Goal: Task Accomplishment & Management: Complete application form

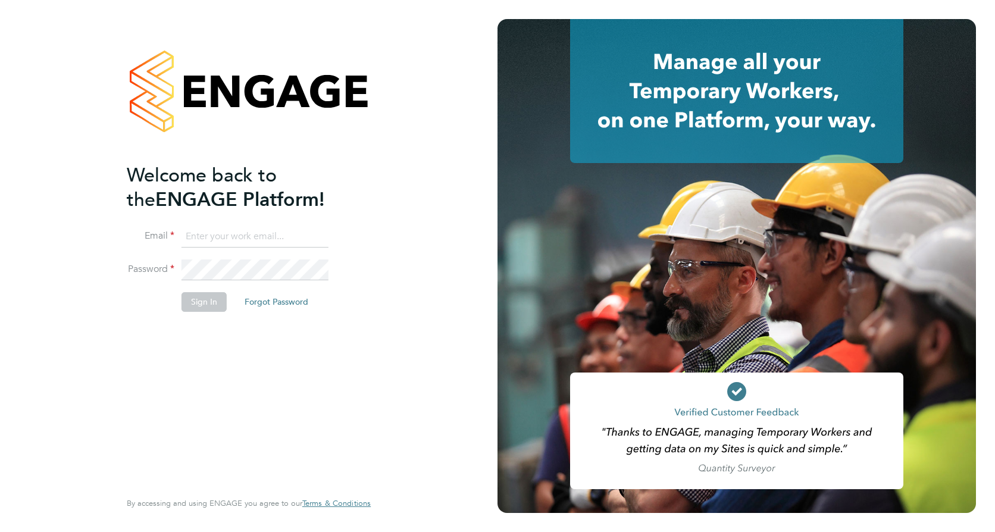
type input "tyler.kelly@vistry.co.uk"
click at [214, 301] on button "Sign In" at bounding box center [204, 301] width 45 height 19
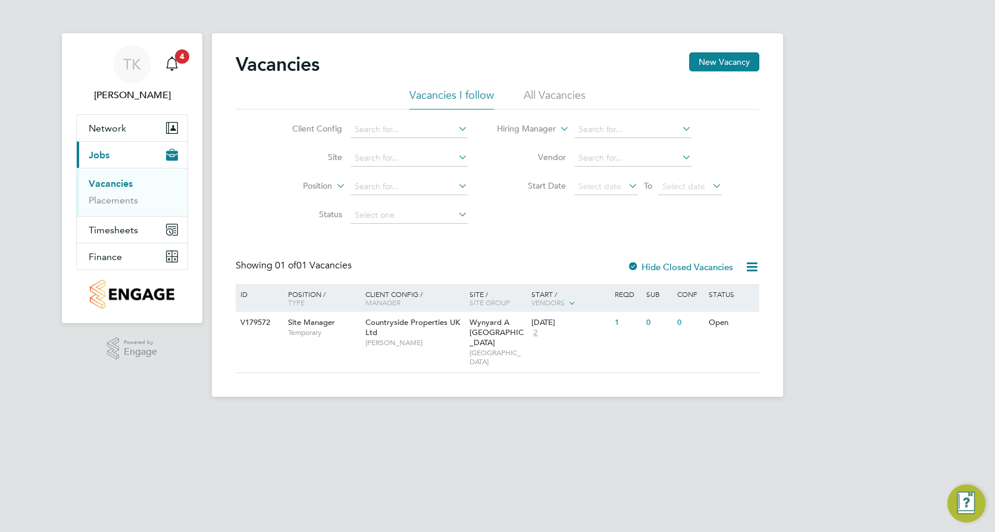
click at [124, 187] on link "Vacancies" at bounding box center [111, 183] width 44 height 11
click at [715, 48] on div "Vacancies New Vacancy Vacancies I follow All Vacancies Client Config Site Posit…" at bounding box center [497, 215] width 571 height 364
click at [718, 55] on button "New Vacancy" at bounding box center [724, 61] width 70 height 19
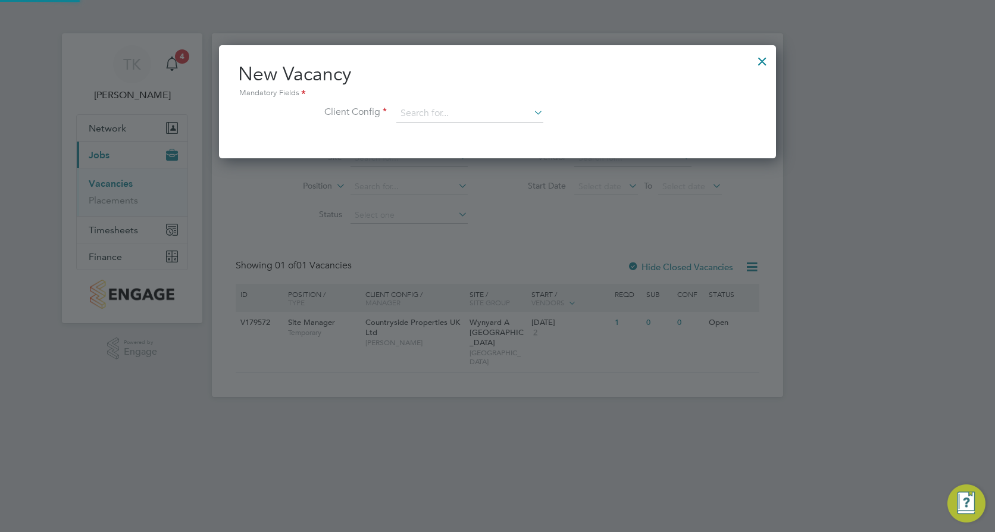
scroll to position [113, 558]
click at [461, 115] on input at bounding box center [469, 114] width 147 height 18
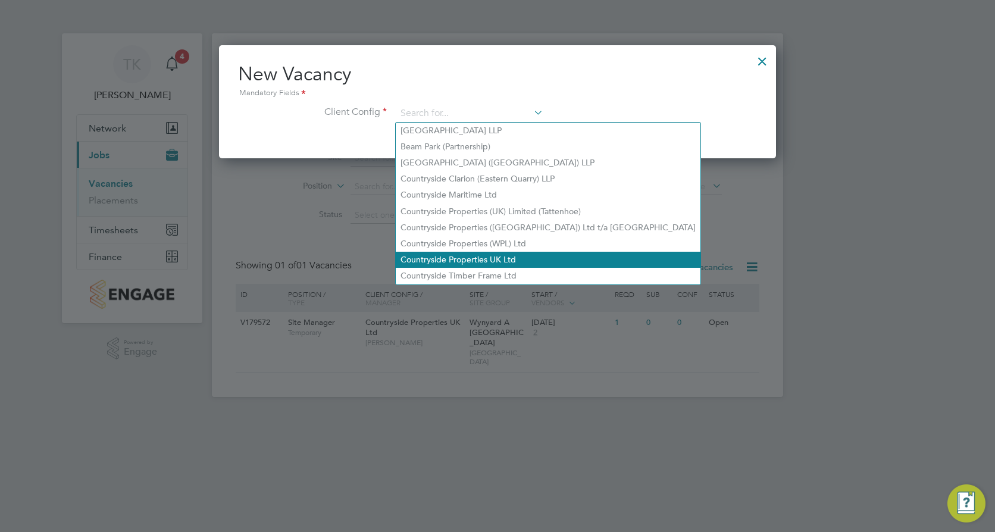
click at [492, 252] on li "Countryside Properties UK Ltd" at bounding box center [548, 260] width 305 height 16
type input "Countryside Properties UK Ltd"
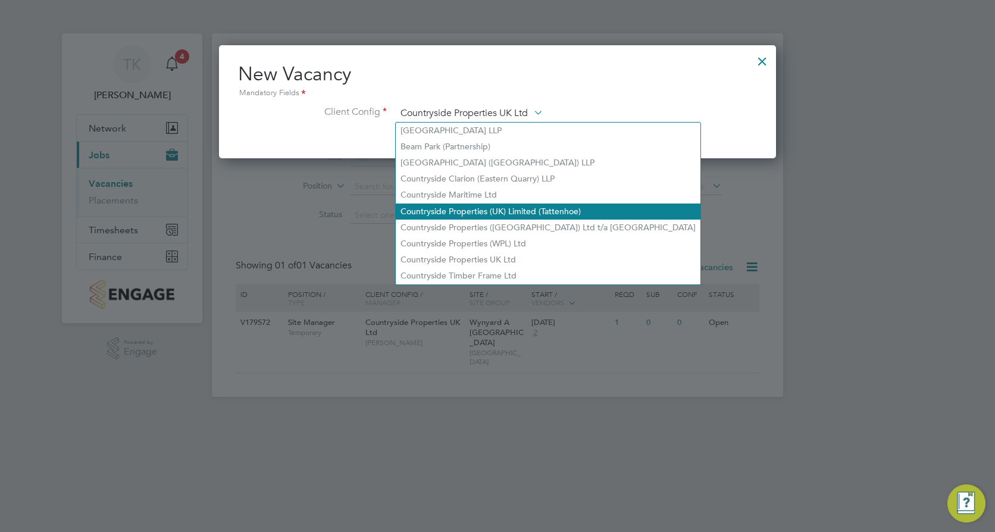
scroll to position [199, 558]
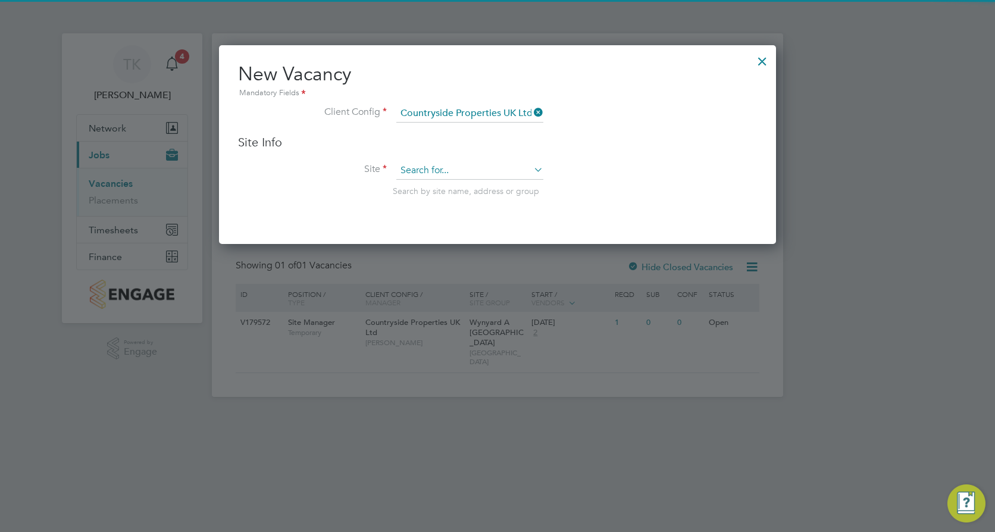
click at [432, 166] on input at bounding box center [469, 171] width 147 height 18
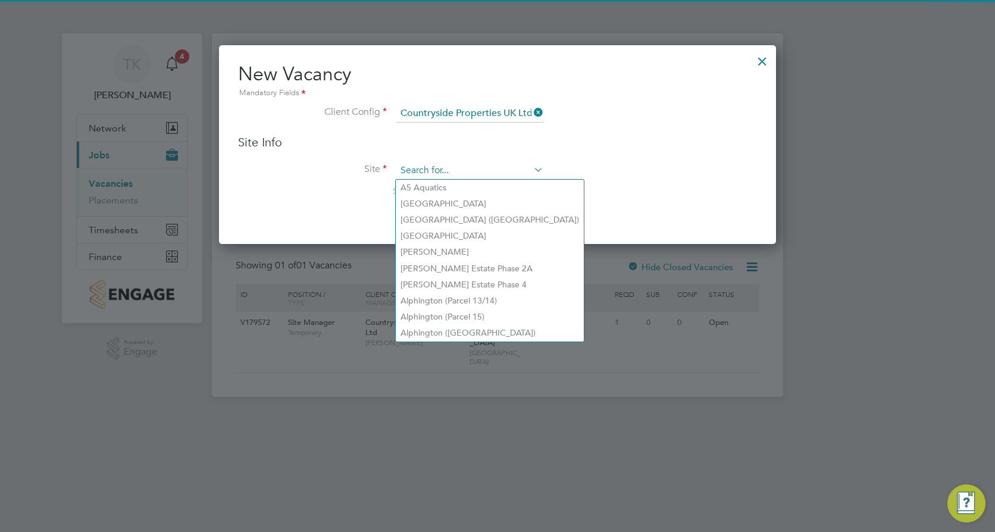
type input "x"
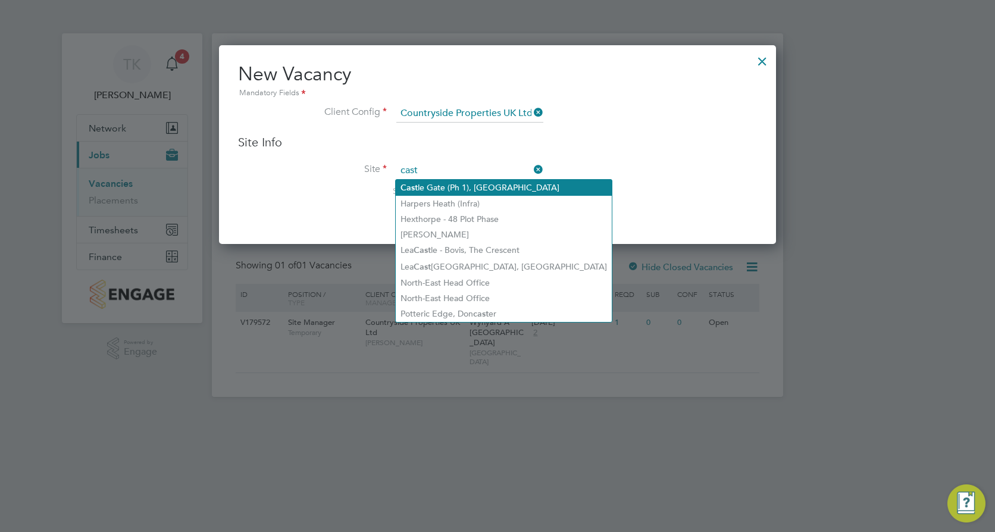
click at [452, 186] on li "[GEOGRAPHIC_DATA] (Ph 1), [GEOGRAPHIC_DATA]" at bounding box center [504, 188] width 216 height 16
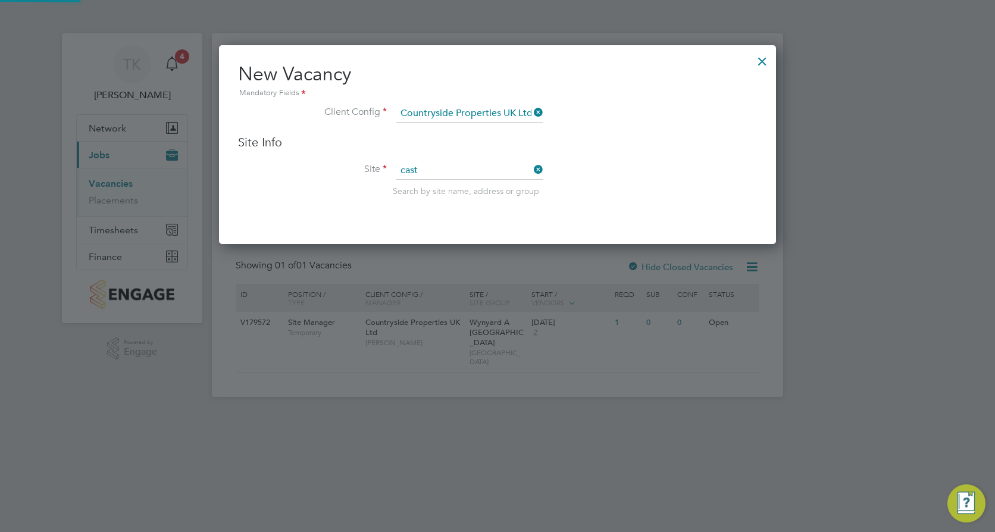
type input "[GEOGRAPHIC_DATA] (Ph 1), [GEOGRAPHIC_DATA]"
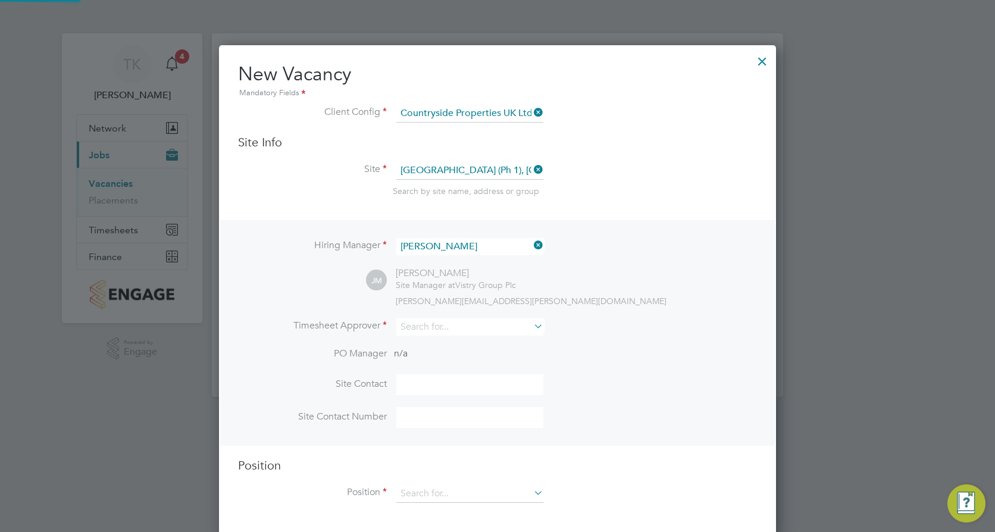
scroll to position [494, 558]
click at [459, 329] on input at bounding box center [469, 326] width 147 height 17
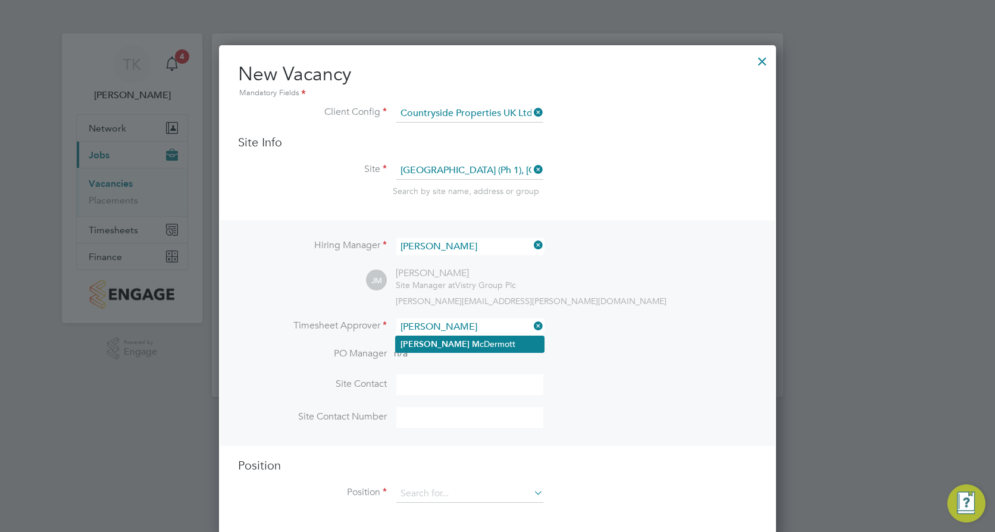
click at [452, 340] on li "[PERSON_NAME]" at bounding box center [470, 344] width 148 height 16
type input "[PERSON_NAME]"
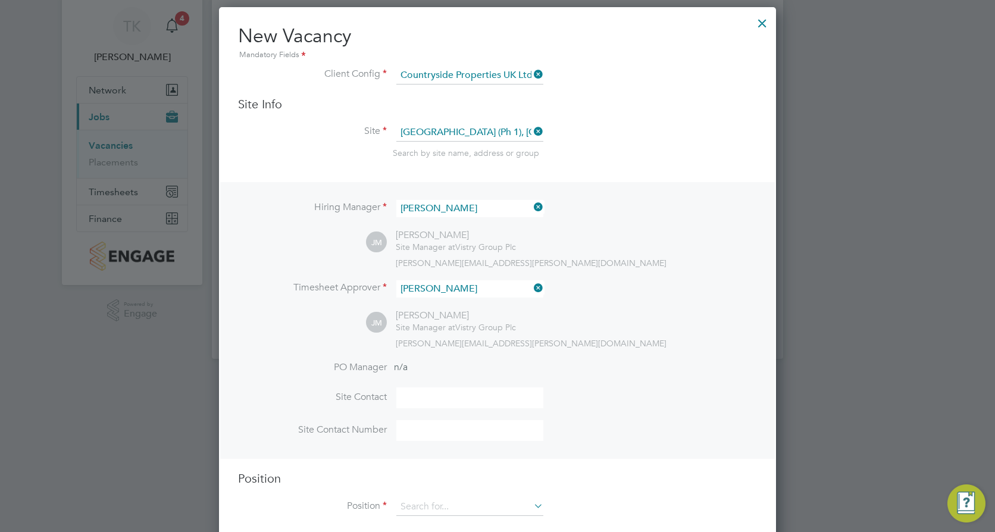
scroll to position [59, 0]
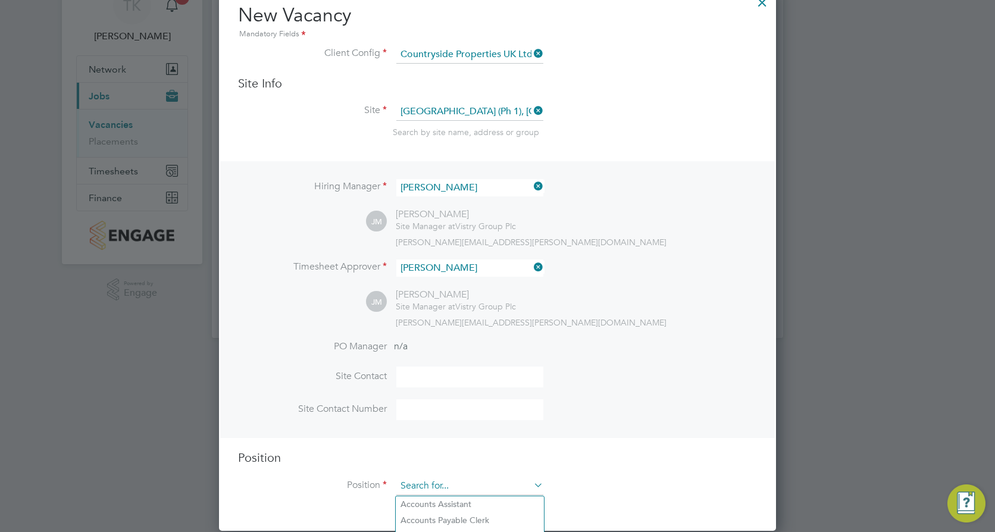
click at [458, 483] on input at bounding box center [469, 486] width 147 height 18
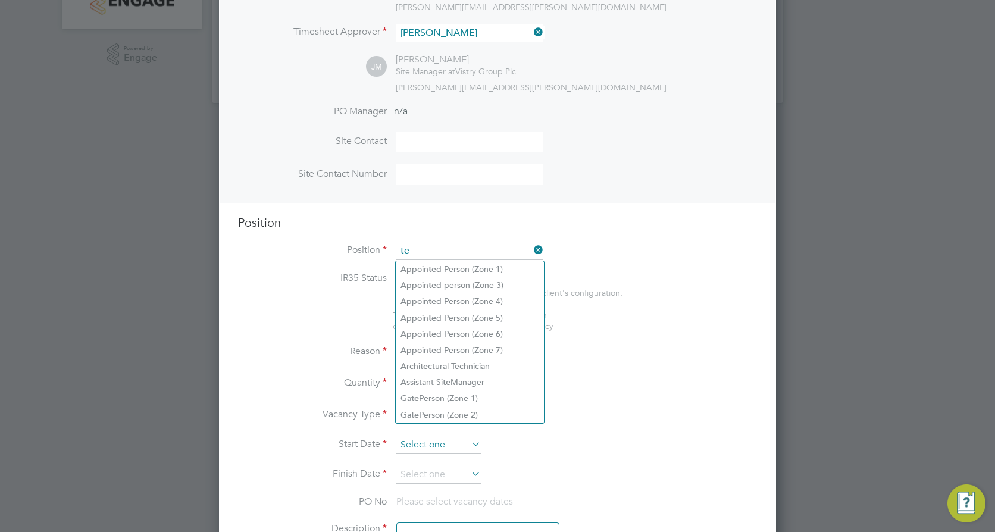
scroll to position [297, 0]
click at [420, 244] on input "te" at bounding box center [469, 248] width 147 height 18
type input "t"
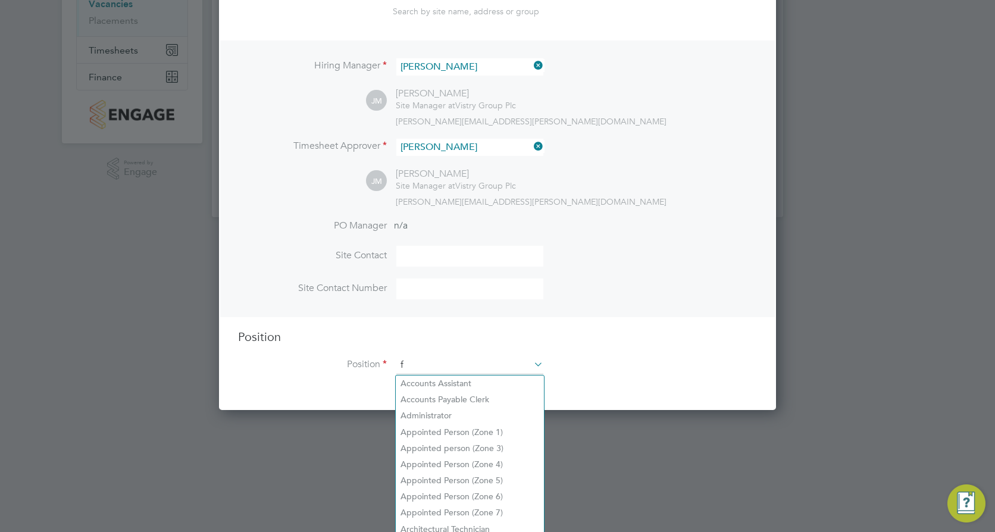
scroll to position [1710, 558]
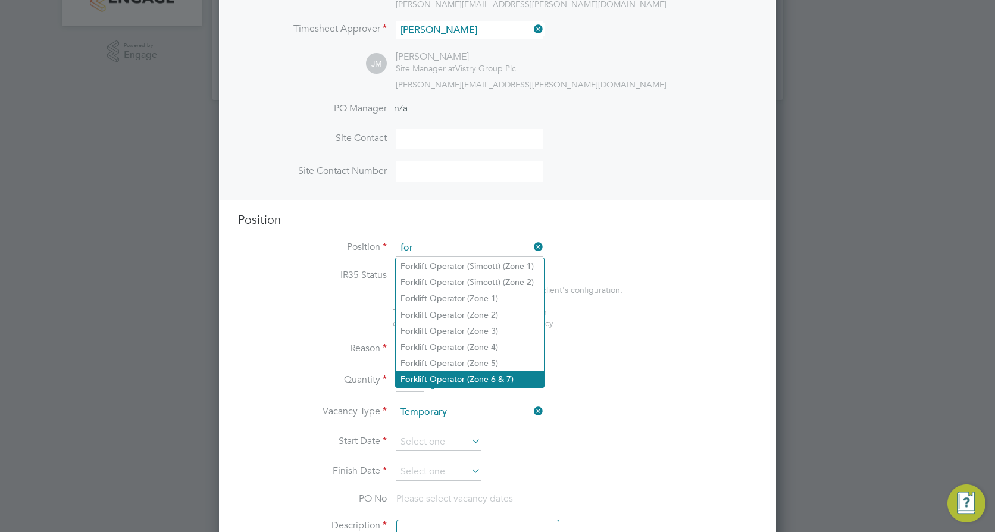
click at [437, 371] on li "For klift Operator (Zone 6 & 7)" at bounding box center [470, 379] width 148 height 16
type input "Forklift Operator (Zone 6 & 7)"
type textarea "- Operate construction machinery - Delivering large quantities of materials to …"
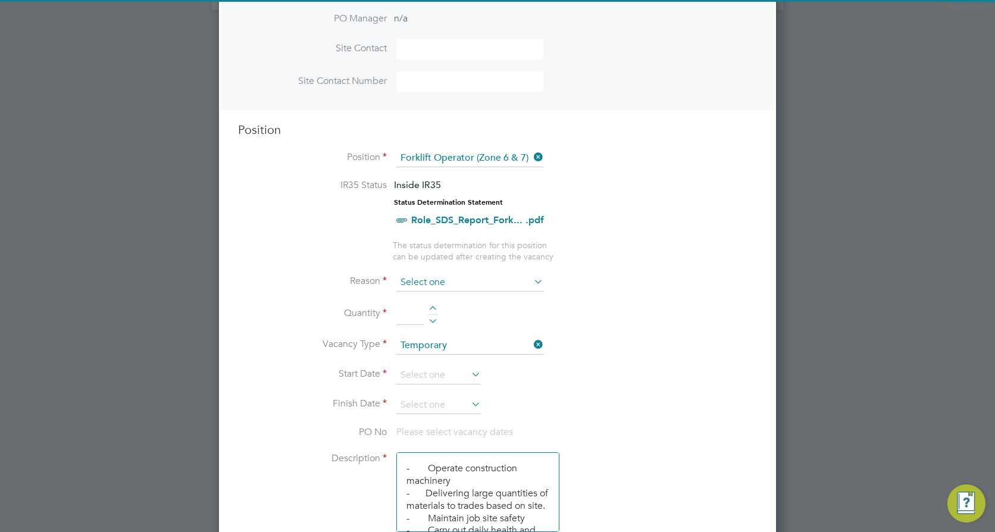
scroll to position [416, 0]
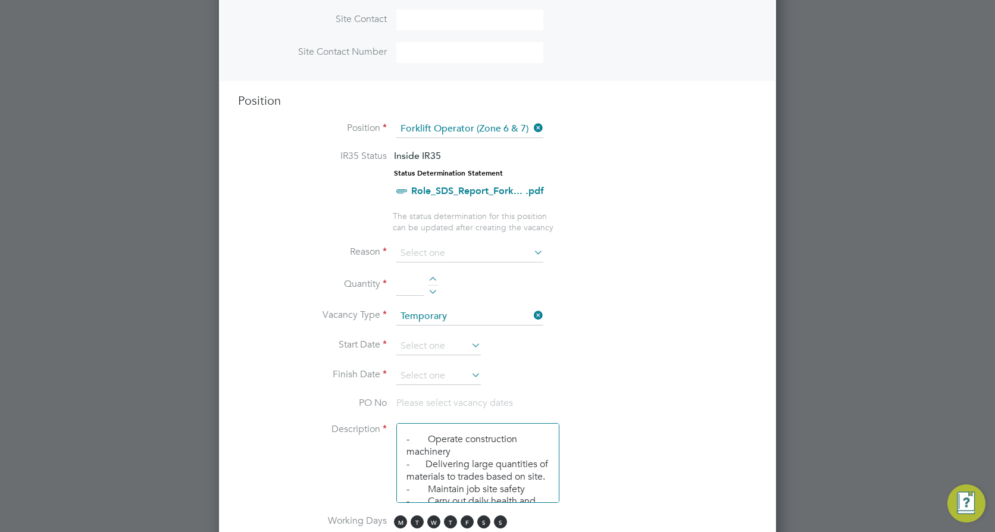
click at [415, 295] on input at bounding box center [409, 284] width 27 height 21
type input "1"
click at [416, 245] on input at bounding box center [469, 254] width 147 height 18
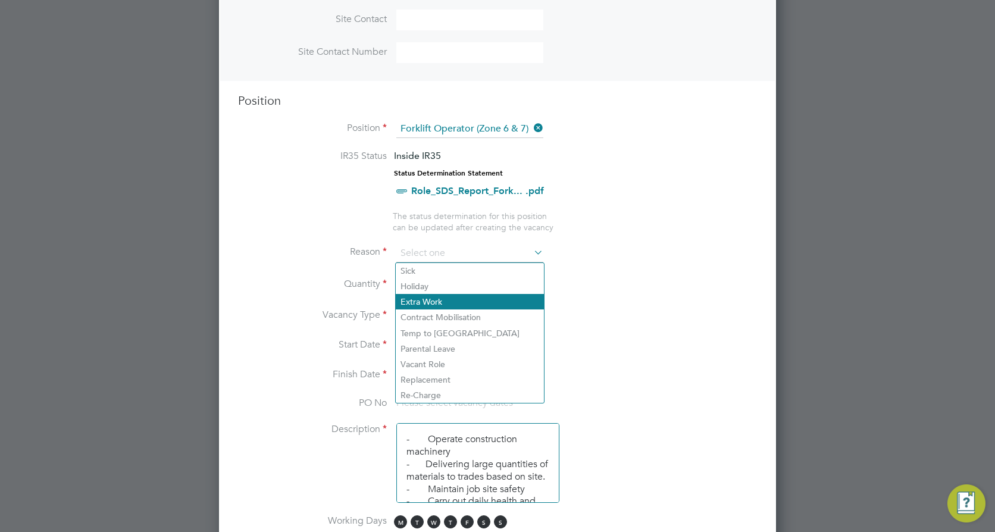
click at [436, 295] on li "Extra Work" at bounding box center [470, 301] width 148 height 15
type input "Extra Work"
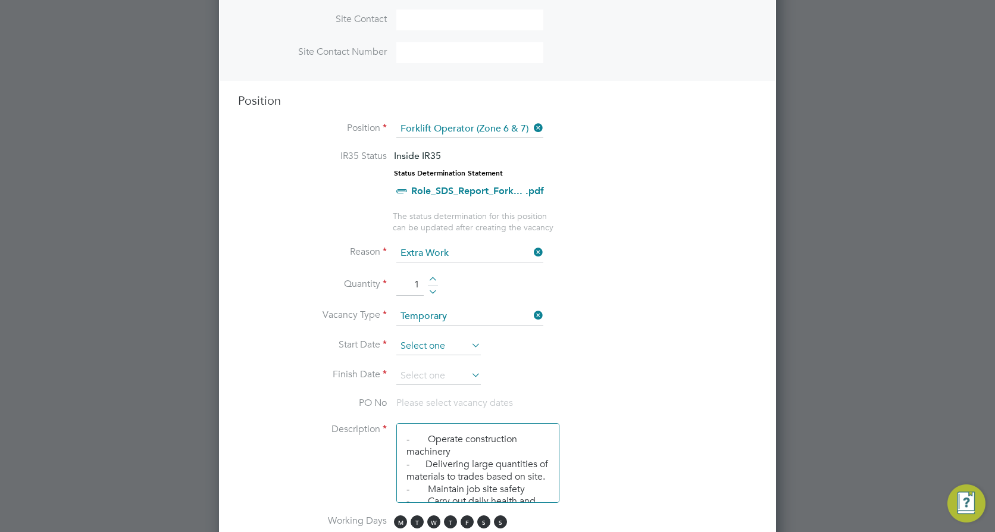
click at [419, 343] on input at bounding box center [438, 346] width 85 height 18
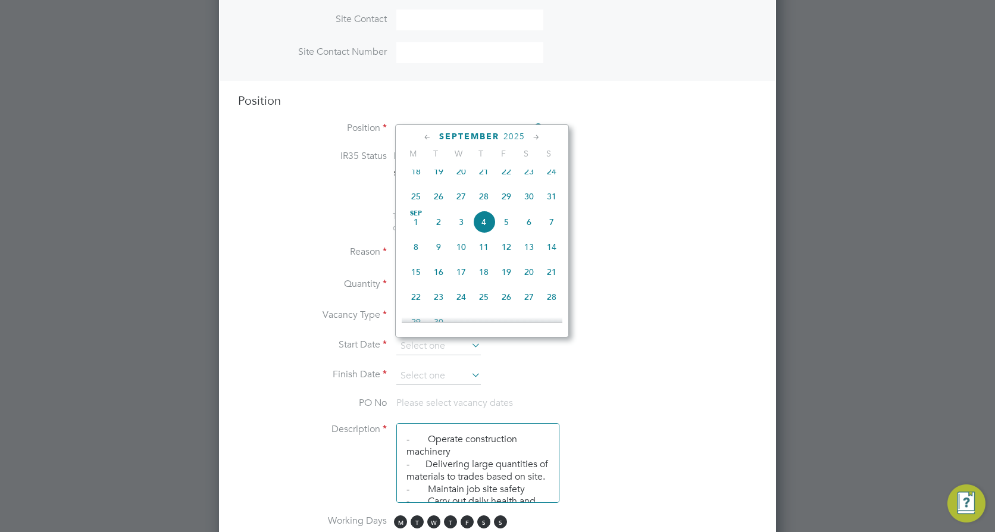
click at [462, 229] on span "3" at bounding box center [461, 222] width 23 height 23
type input "[DATE]"
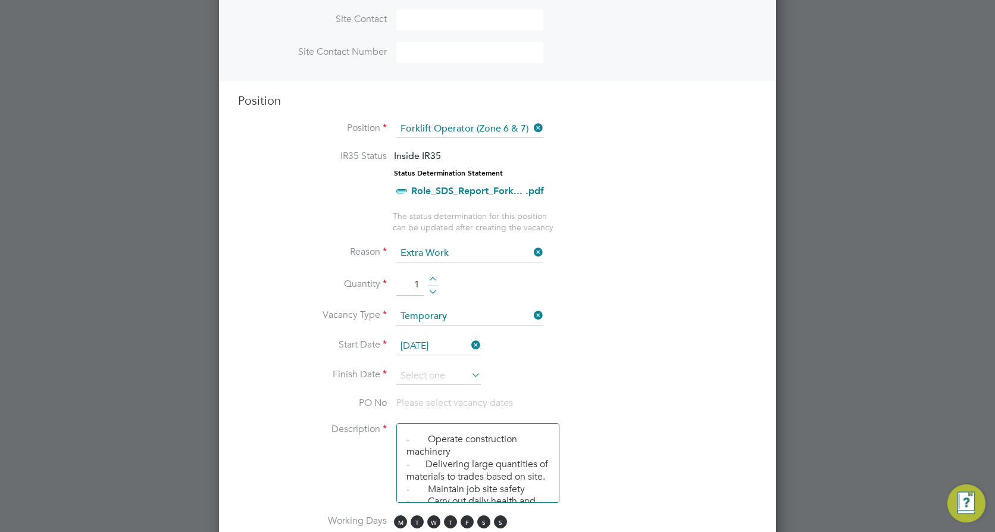
click at [428, 367] on li "Start Date [DATE]" at bounding box center [497, 352] width 519 height 30
click at [427, 371] on input at bounding box center [438, 376] width 85 height 18
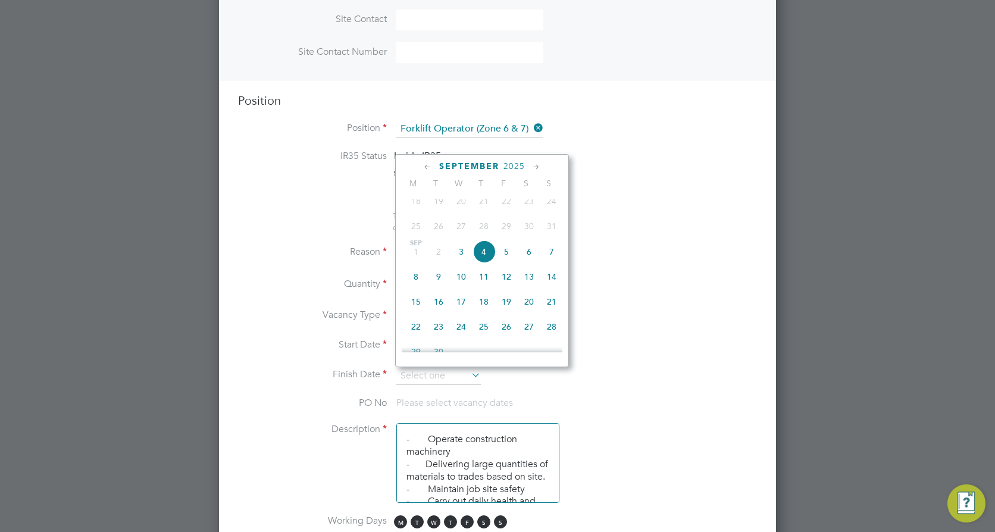
click at [507, 283] on span "12" at bounding box center [506, 276] width 23 height 23
type input "[DATE]"
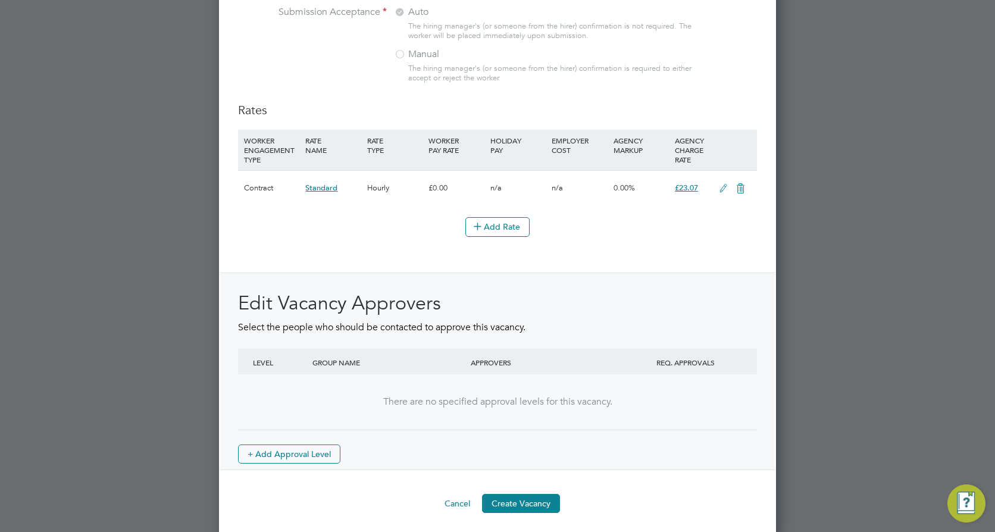
scroll to position [1328, 0]
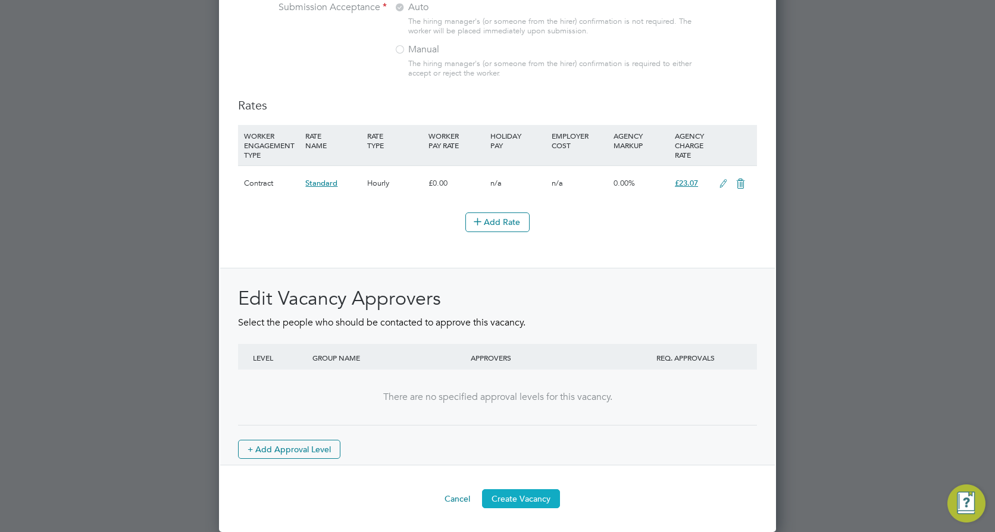
click at [532, 506] on button "Create Vacancy" at bounding box center [521, 498] width 78 height 19
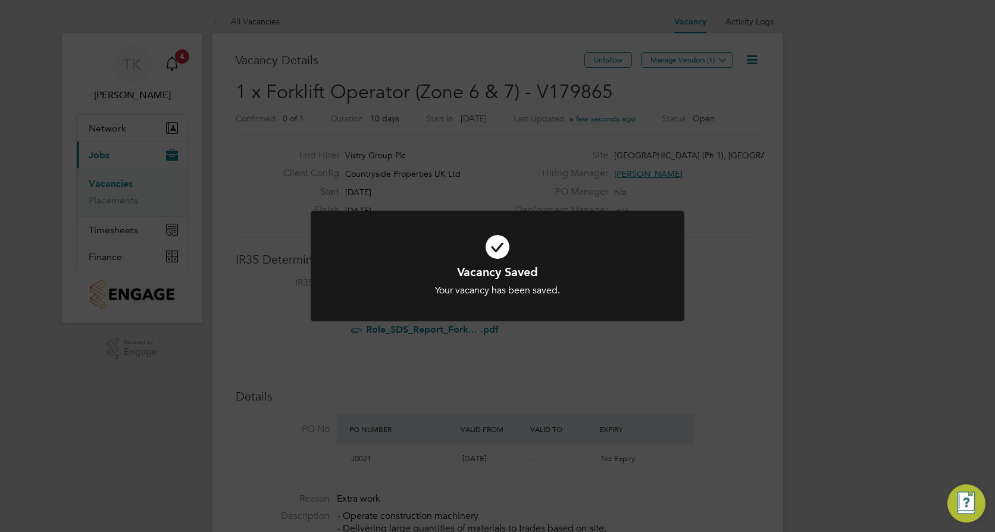
click at [612, 327] on div "Vacancy Saved Your vacancy has been saved. Cancel Okay" at bounding box center [498, 274] width 374 height 126
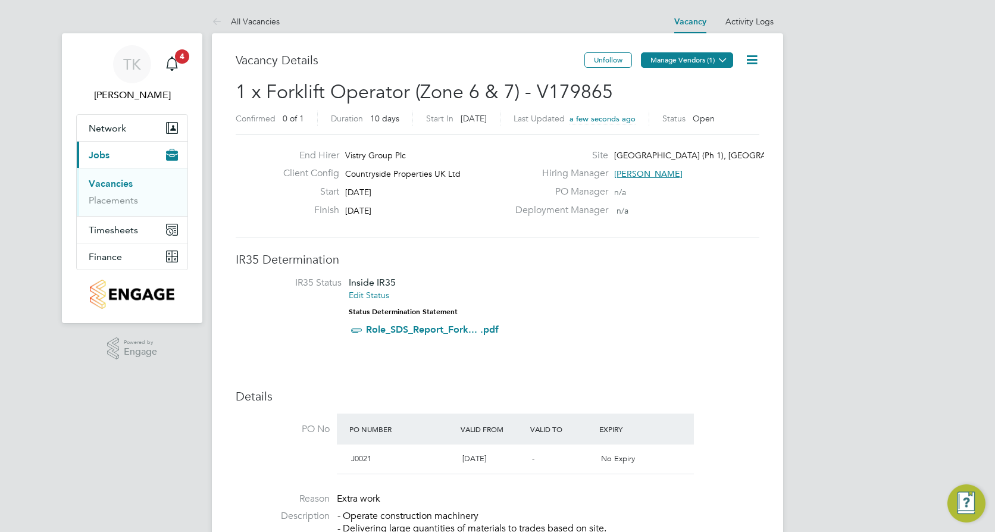
click at [674, 57] on button "Manage Vendors (1)" at bounding box center [687, 59] width 92 height 15
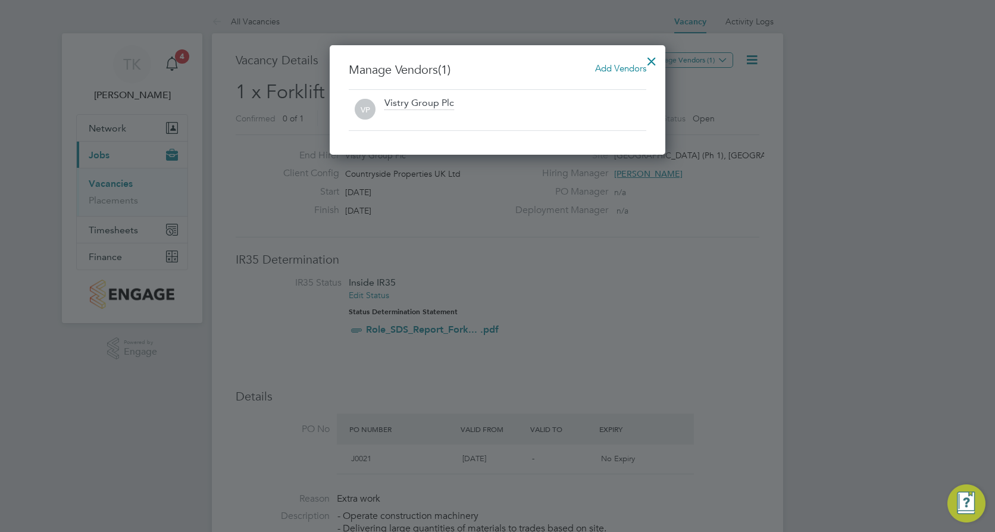
click at [630, 71] on span "Add Vendors" at bounding box center [620, 67] width 51 height 11
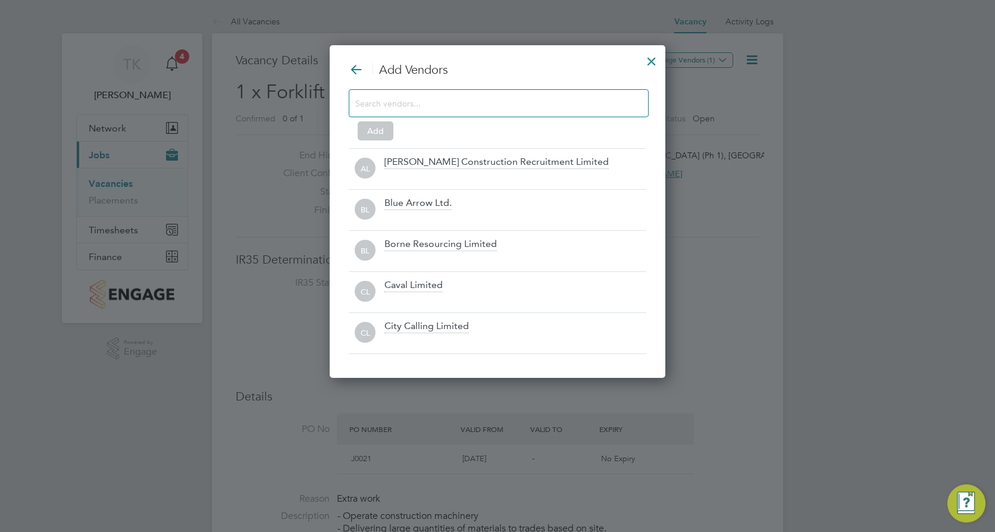
click at [488, 108] on input at bounding box center [489, 102] width 268 height 15
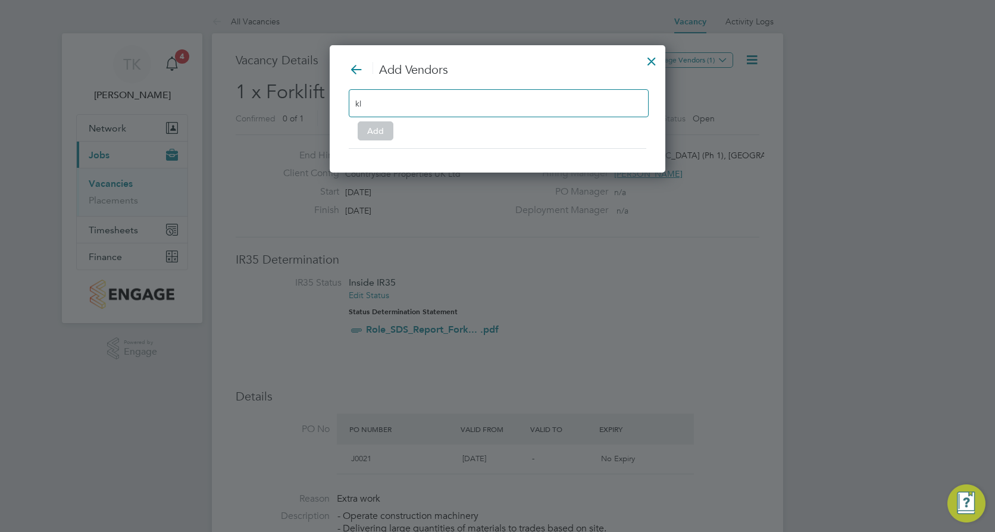
type input "k"
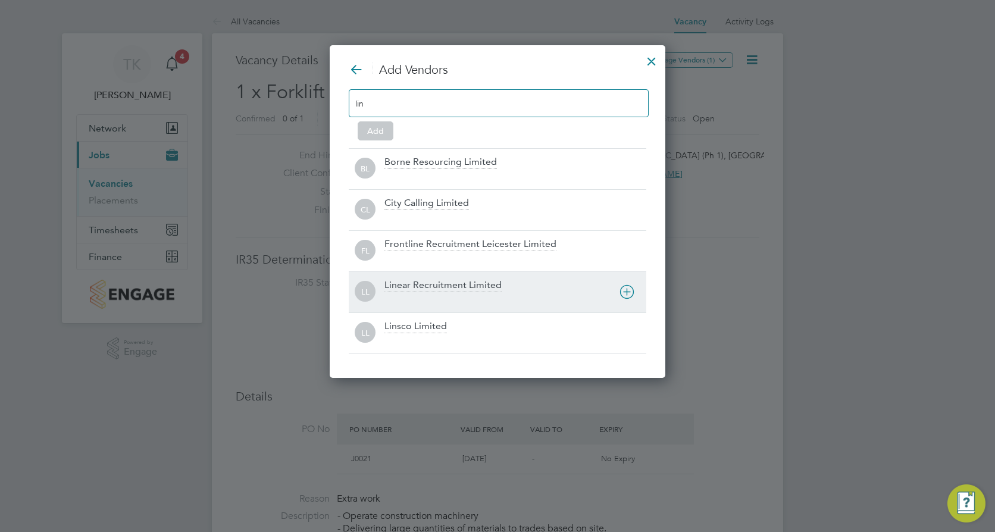
type input "lin"
click at [413, 284] on div "Linear Recruitment Limited" at bounding box center [442, 285] width 117 height 13
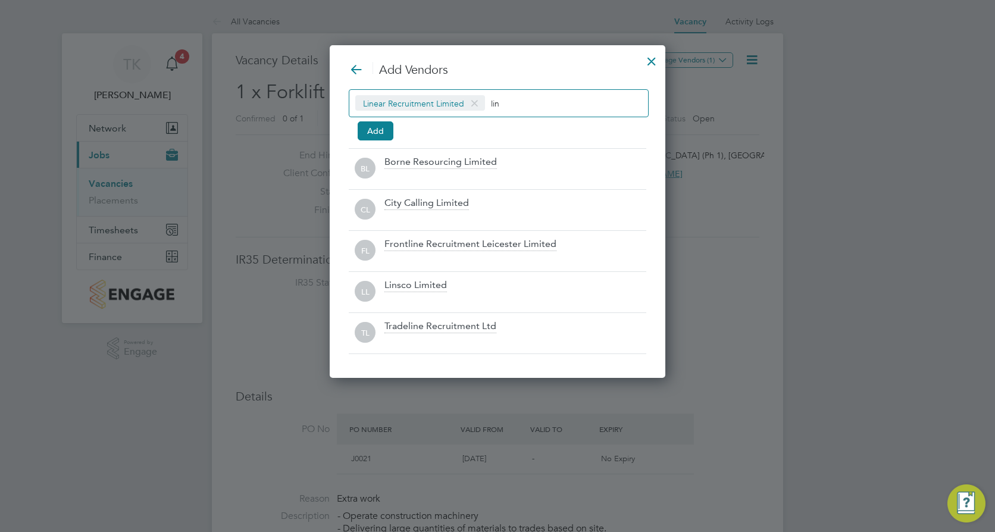
click at [377, 119] on div "Linear Recruitment Limited lin Add" at bounding box center [498, 112] width 298 height 47
click at [378, 132] on button "Add" at bounding box center [376, 130] width 36 height 19
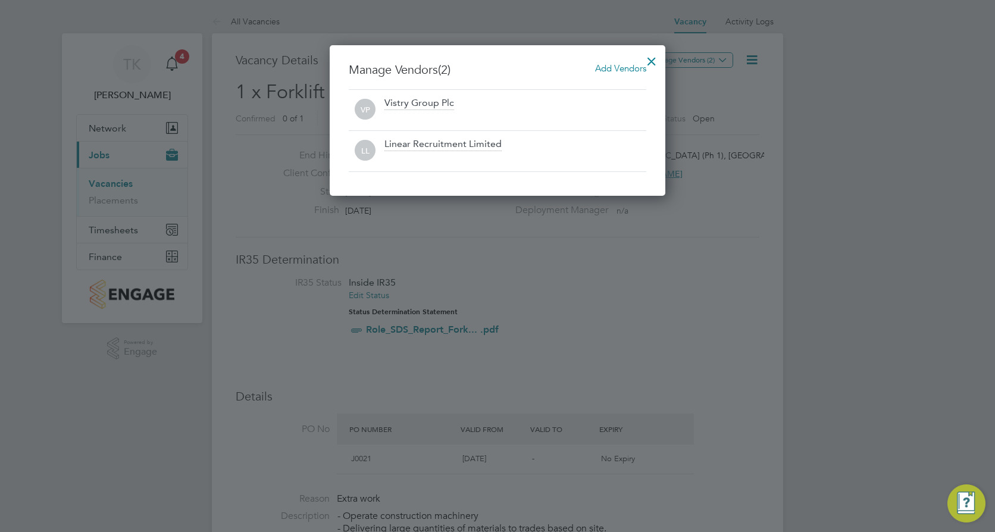
click at [654, 59] on div at bounding box center [651, 58] width 21 height 21
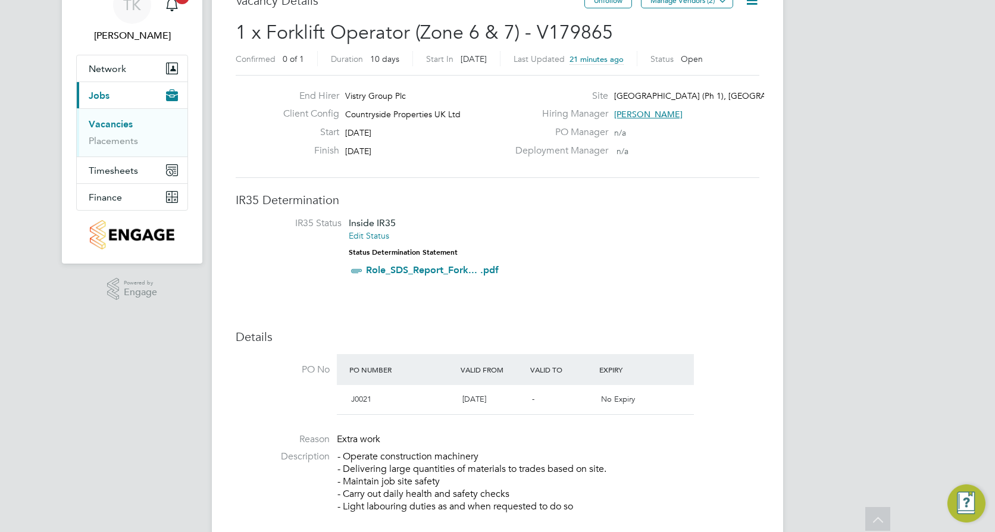
click at [563, 231] on li "IR35 Status Inside IR35 Edit Status Status Determination Statement Role_SDS_Rep…" at bounding box center [498, 249] width 500 height 64
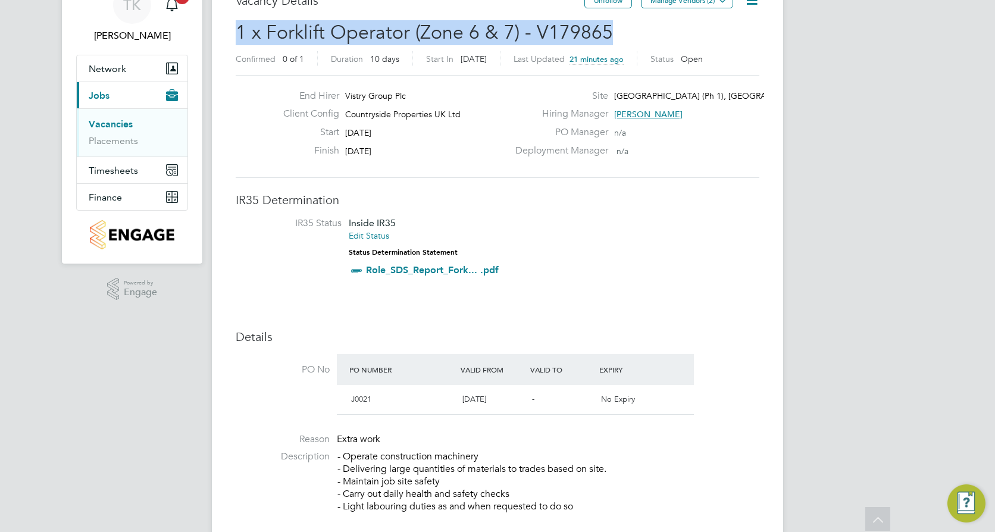
drag, startPoint x: 611, startPoint y: 32, endPoint x: 230, endPoint y: 37, distance: 380.3
copy span "1 x Forklift Operator (Zone 6 & 7) - V179865"
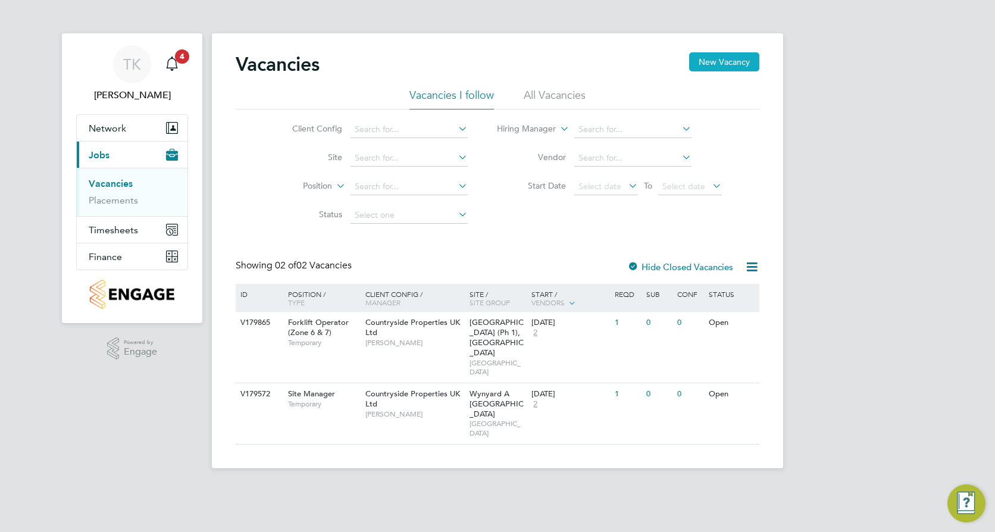
click at [748, 52] on button "New Vacancy" at bounding box center [724, 61] width 70 height 19
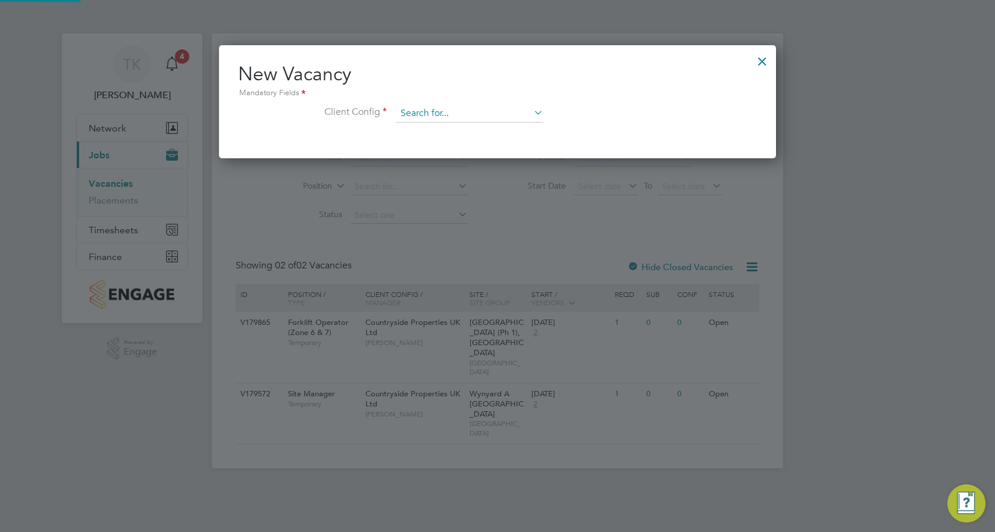
scroll to position [113, 558]
click at [449, 117] on input at bounding box center [469, 114] width 147 height 18
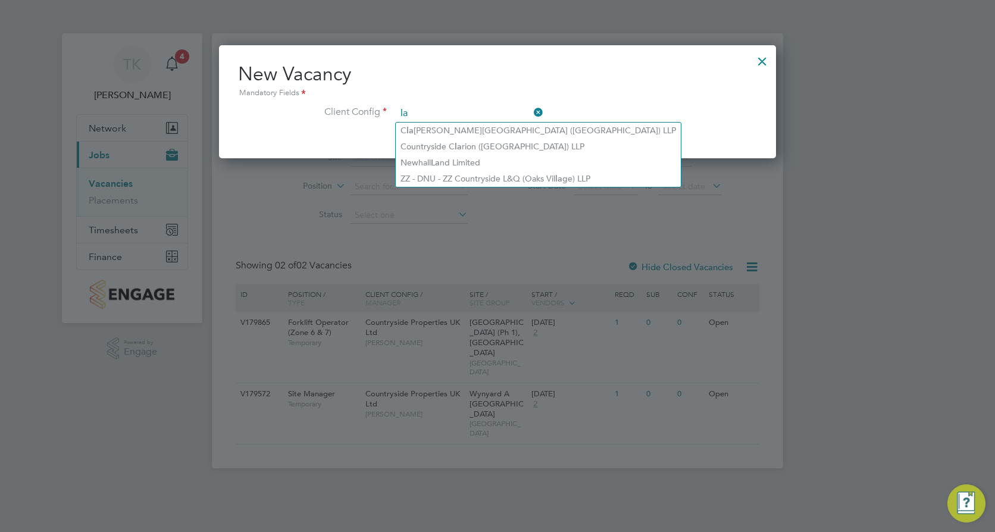
type input "l"
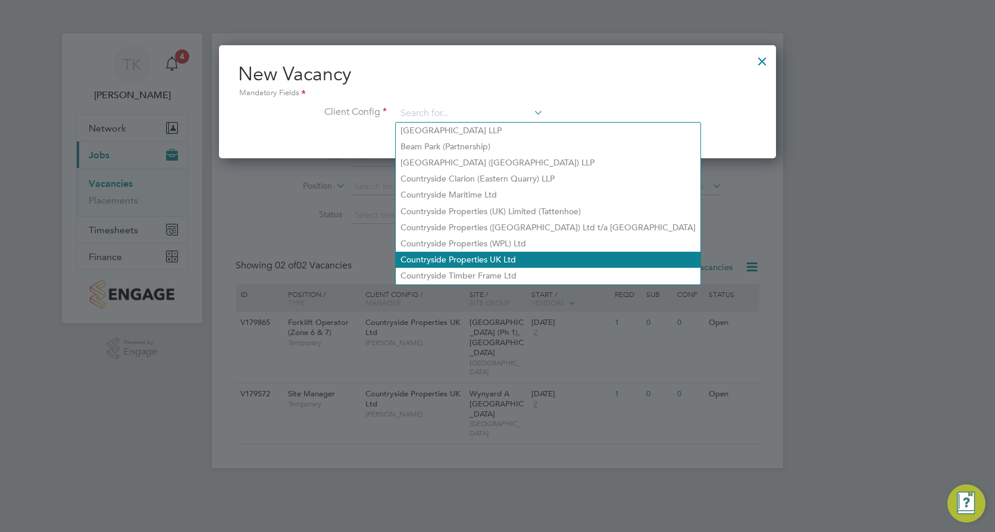
click at [510, 252] on li "Countryside Properties UK Ltd" at bounding box center [548, 260] width 305 height 16
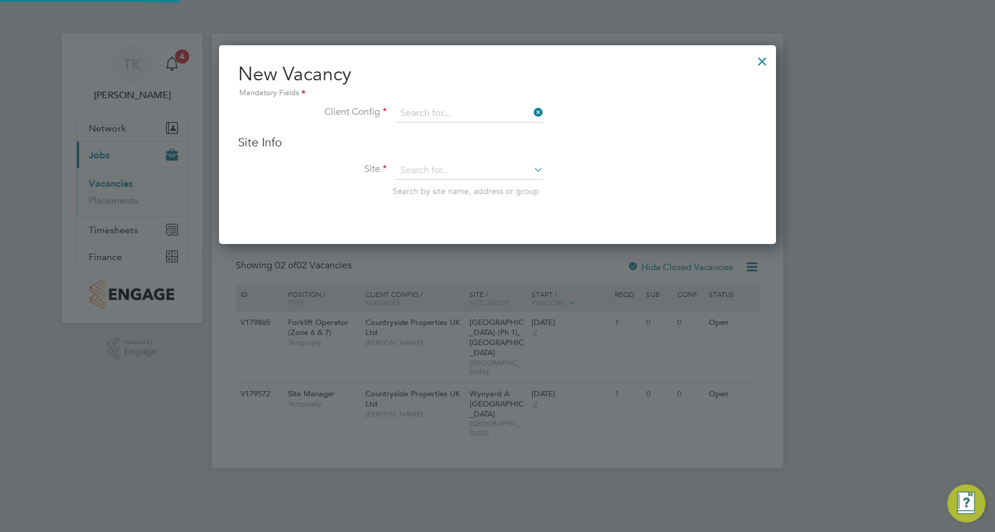
type input "Countryside Properties UK Ltd"
click at [455, 171] on input at bounding box center [469, 171] width 147 height 18
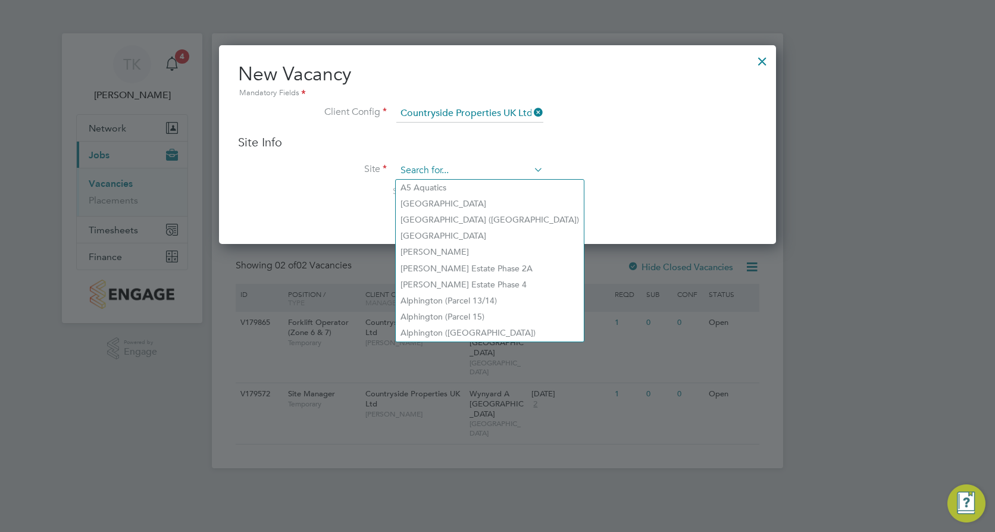
type input "s"
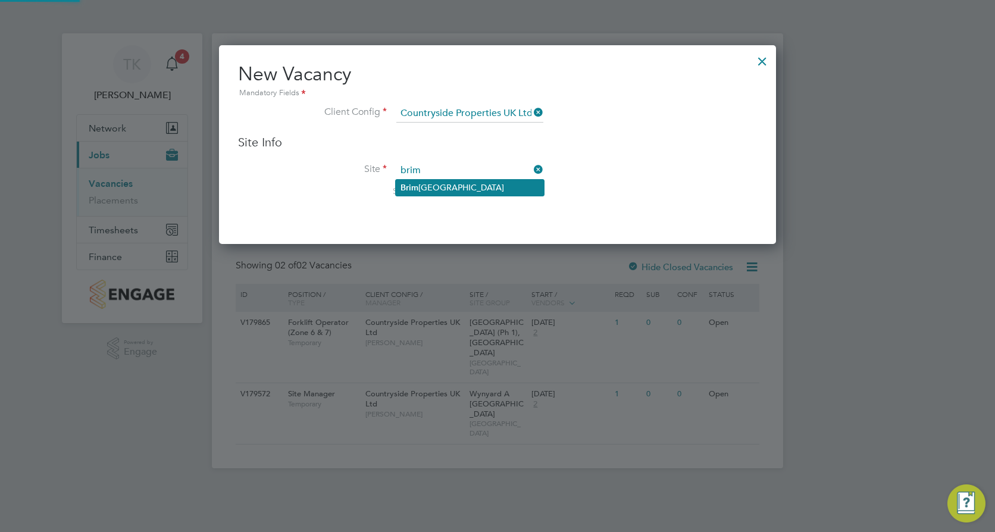
click at [448, 187] on li "Brim ington Heights" at bounding box center [470, 188] width 148 height 16
type input "Brimington Heights"
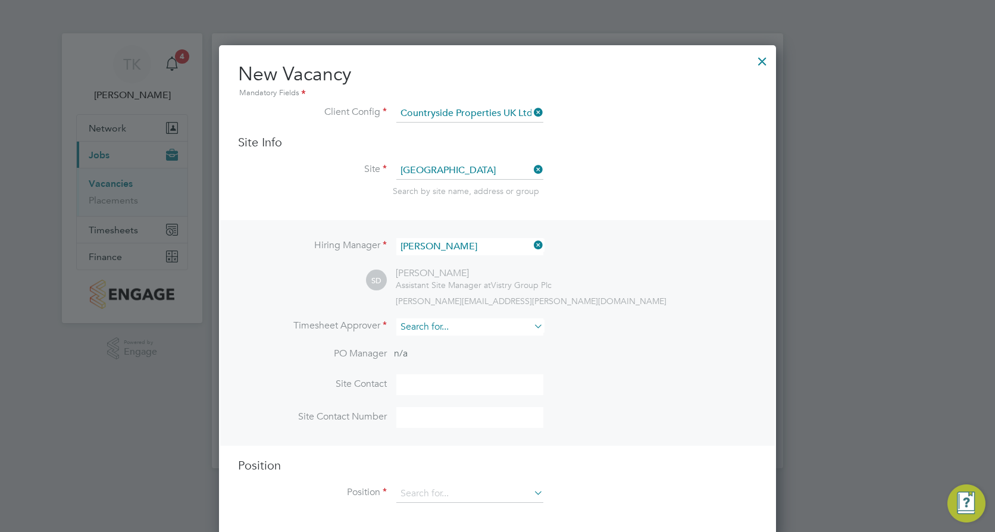
click at [446, 325] on input at bounding box center [469, 326] width 147 height 17
click at [461, 466] on li "Sim on Dodd" at bounding box center [470, 474] width 148 height 16
type input "Simon Dodd"
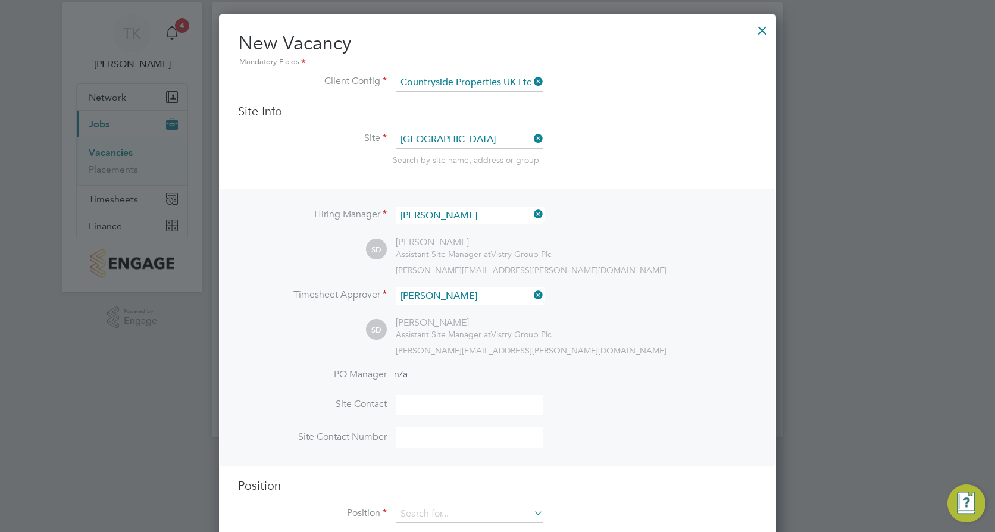
scroll to position [59, 0]
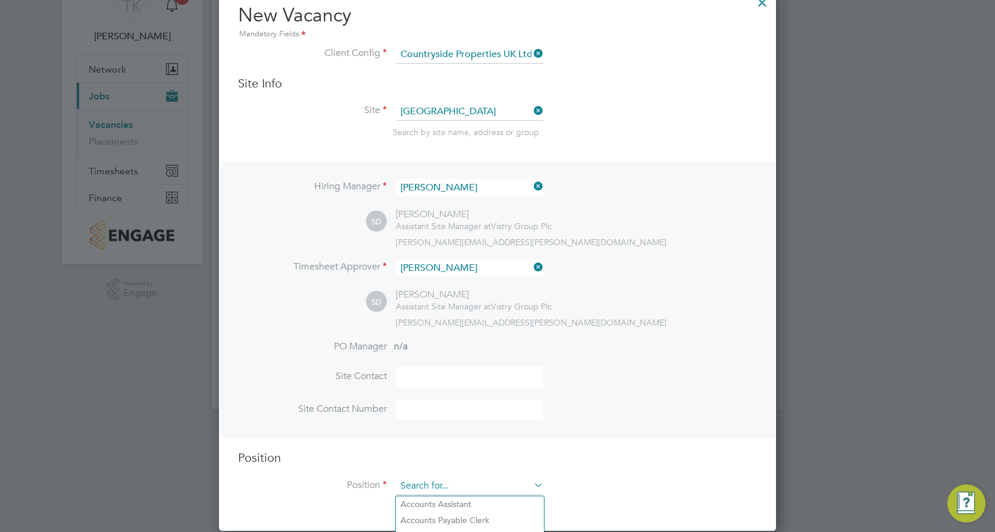
click at [431, 490] on input at bounding box center [469, 486] width 147 height 18
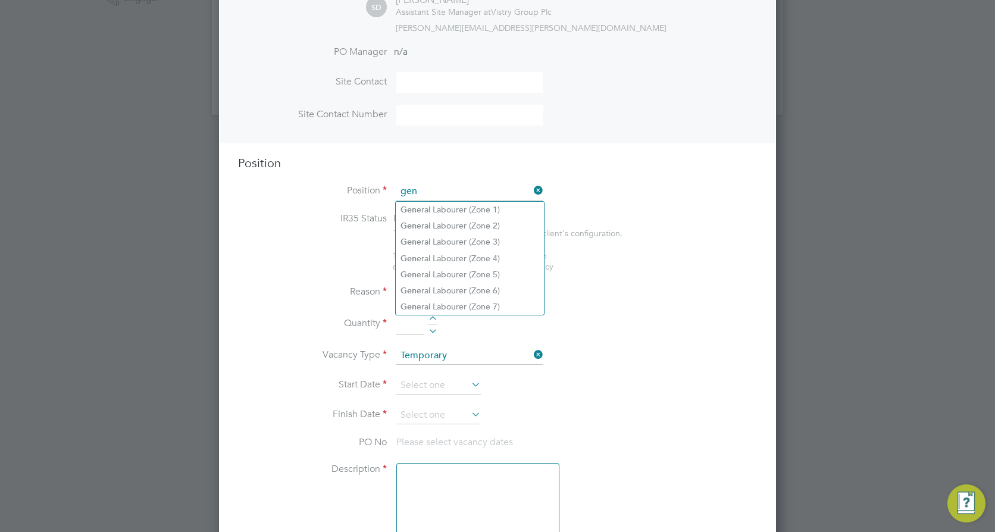
scroll to position [356, 0]
click at [494, 285] on li "Gen eral Labourer (Zone 6)" at bounding box center [470, 288] width 148 height 16
type input "General Labourer (Zone 6)"
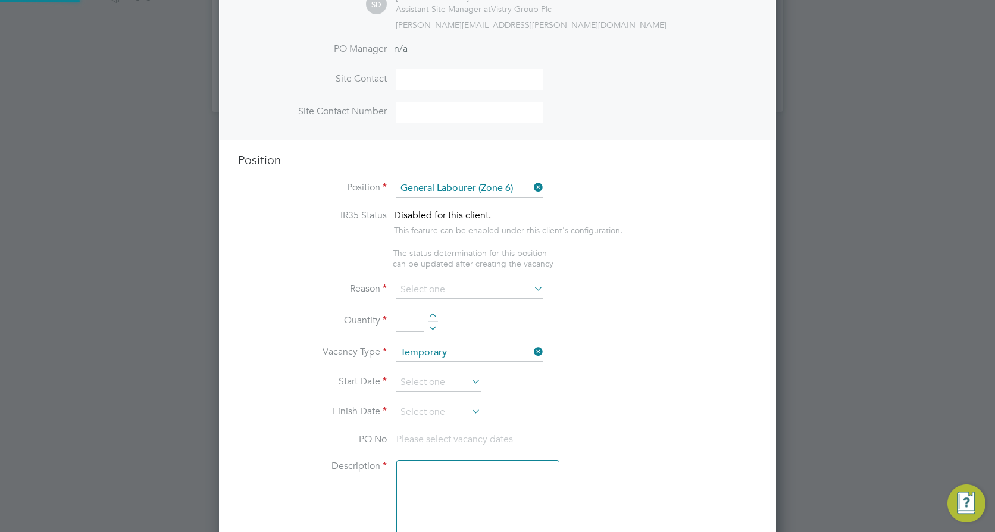
type textarea "- General labouring duties - Supporting the trades on site - Moving materials a…"
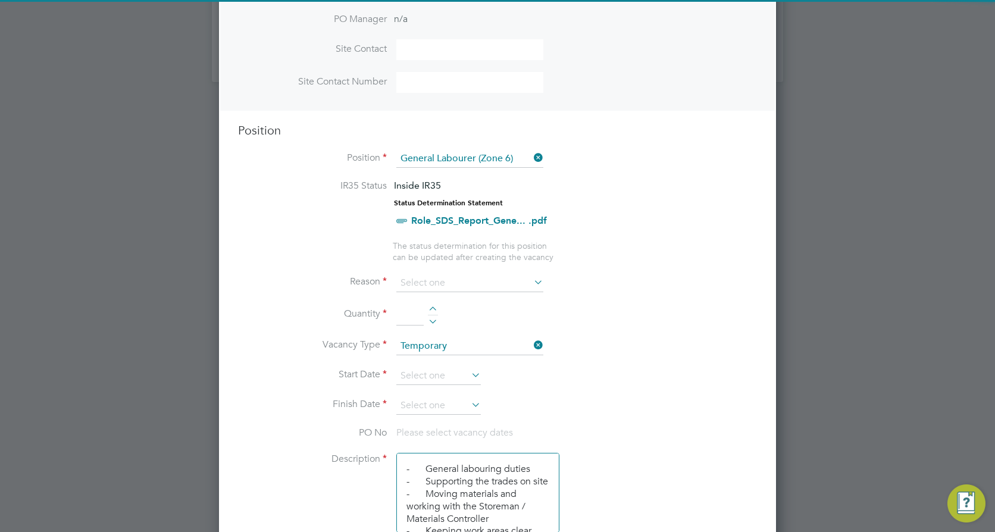
scroll to position [416, 0]
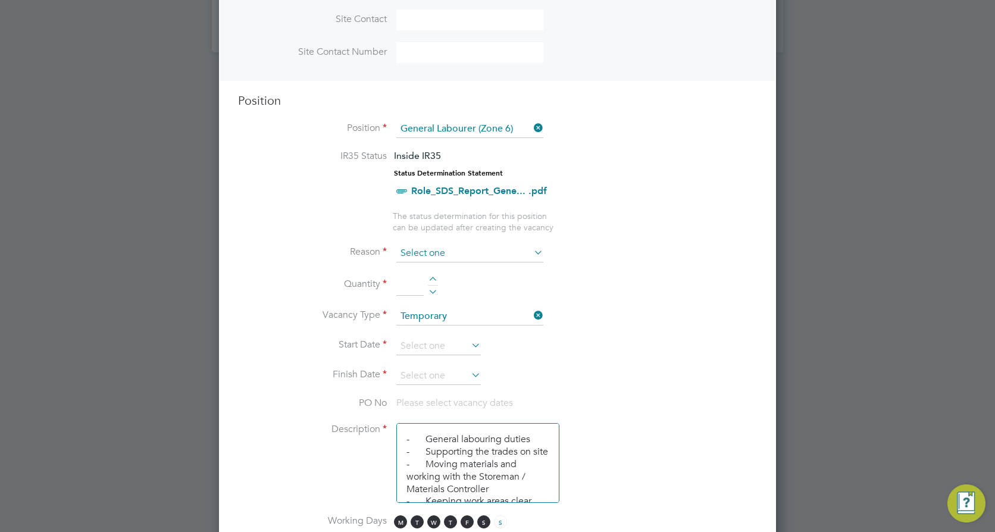
click at [457, 252] on input at bounding box center [469, 254] width 147 height 18
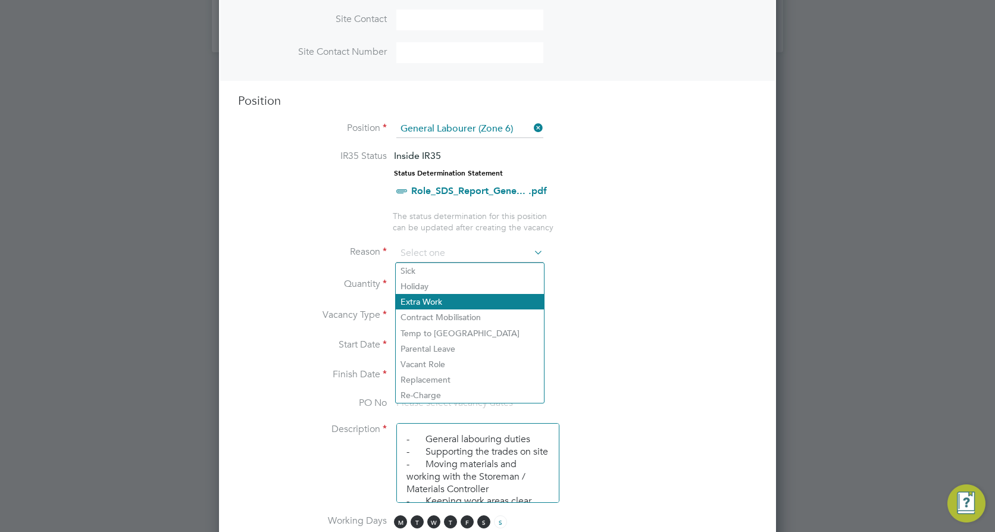
click at [420, 300] on li "Extra Work" at bounding box center [470, 301] width 148 height 15
type input "Extra Work"
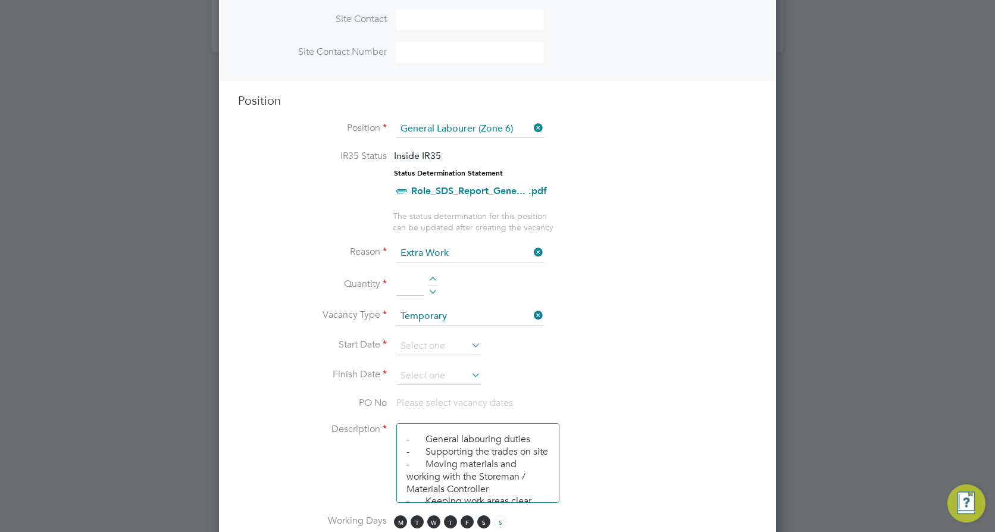
click at [405, 288] on input at bounding box center [409, 284] width 27 height 21
type input "1"
click at [634, 339] on li "Start Date" at bounding box center [497, 352] width 519 height 30
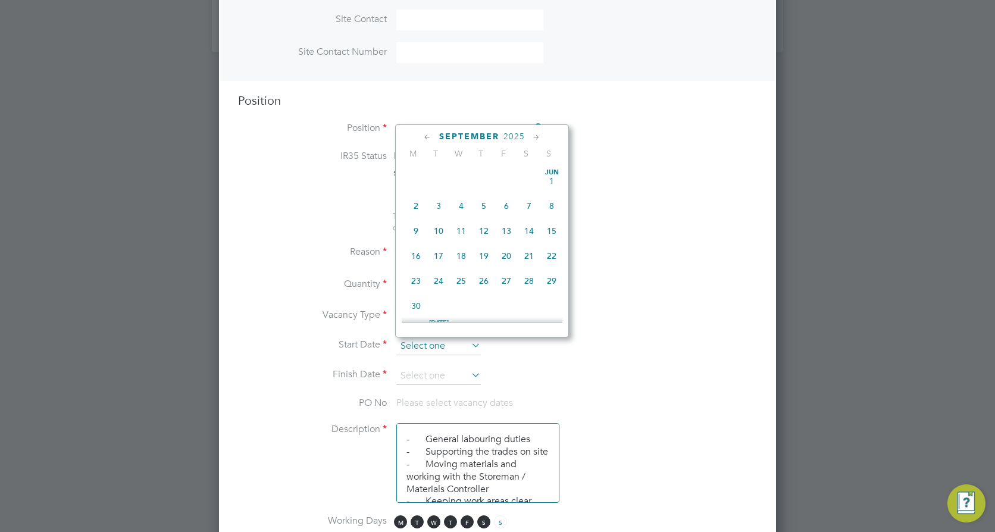
click at [436, 345] on input at bounding box center [438, 346] width 85 height 18
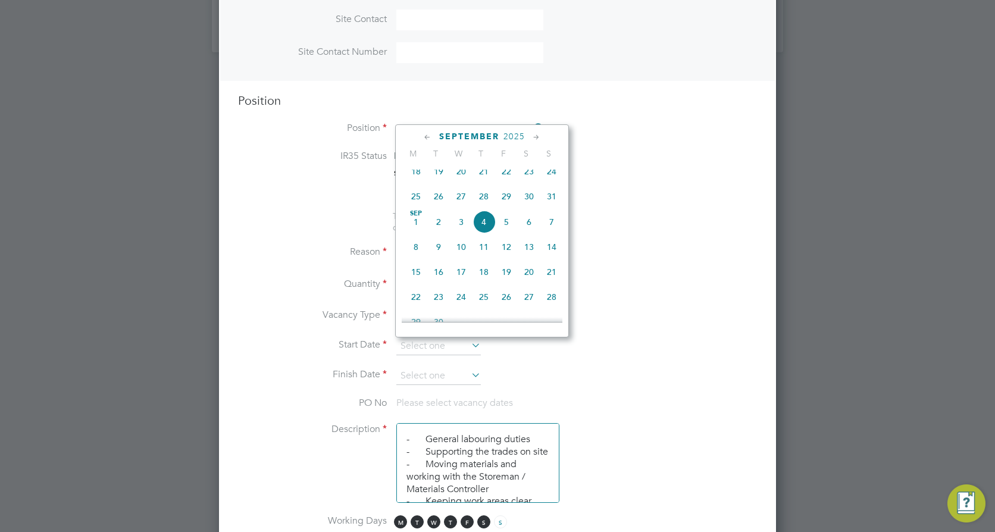
click at [420, 282] on span "15" at bounding box center [416, 272] width 23 height 23
type input "15 Sep 2025"
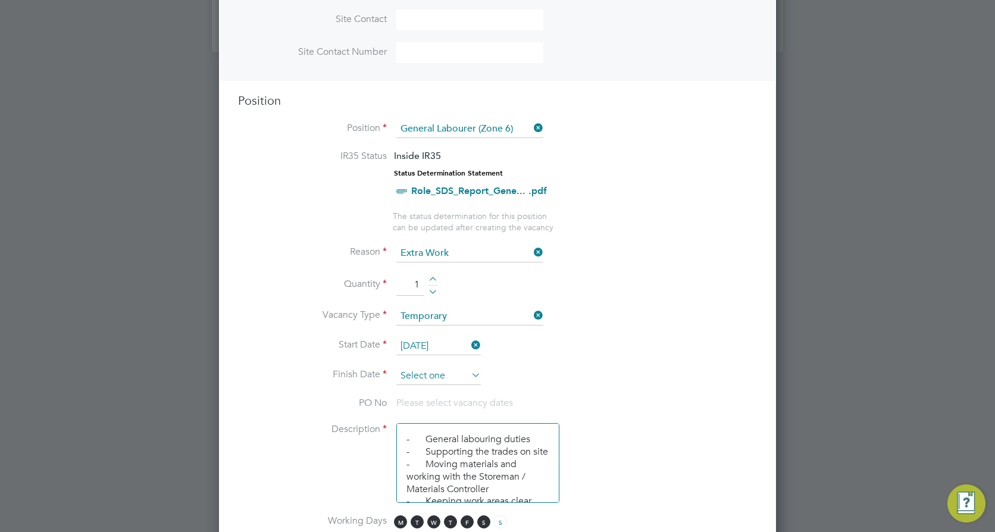
click at [412, 372] on input at bounding box center [438, 376] width 85 height 18
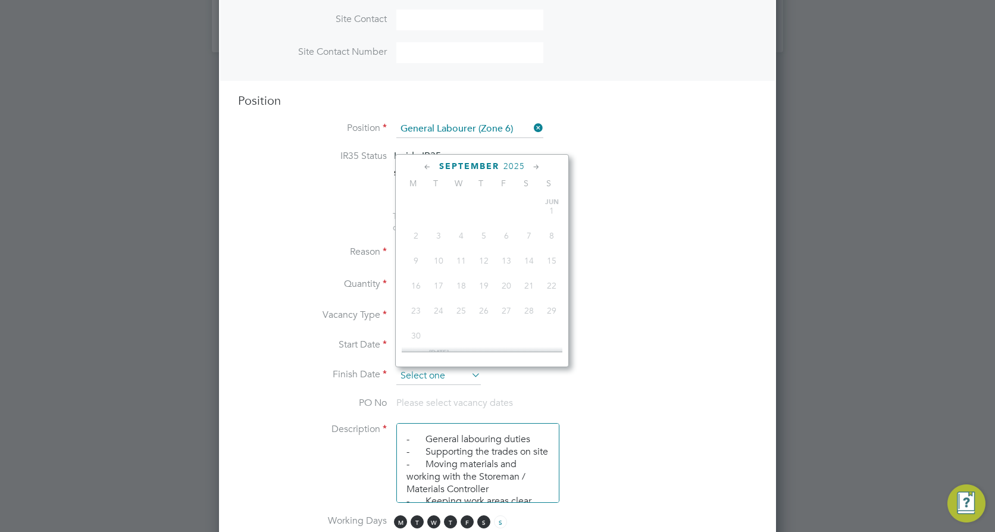
scroll to position [412, 0]
click at [510, 259] on span "19" at bounding box center [506, 250] width 23 height 23
type input "19 Sep 2025"
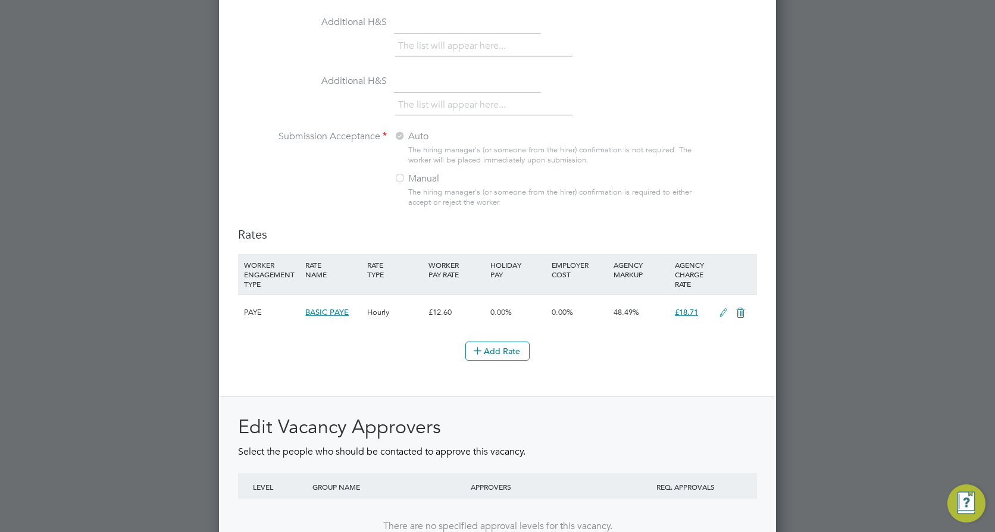
scroll to position [1310, 0]
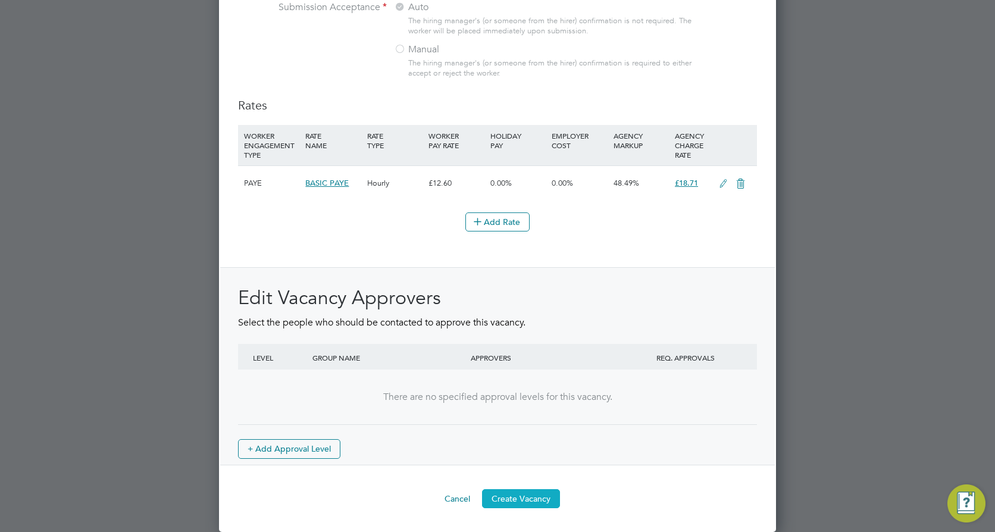
click at [555, 501] on button "Create Vacancy" at bounding box center [521, 498] width 78 height 19
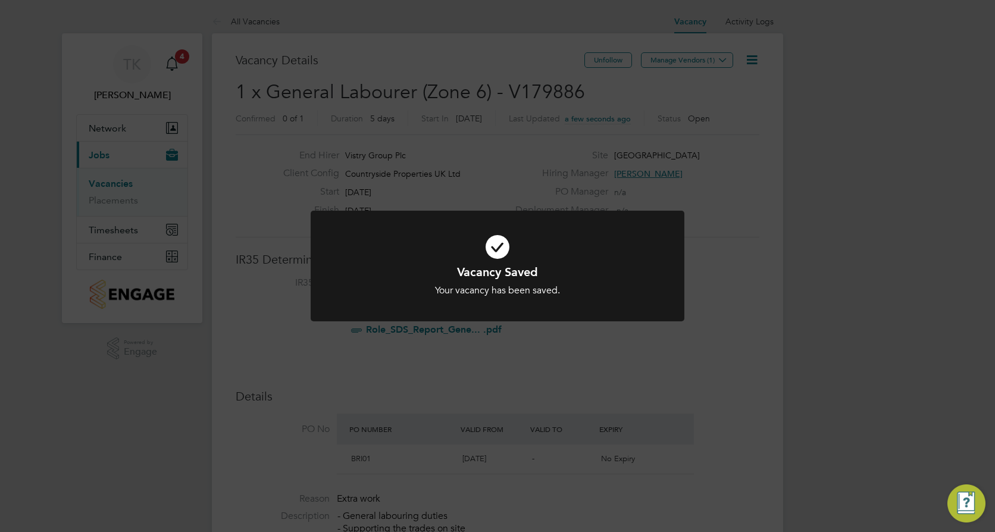
click at [705, 61] on div "Vacancy Saved Your vacancy has been saved. Cancel Okay" at bounding box center [497, 266] width 995 height 532
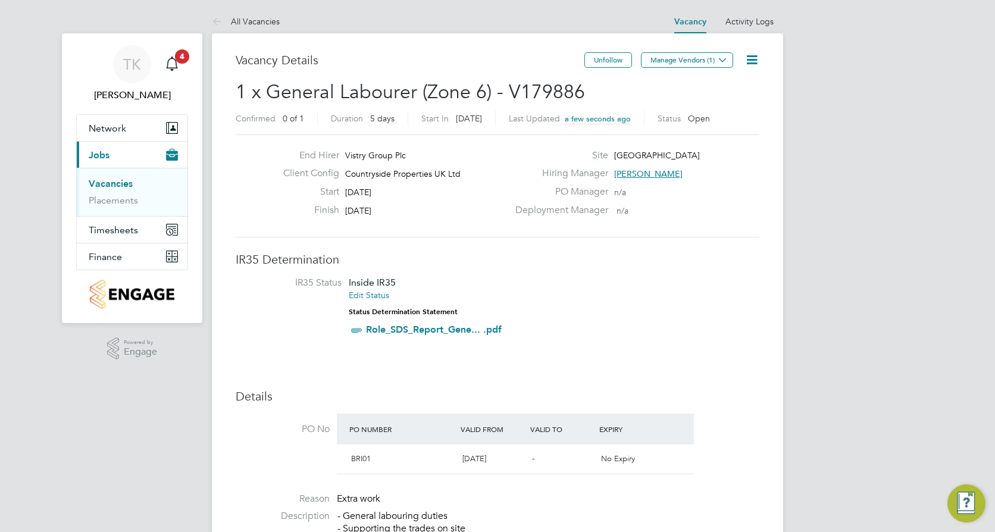
click at [705, 61] on button "Manage Vendors (1)" at bounding box center [687, 59] width 92 height 15
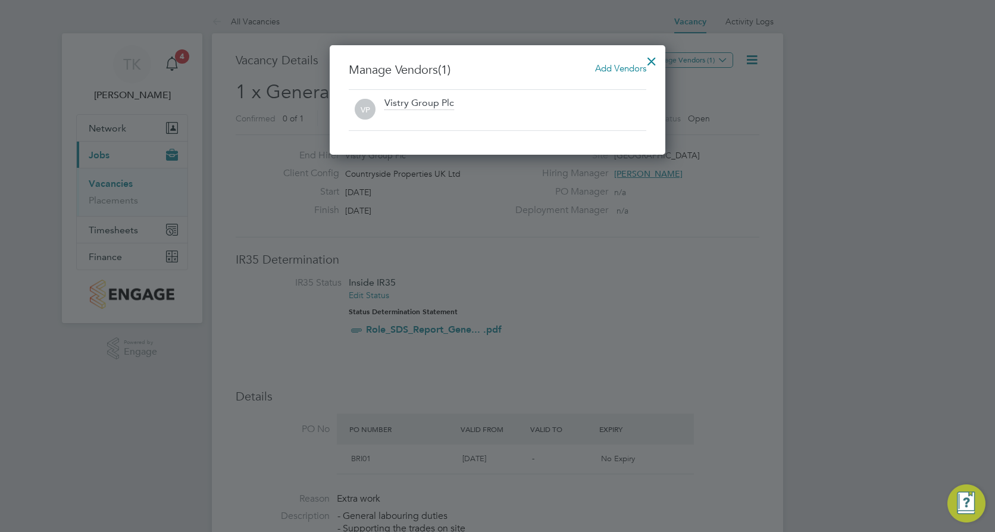
click at [634, 69] on span "Add Vendors" at bounding box center [620, 67] width 51 height 11
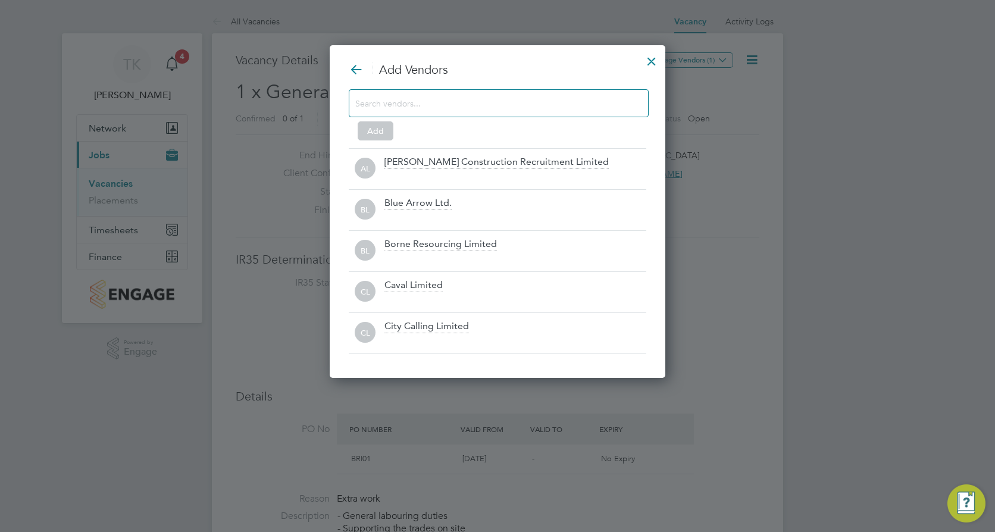
click at [448, 104] on input at bounding box center [489, 102] width 268 height 15
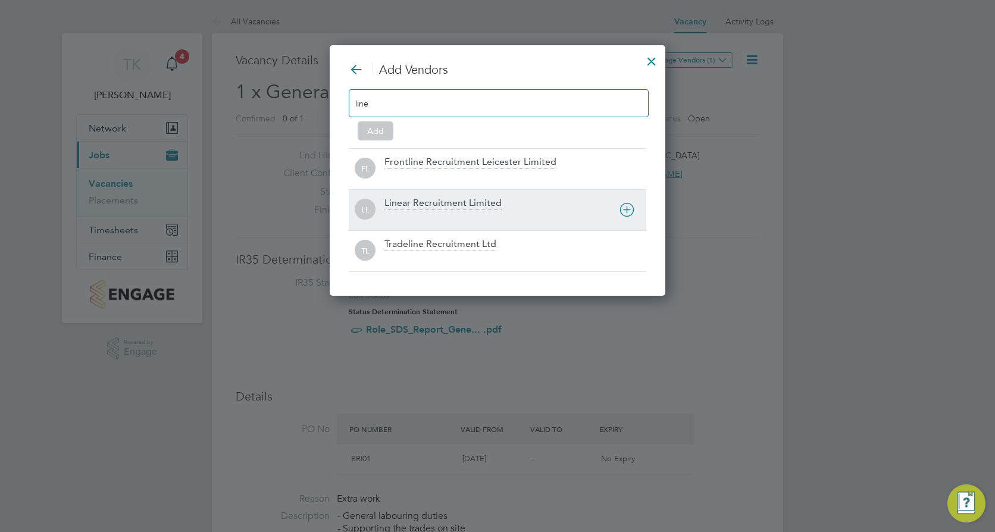
type input "line"
click at [427, 200] on div "Linear Recruitment Limited" at bounding box center [442, 203] width 117 height 13
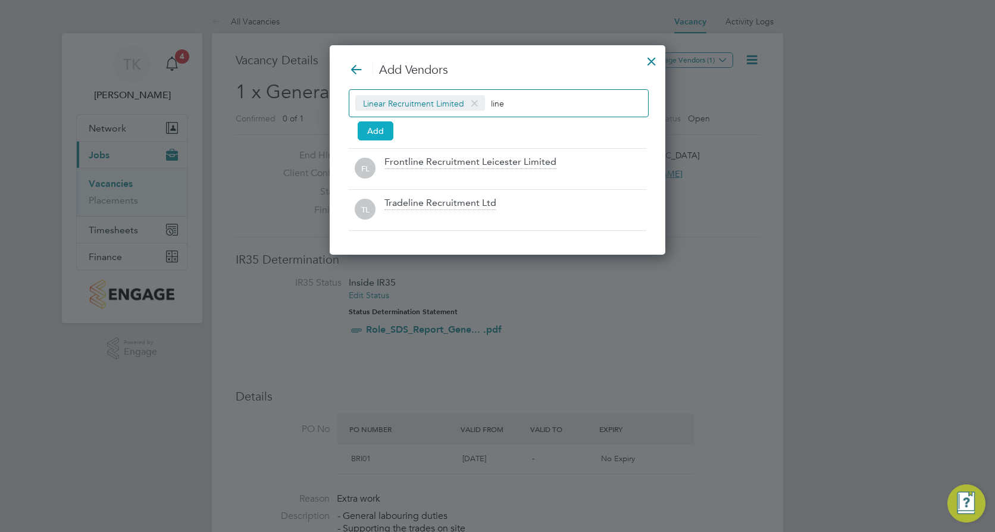
click at [371, 136] on button "Add" at bounding box center [376, 130] width 36 height 19
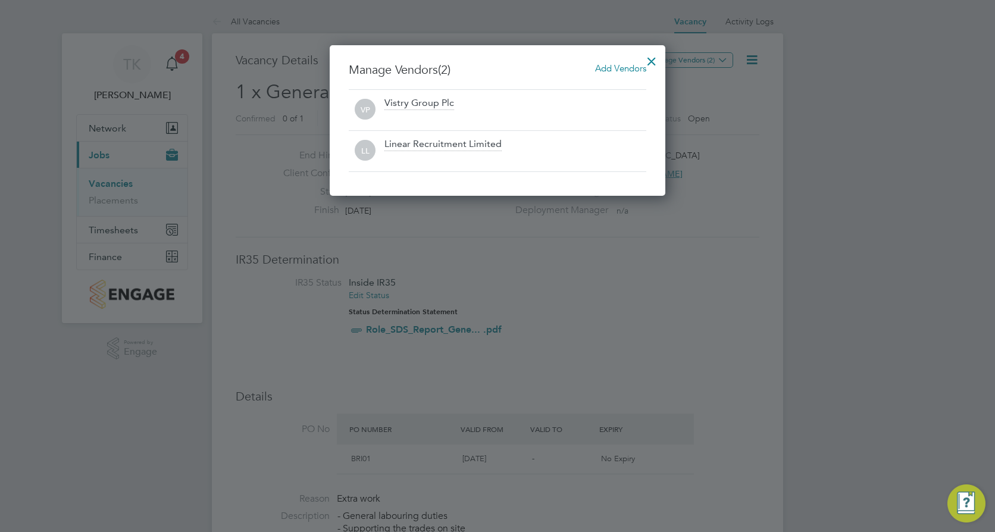
click at [652, 59] on div at bounding box center [651, 58] width 21 height 21
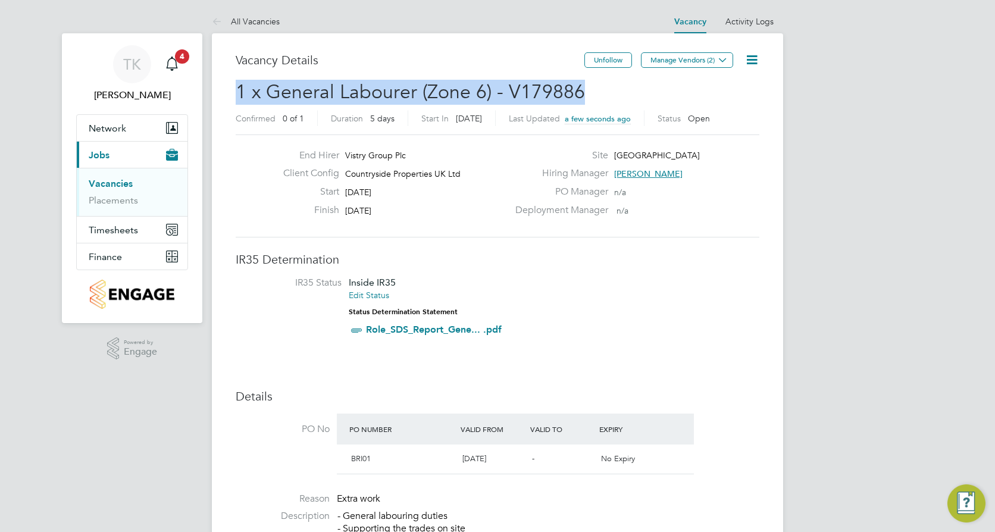
drag, startPoint x: 608, startPoint y: 89, endPoint x: 224, endPoint y: 80, distance: 383.4
copy span "1 x General Labourer (Zone 6) - V179886"
click at [114, 180] on link "Vacancies" at bounding box center [111, 183] width 44 height 11
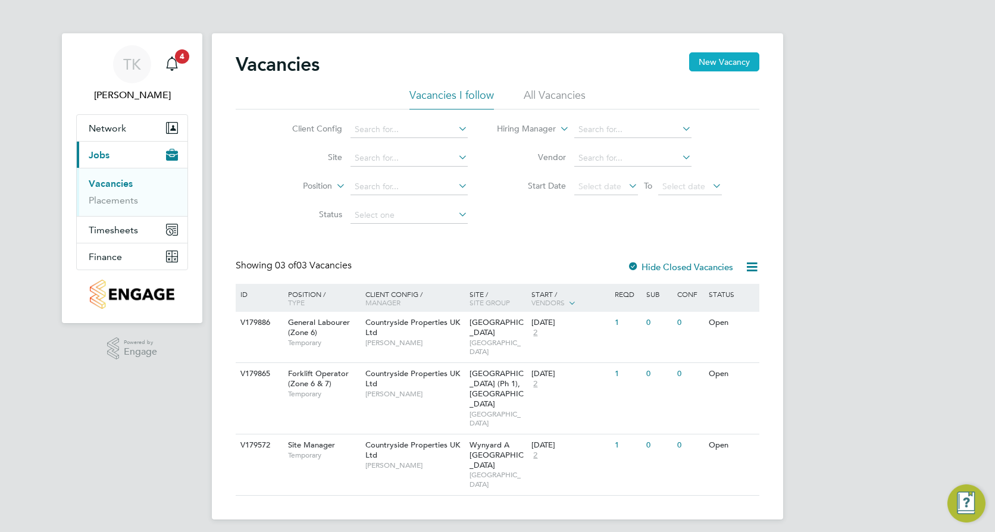
click at [734, 62] on button "New Vacancy" at bounding box center [724, 61] width 70 height 19
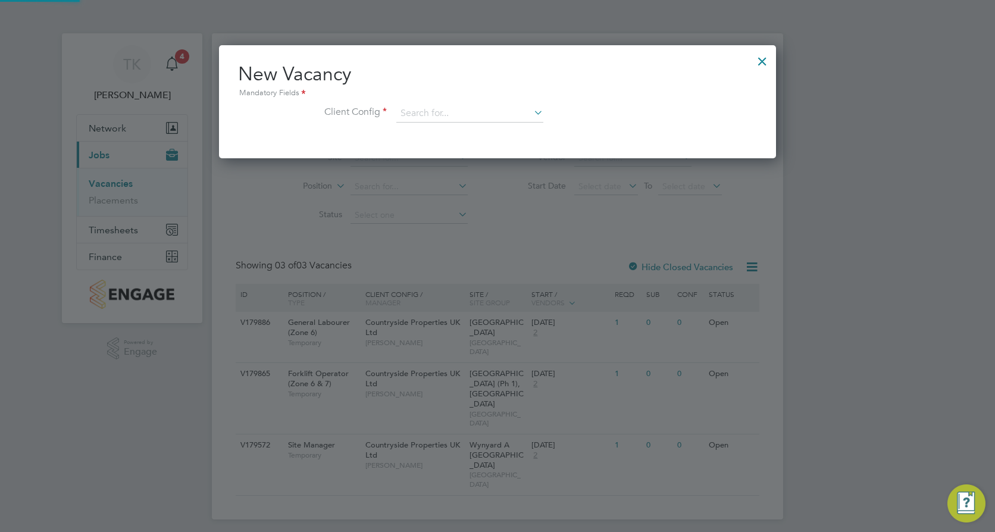
scroll to position [113, 558]
click at [464, 114] on input at bounding box center [469, 114] width 147 height 18
click at [481, 252] on li "Countryside Properties UK Ltd" at bounding box center [548, 260] width 305 height 16
type input "Countryside Properties UK Ltd"
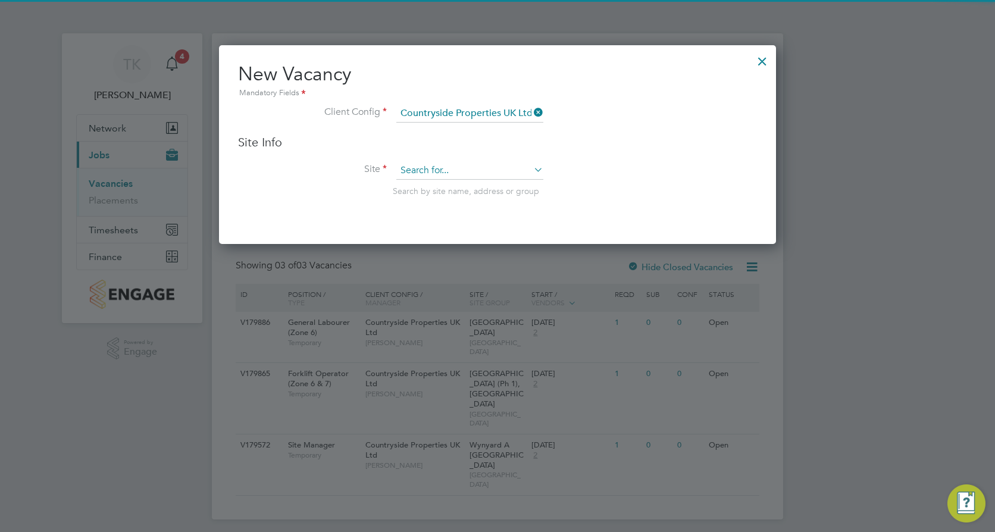
click at [434, 164] on input at bounding box center [469, 171] width 147 height 18
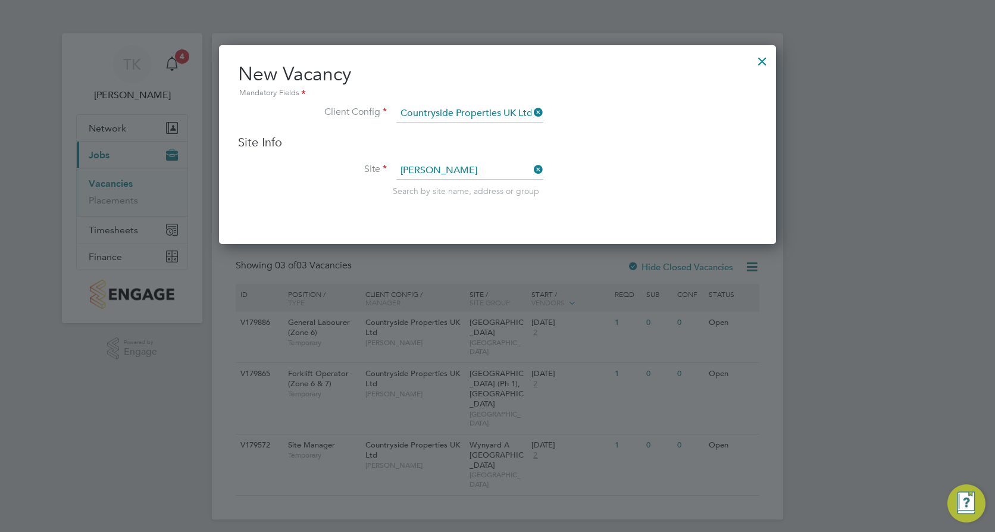
click at [455, 187] on li "Harr ogate Police Training College" at bounding box center [493, 188] width 195 height 16
type input "Harrogate Police Training College"
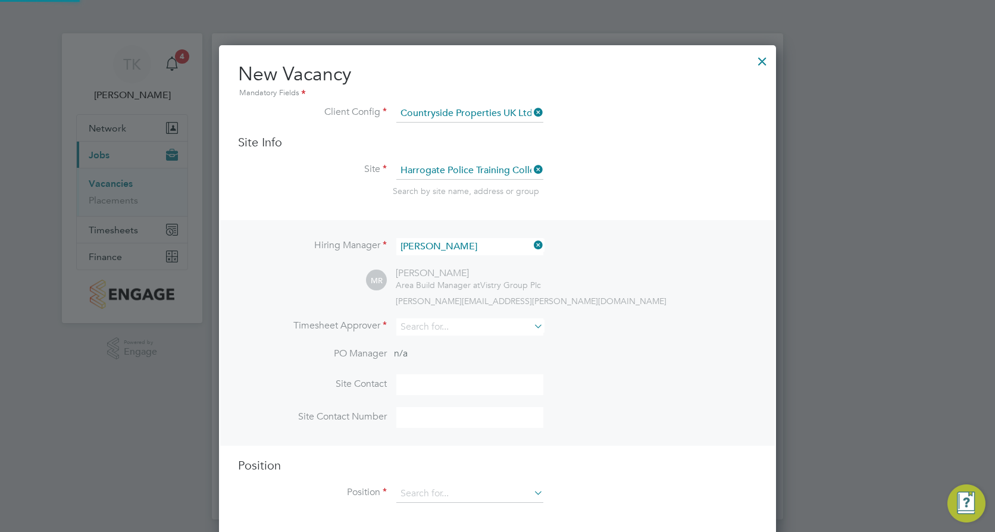
scroll to position [494, 558]
click at [531, 245] on icon at bounding box center [531, 245] width 0 height 17
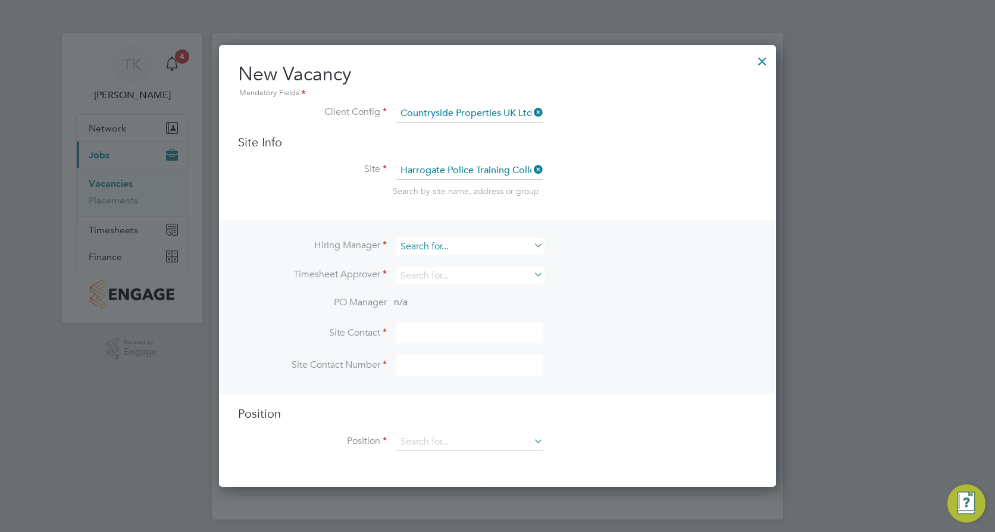
click at [493, 251] on input at bounding box center [469, 246] width 147 height 17
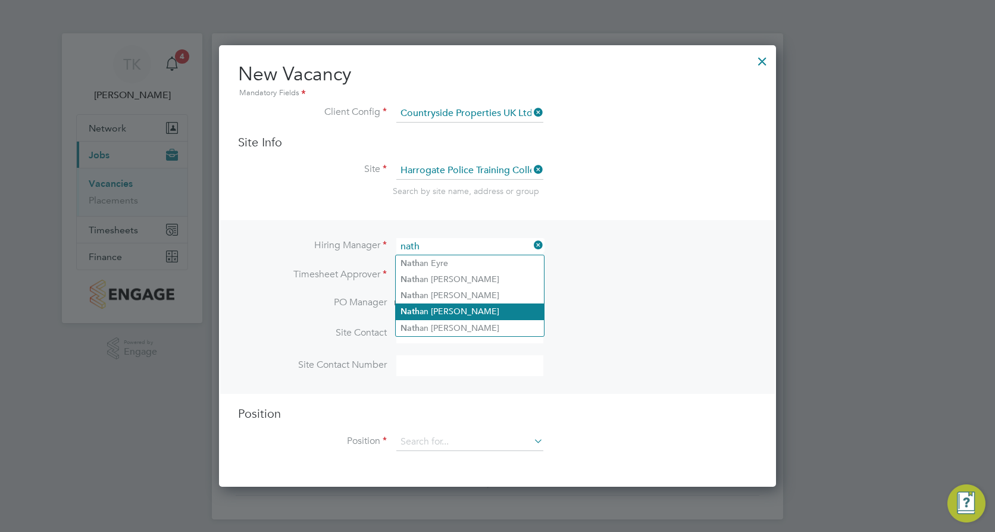
click at [456, 307] on li "Nath an Lunn" at bounding box center [470, 312] width 148 height 16
type input "Nathan Lunn"
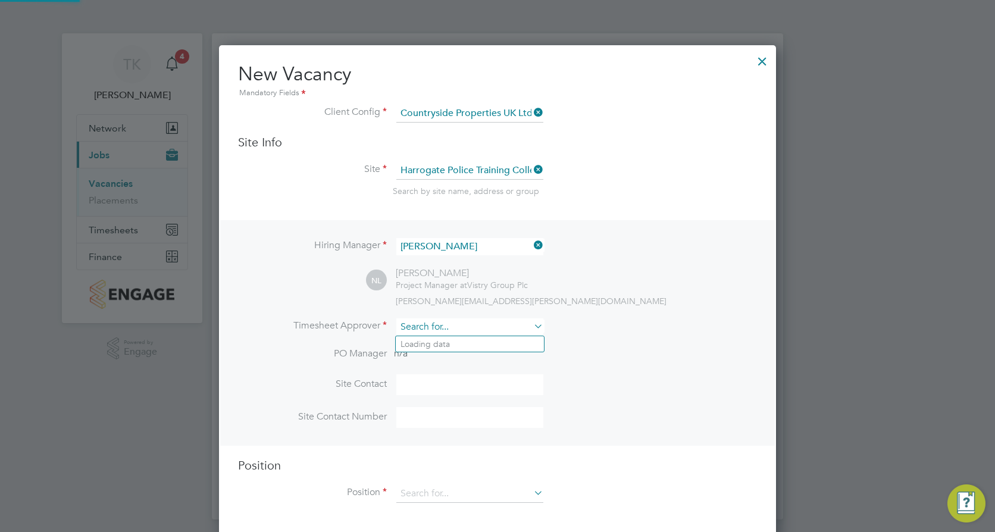
click at [439, 320] on input at bounding box center [469, 326] width 147 height 17
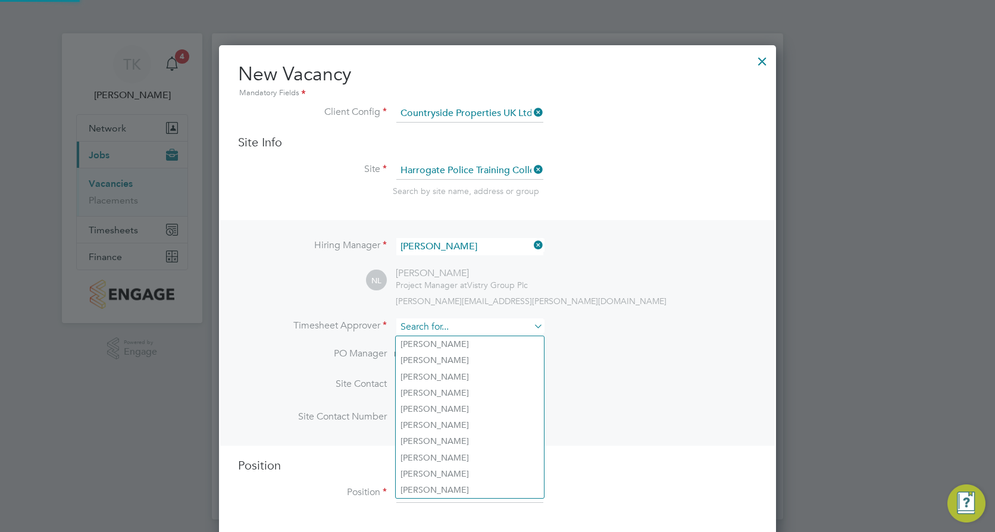
type input "b"
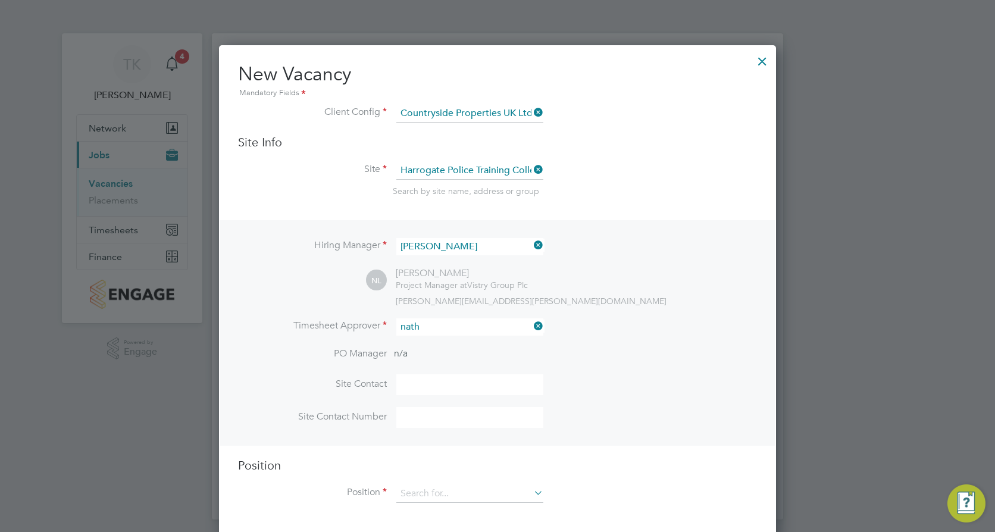
click at [447, 390] on li "Nath an Lunn" at bounding box center [470, 393] width 148 height 16
type input "Nathan Lunn"
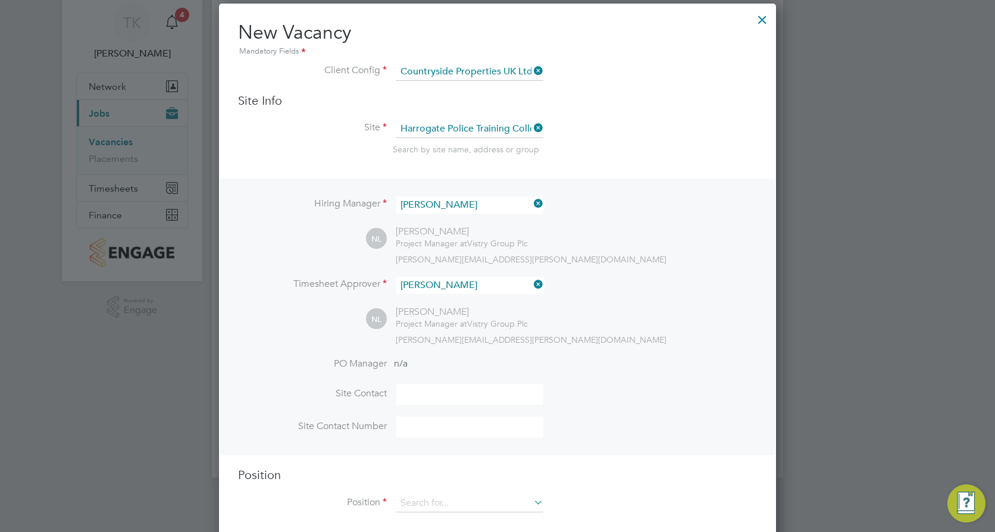
scroll to position [59, 0]
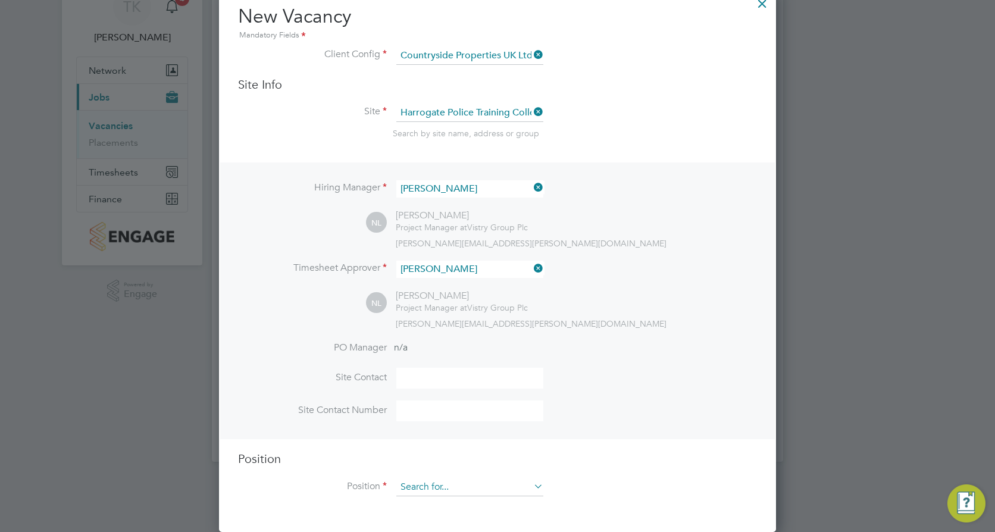
click at [446, 484] on input at bounding box center [469, 488] width 147 height 18
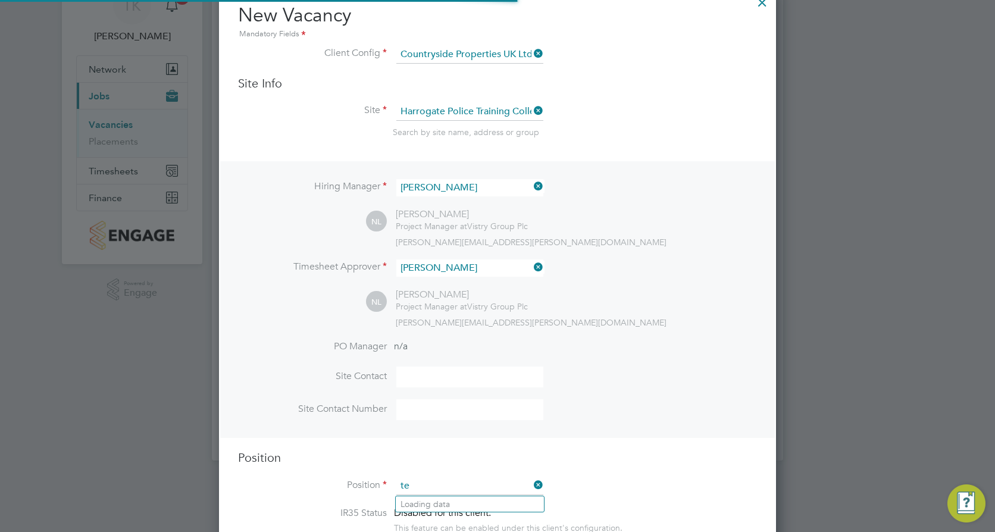
scroll to position [1710, 558]
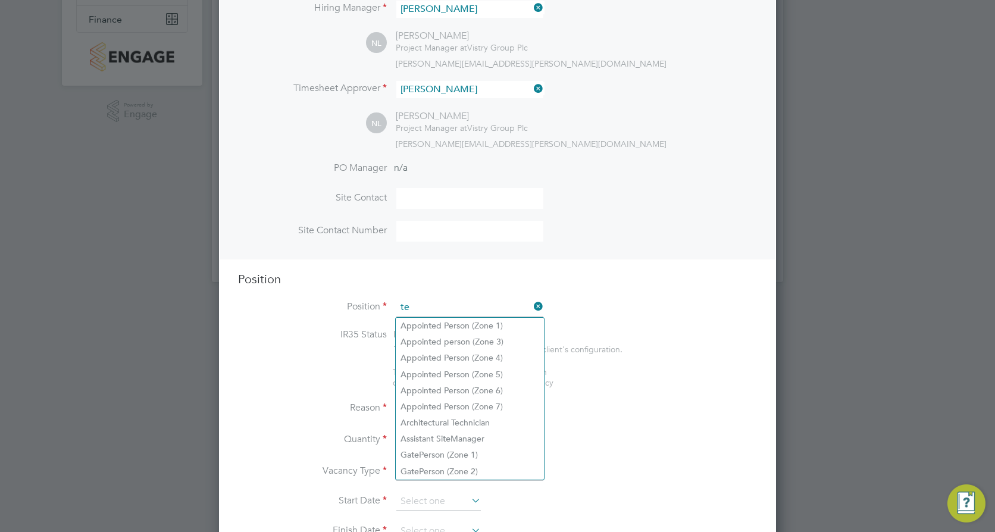
type input "t"
click at [460, 431] on li "For klift Operator (Zone 6 & 7)" at bounding box center [470, 439] width 148 height 16
type input "Forklift Operator (Zone 6 & 7)"
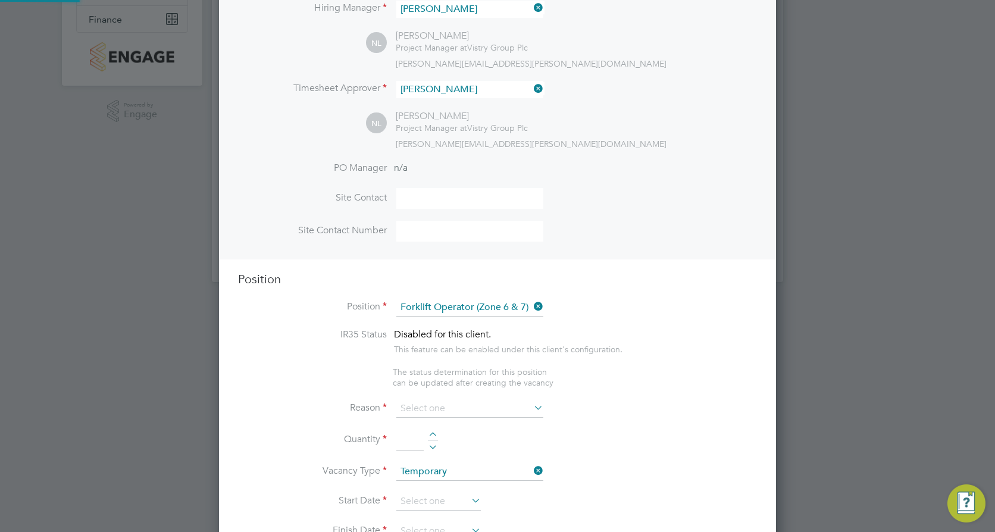
type textarea "- Operate construction machinery - Delivering large quantities of materials to …"
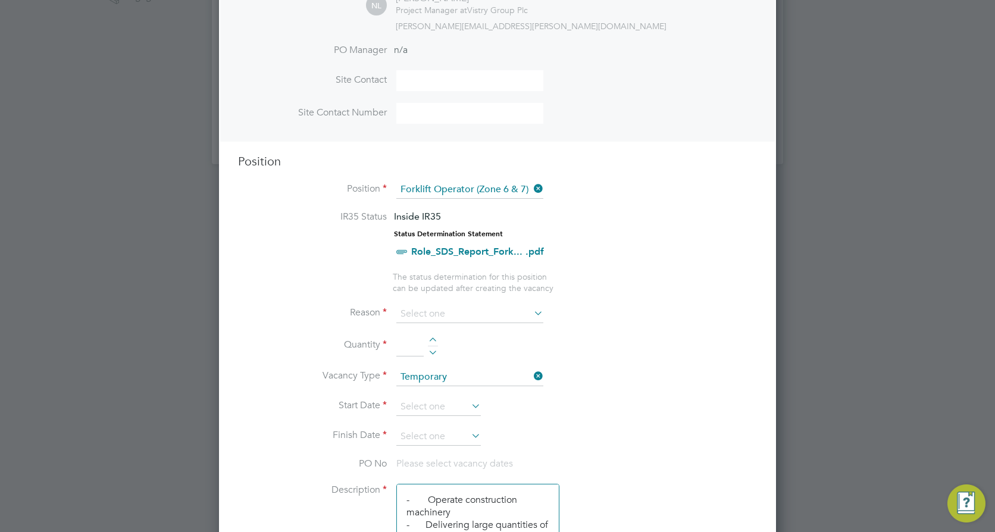
scroll to position [356, 0]
click at [430, 313] on input at bounding box center [469, 313] width 147 height 18
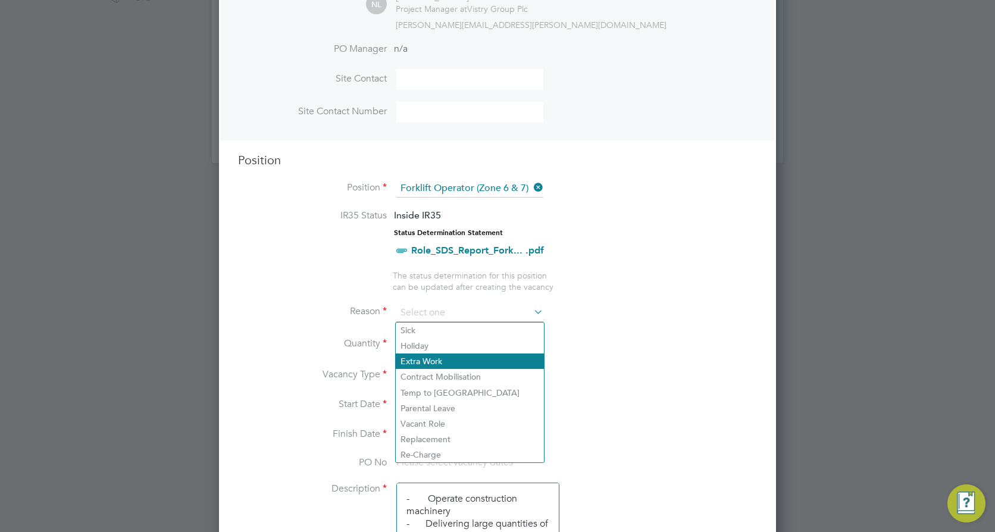
click at [436, 362] on li "Extra Work" at bounding box center [470, 361] width 148 height 15
type input "Extra Work"
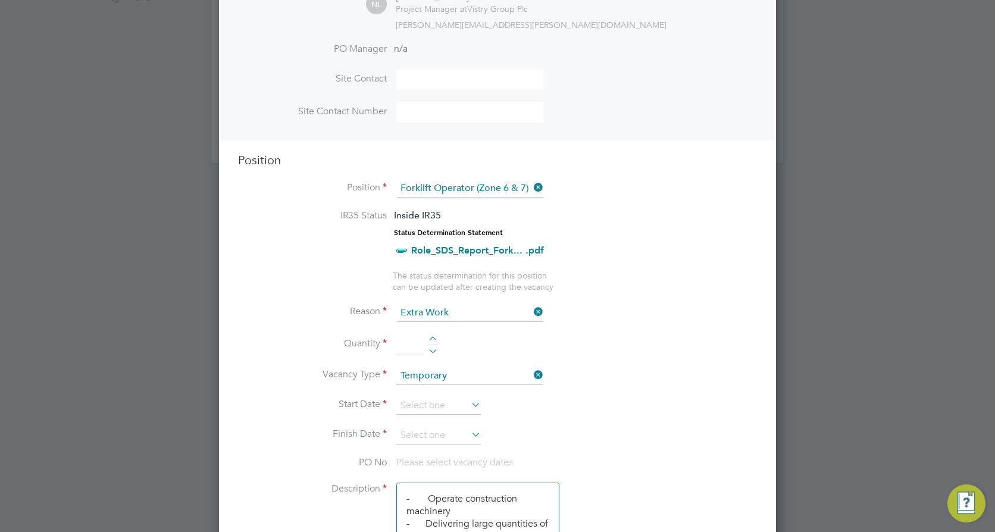
click at [412, 343] on input at bounding box center [409, 344] width 27 height 21
type input "1"
click at [427, 403] on input at bounding box center [438, 406] width 85 height 18
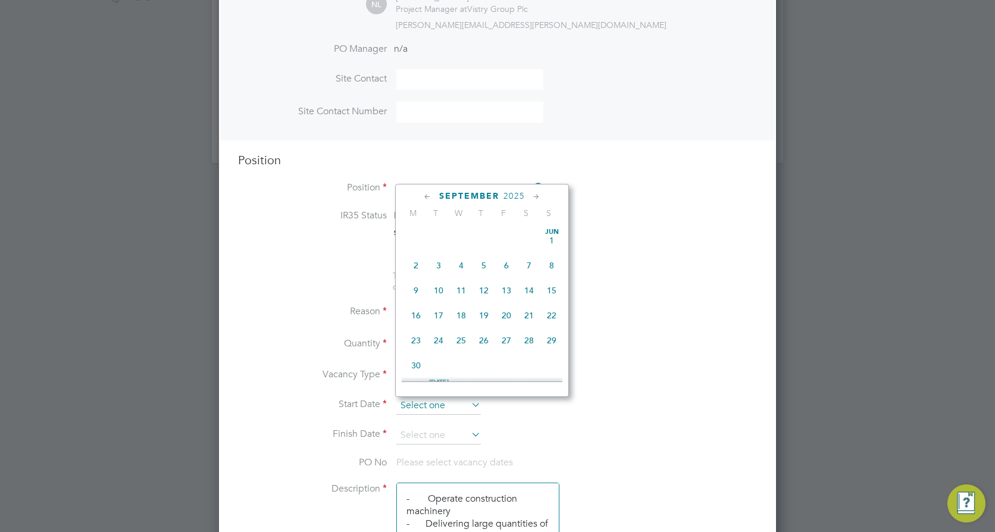
scroll to position [361, 0]
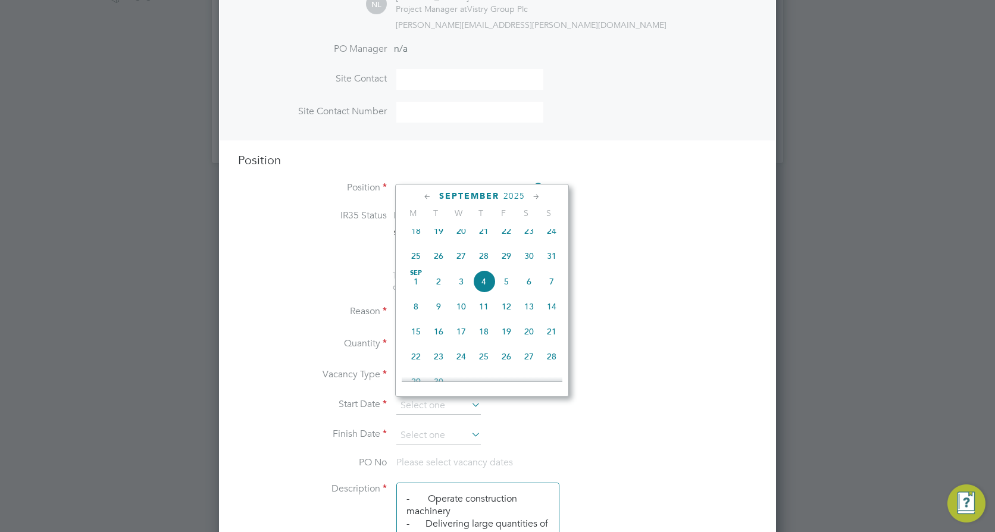
click at [443, 339] on span "16" at bounding box center [438, 331] width 23 height 23
type input "16 Sep 2025"
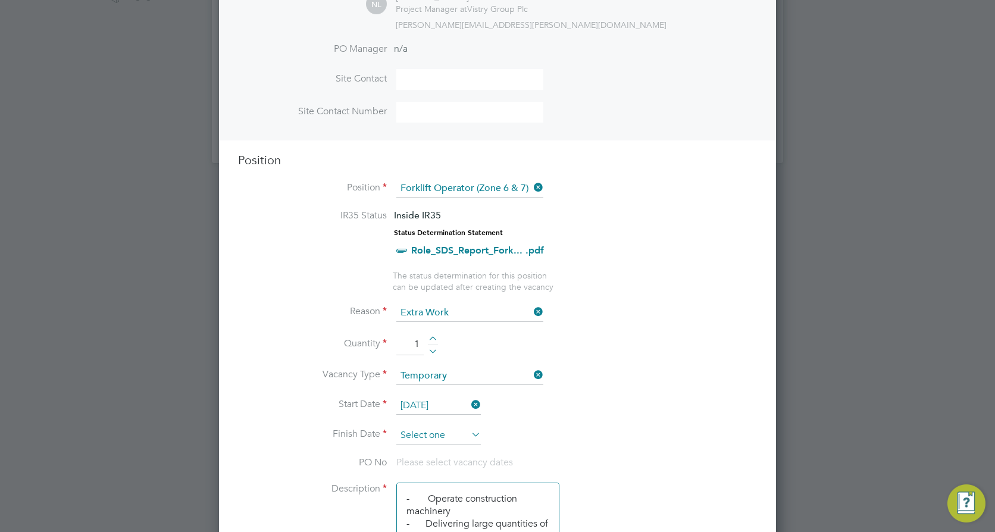
click at [449, 442] on input at bounding box center [438, 436] width 85 height 18
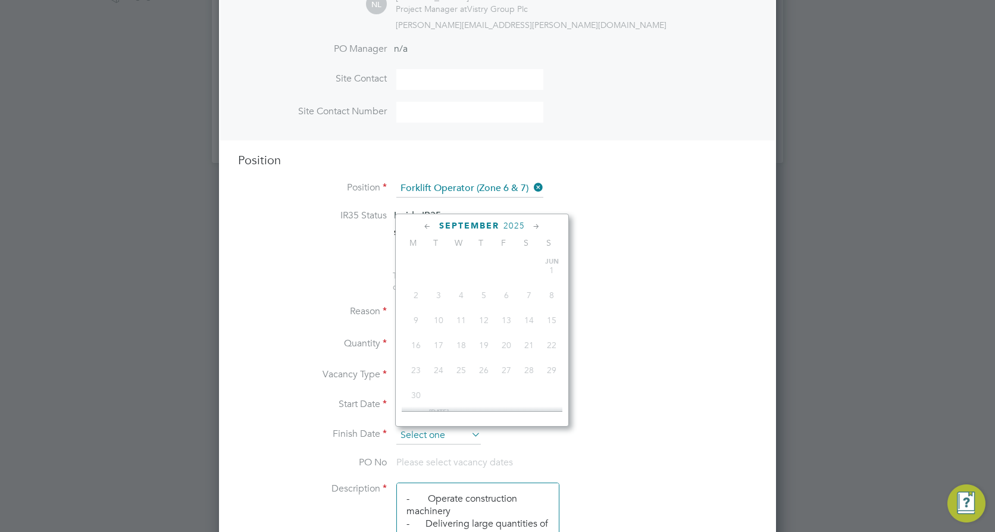
scroll to position [412, 0]
click at [534, 227] on icon at bounding box center [536, 226] width 11 height 13
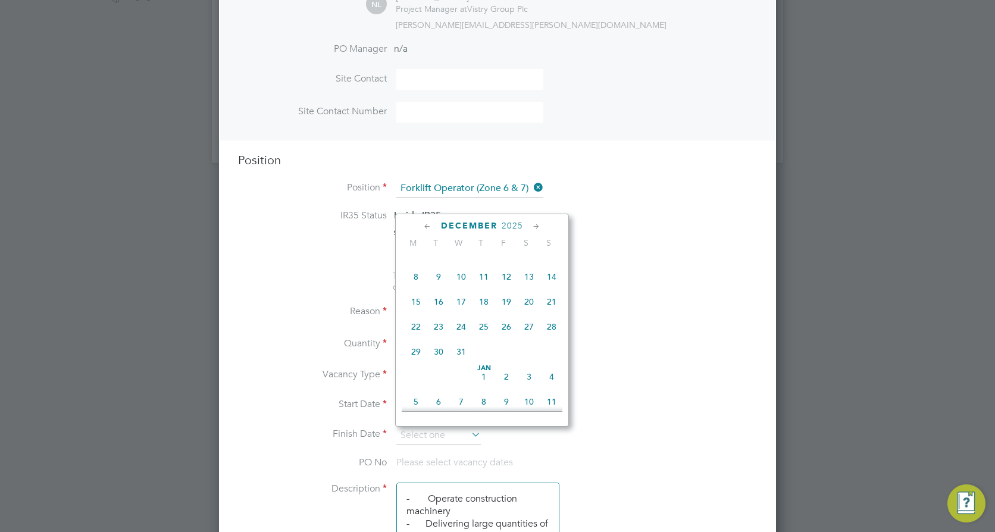
click at [459, 363] on span "31" at bounding box center [461, 351] width 23 height 23
type input "31 Dec 2025"
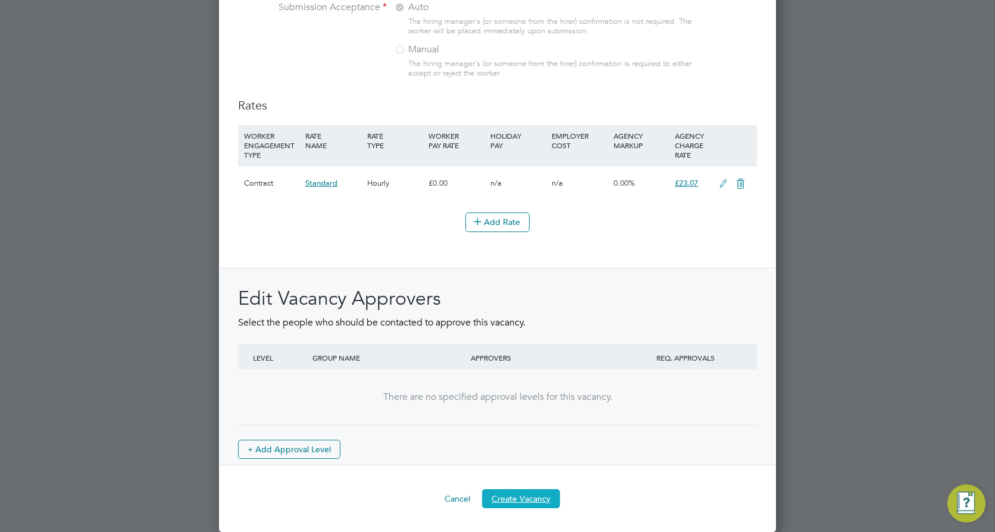
click at [536, 497] on button "Create Vacancy" at bounding box center [521, 498] width 78 height 19
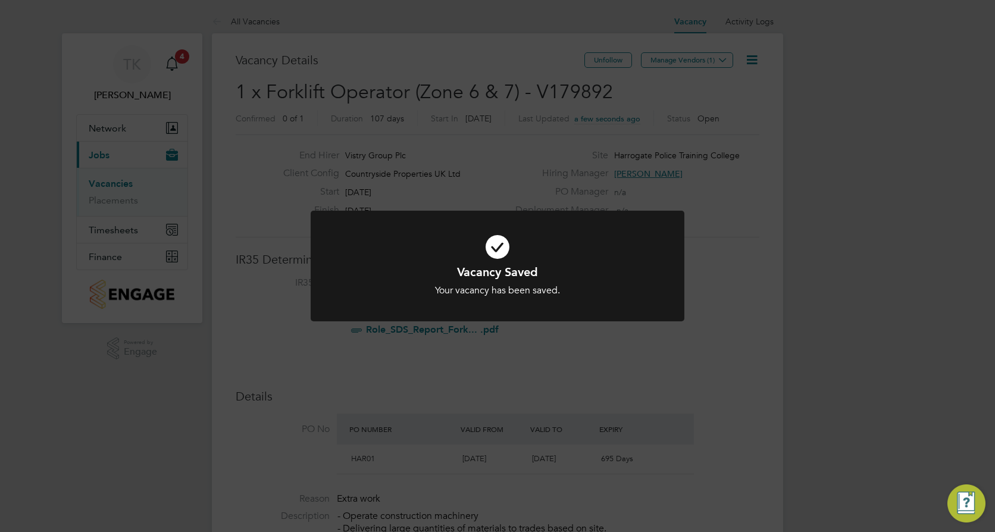
click at [119, 183] on div "Vacancy Saved Your vacancy has been saved. Cancel Okay" at bounding box center [497, 266] width 995 height 532
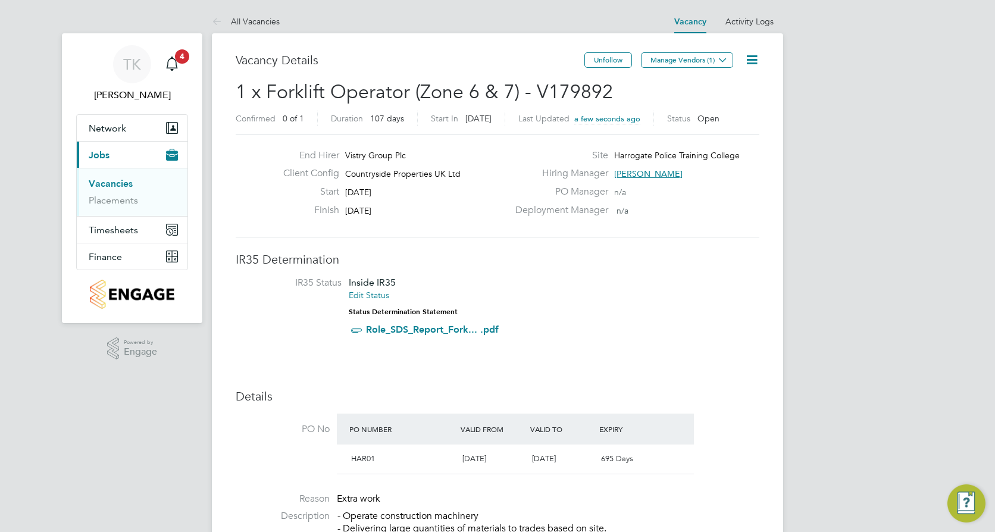
click at [119, 183] on link "Vacancies" at bounding box center [111, 183] width 44 height 11
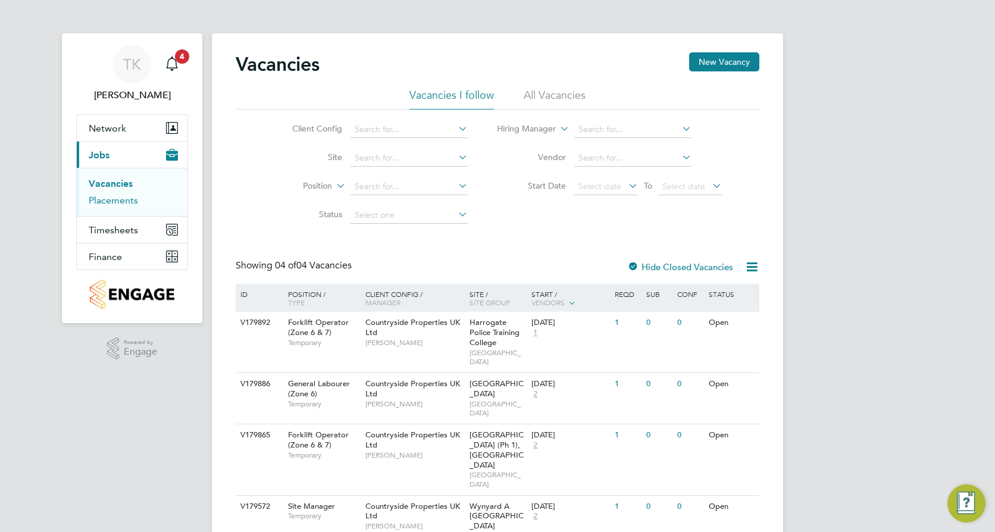
click at [105, 202] on link "Placements" at bounding box center [113, 200] width 49 height 11
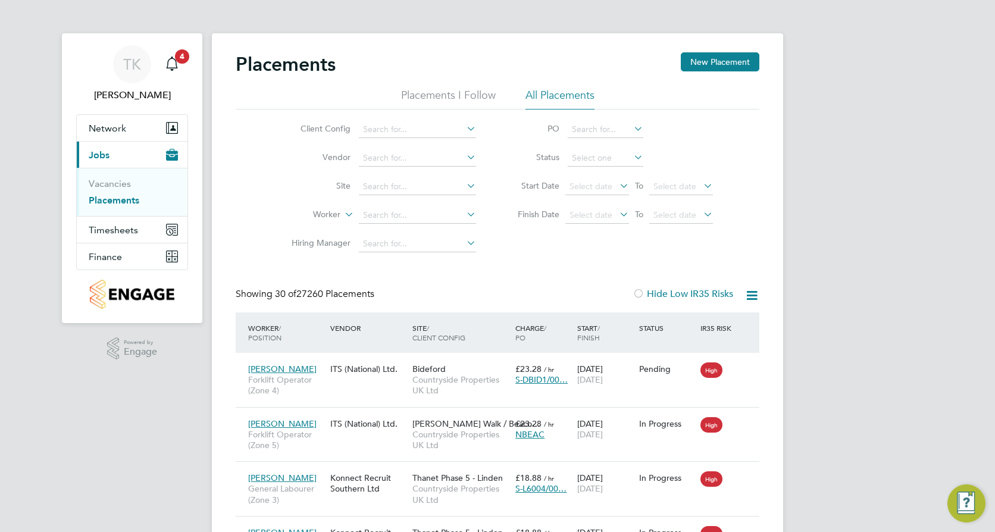
scroll to position [45, 104]
click at [367, 187] on input at bounding box center [417, 187] width 117 height 17
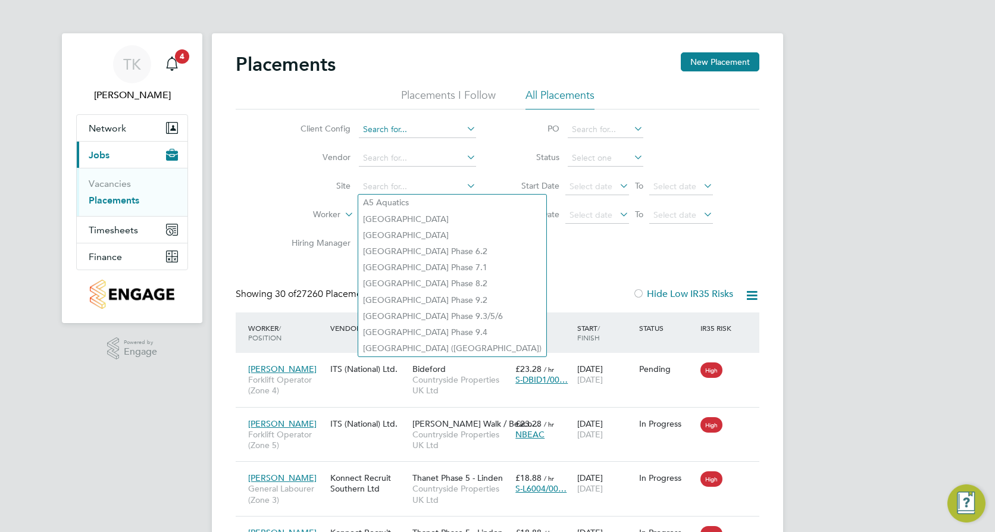
click at [384, 129] on input at bounding box center [417, 129] width 117 height 17
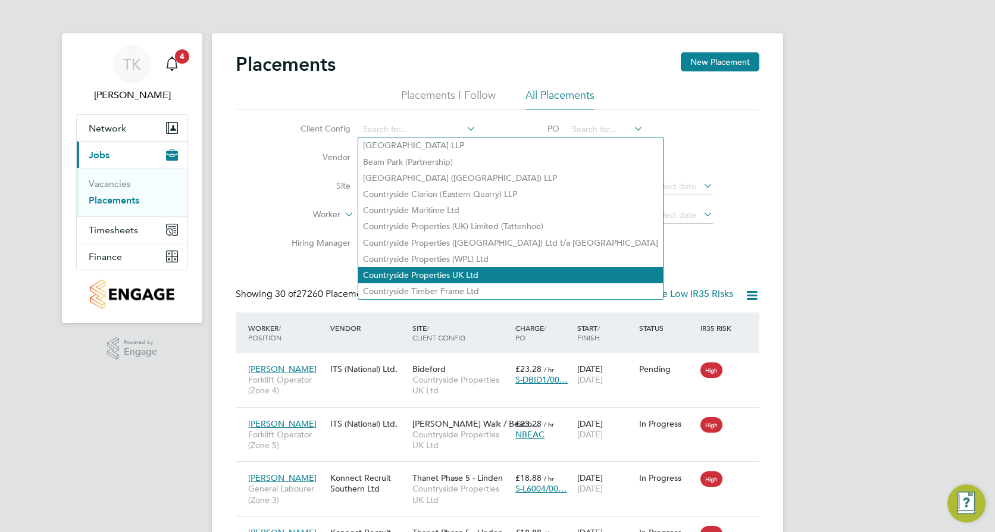
click at [449, 267] on li "Countryside Properties UK Ltd" at bounding box center [510, 275] width 305 height 16
type input "Countryside Properties UK Ltd"
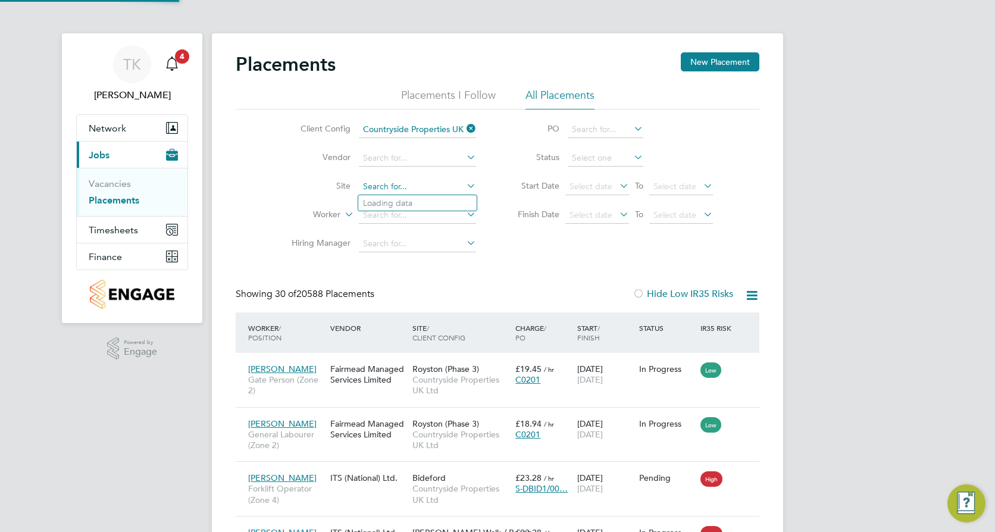
click at [392, 188] on input at bounding box center [417, 187] width 117 height 17
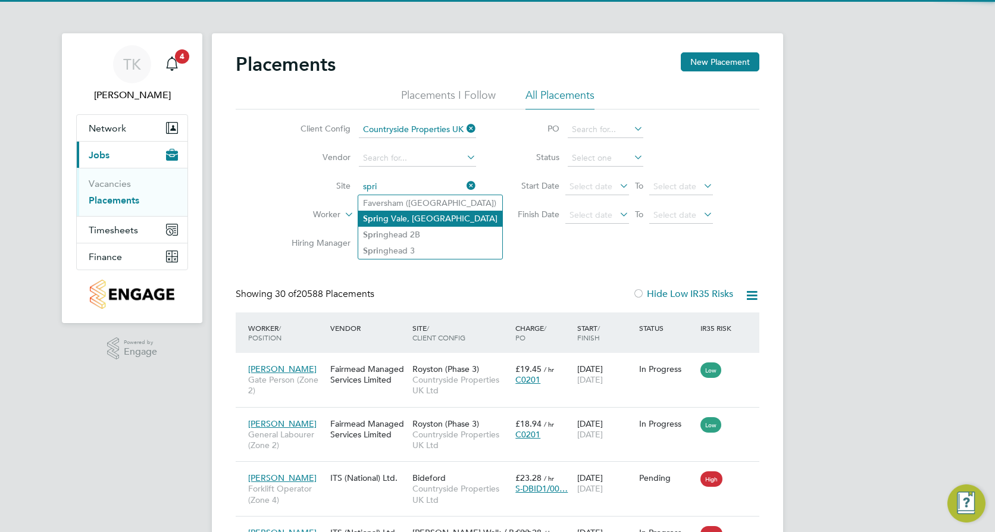
click at [429, 220] on li "Spri ng Vale, Knaresborough" at bounding box center [430, 219] width 144 height 16
type input "Spring Vale, Knaresborough"
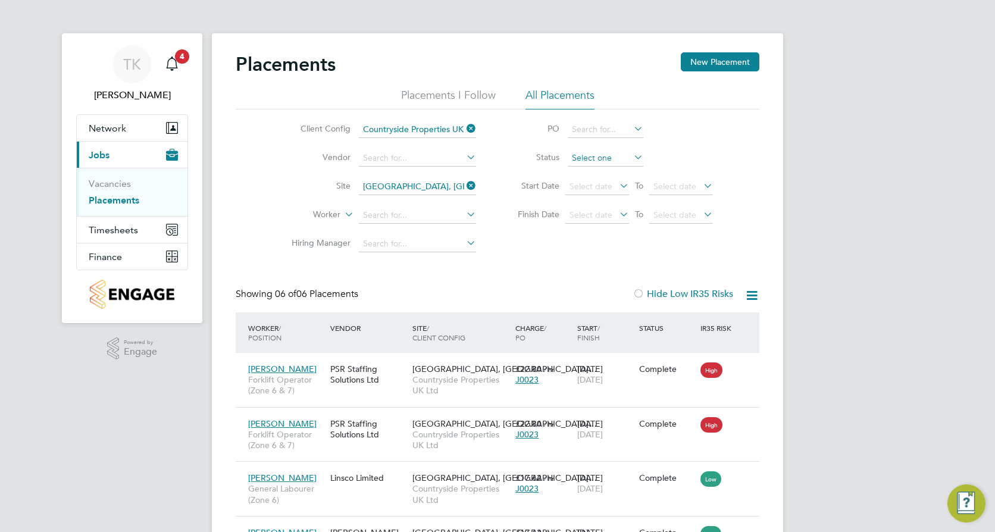
click at [595, 161] on input at bounding box center [606, 158] width 76 height 17
click at [600, 218] on li "In Progress" at bounding box center [605, 220] width 77 height 15
type input "In Progress"
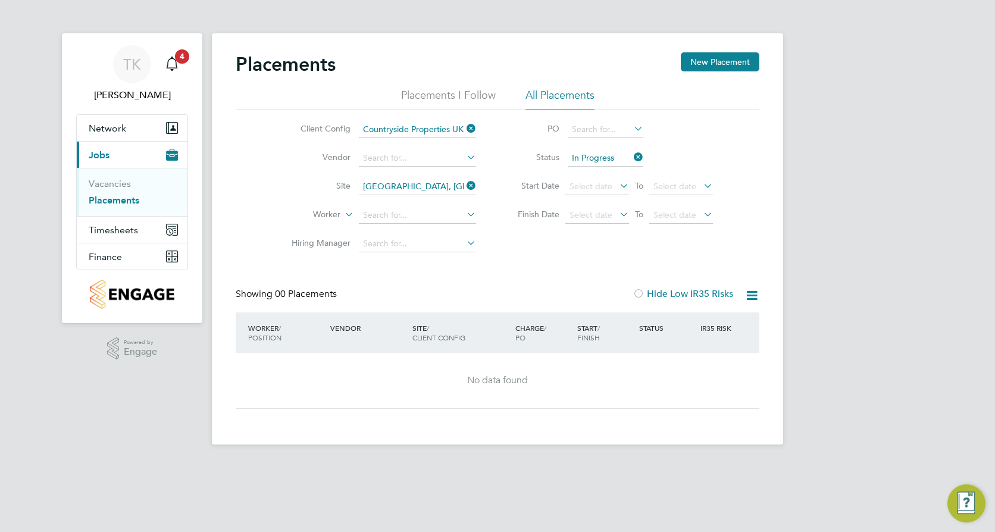
click at [464, 185] on icon at bounding box center [464, 185] width 0 height 17
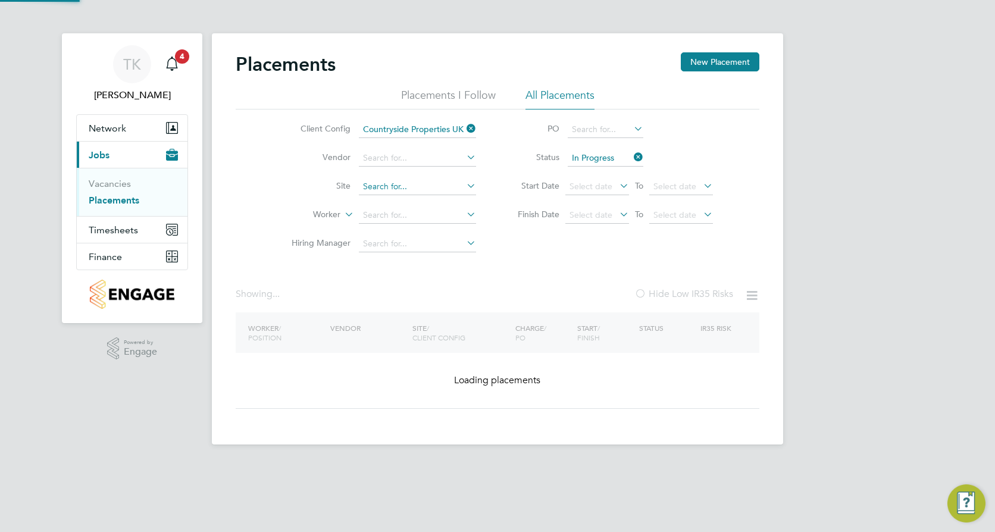
click at [414, 186] on input at bounding box center [417, 187] width 117 height 17
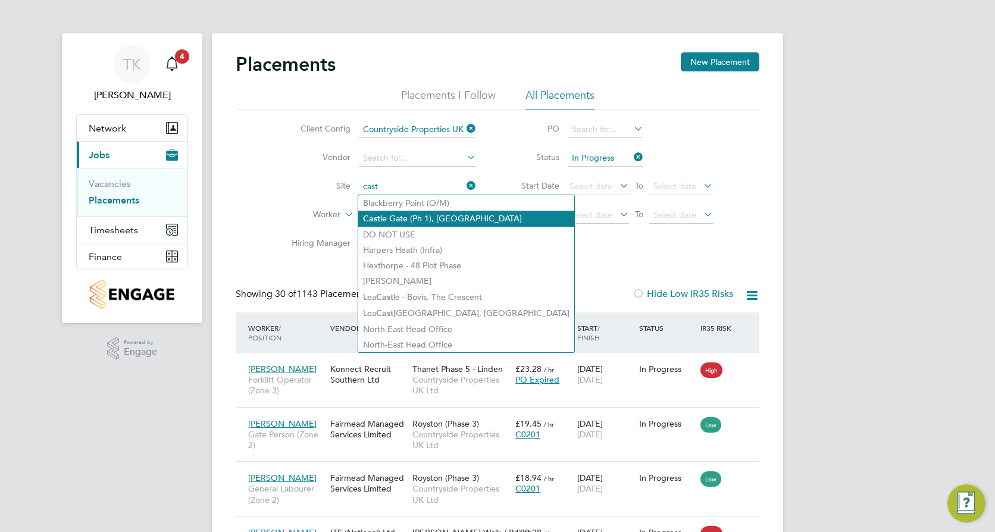
click at [423, 214] on li "[GEOGRAPHIC_DATA] (Ph 1), [GEOGRAPHIC_DATA]" at bounding box center [466, 219] width 216 height 16
type input "[GEOGRAPHIC_DATA] (Ph 1), [GEOGRAPHIC_DATA]"
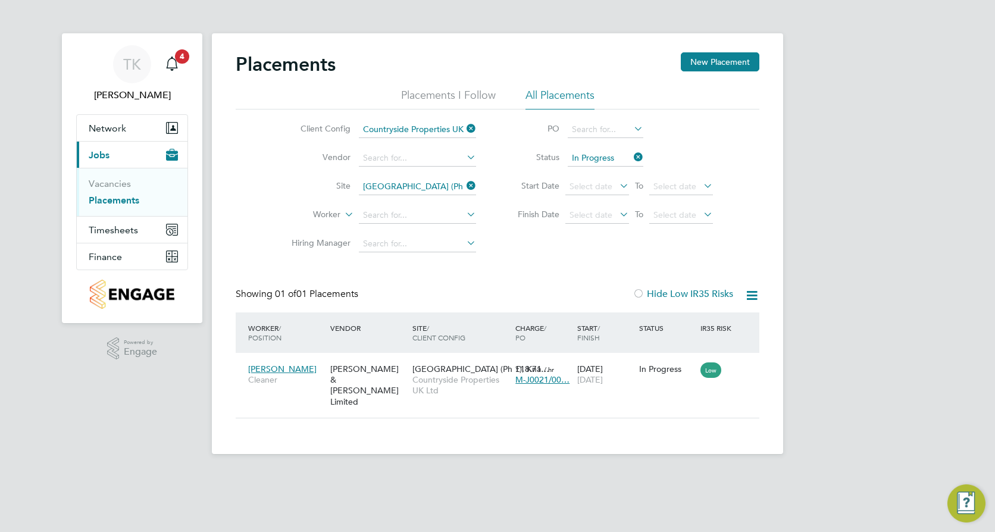
click at [631, 158] on icon at bounding box center [631, 157] width 0 height 17
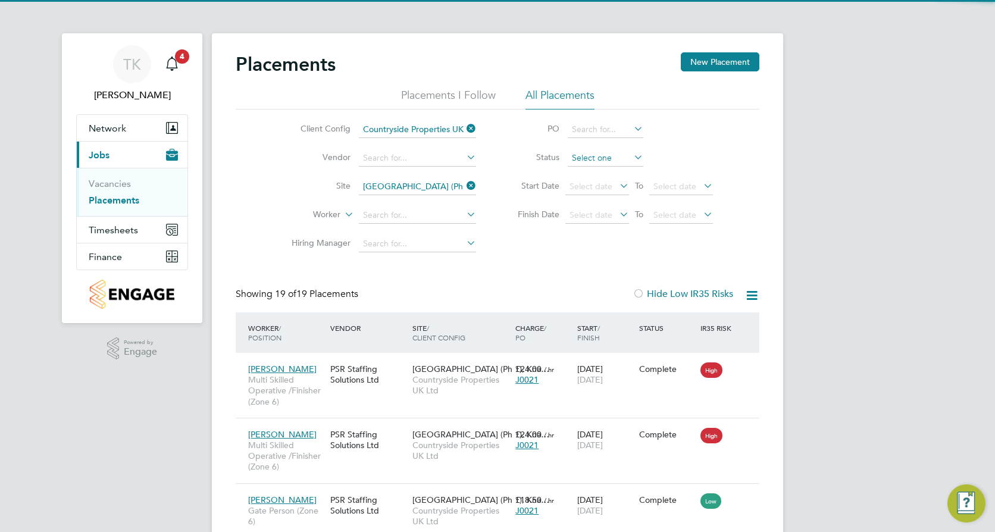
click at [607, 160] on input at bounding box center [606, 158] width 76 height 17
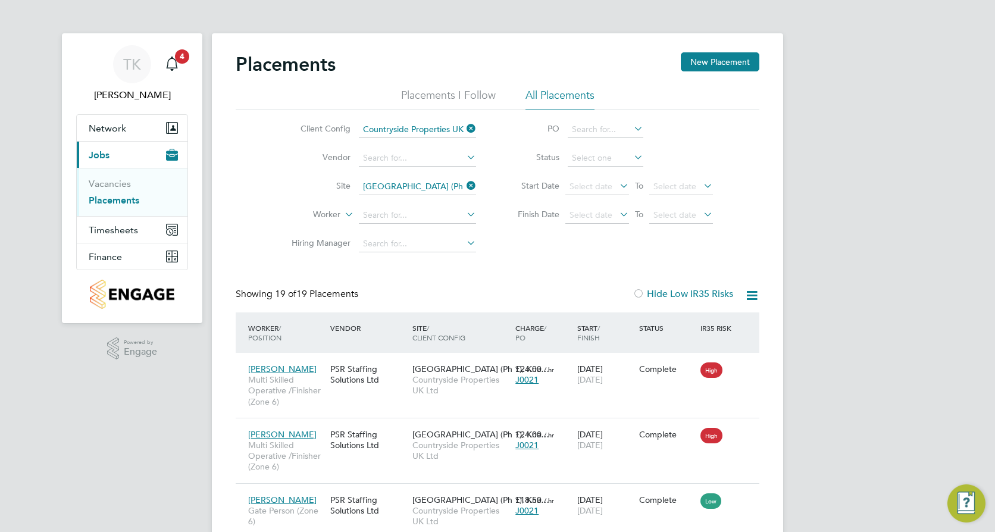
click at [592, 233] on li "Complete" at bounding box center [605, 236] width 77 height 15
type input "Complete"
click at [631, 156] on icon at bounding box center [631, 157] width 0 height 17
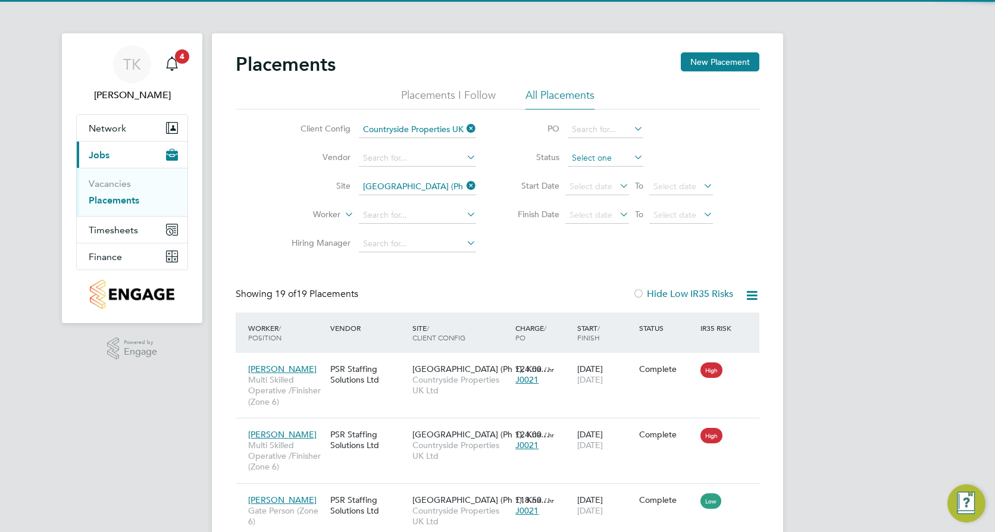
click at [620, 155] on input at bounding box center [606, 158] width 76 height 17
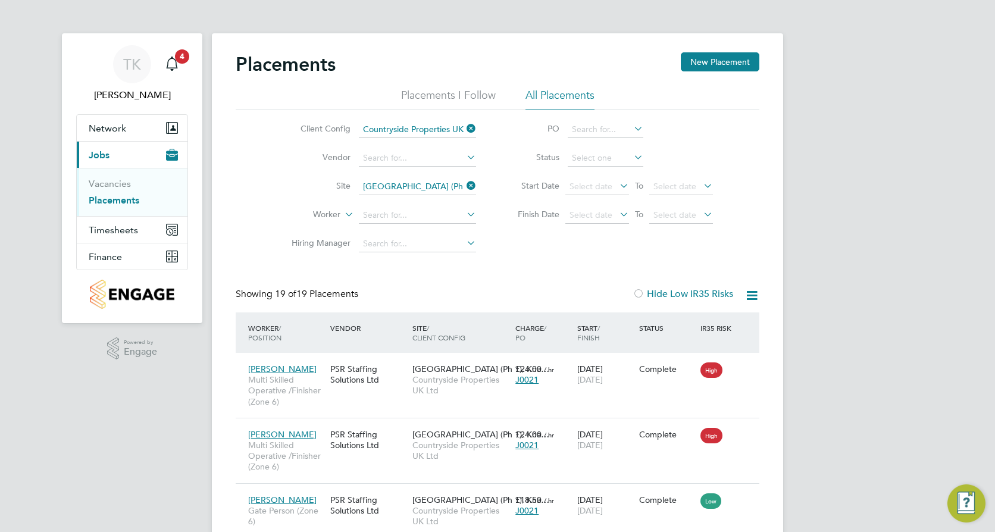
click at [584, 217] on li "In Progress" at bounding box center [605, 220] width 77 height 15
type input "In Progress"
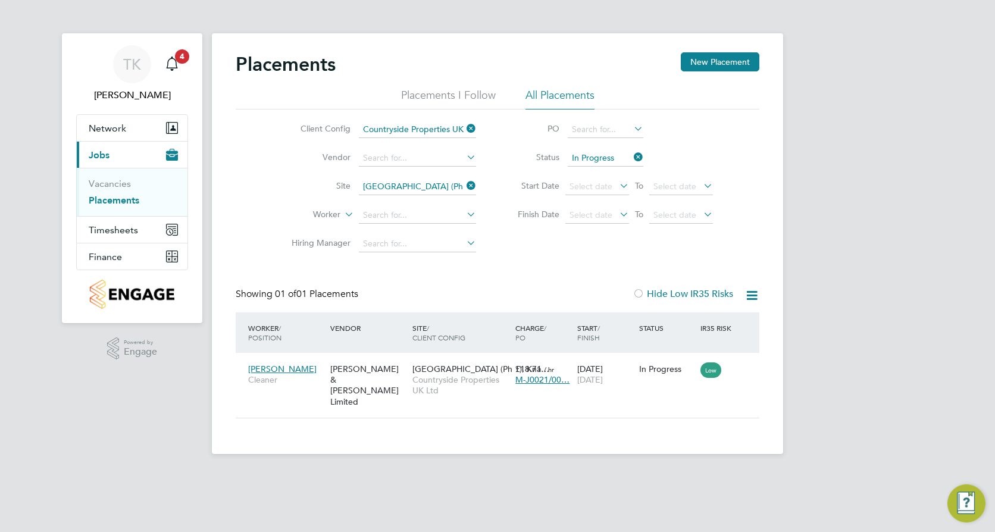
click at [464, 183] on icon at bounding box center [464, 185] width 0 height 17
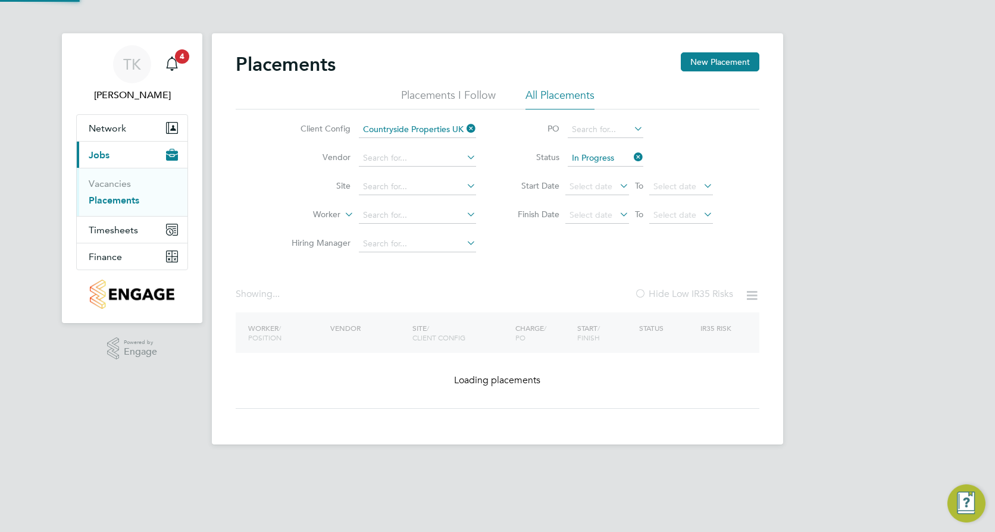
click at [405, 178] on li "Site" at bounding box center [379, 187] width 224 height 29
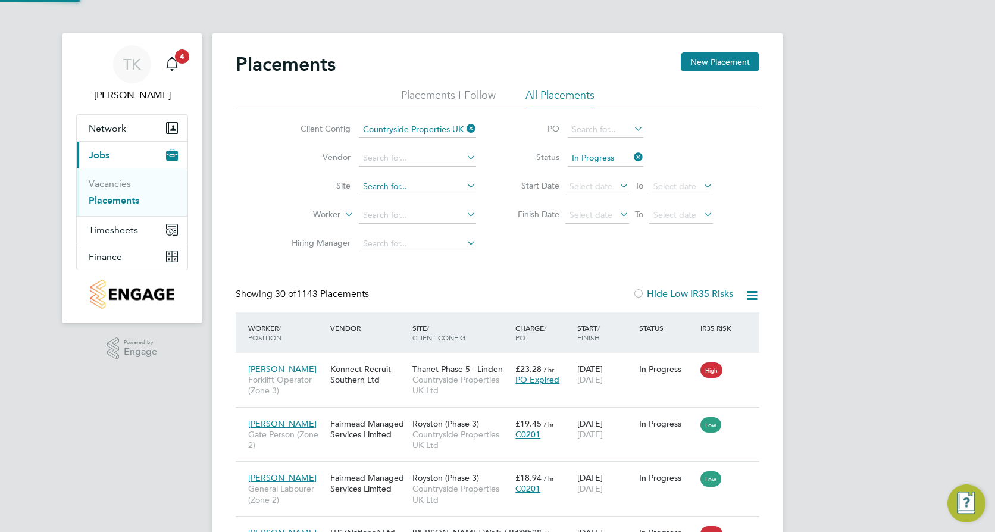
scroll to position [45, 104]
click at [405, 176] on li "Site" at bounding box center [379, 187] width 224 height 29
click at [400, 183] on input at bounding box center [417, 187] width 117 height 17
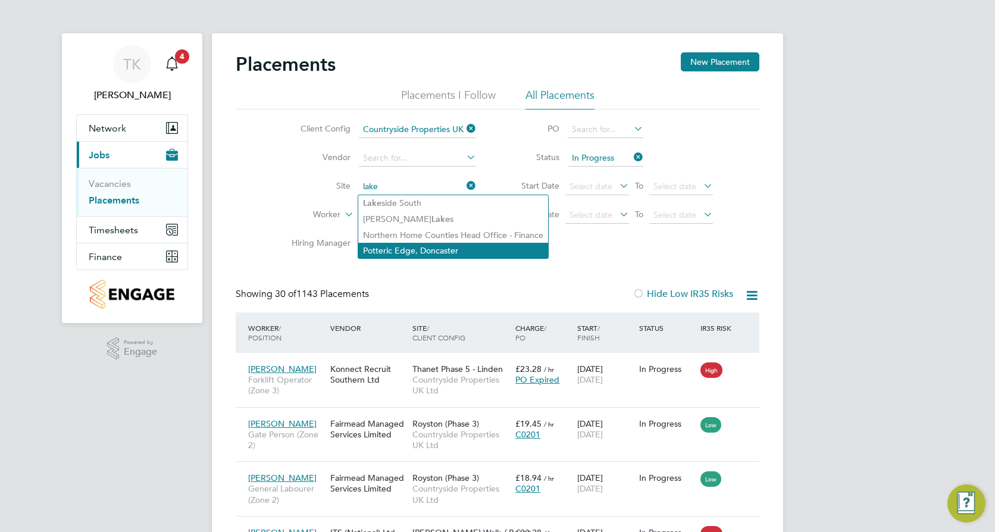
click at [408, 252] on li "Potteric Edge, Doncaster" at bounding box center [453, 250] width 190 height 15
type input "Potteric Edge, Doncaster"
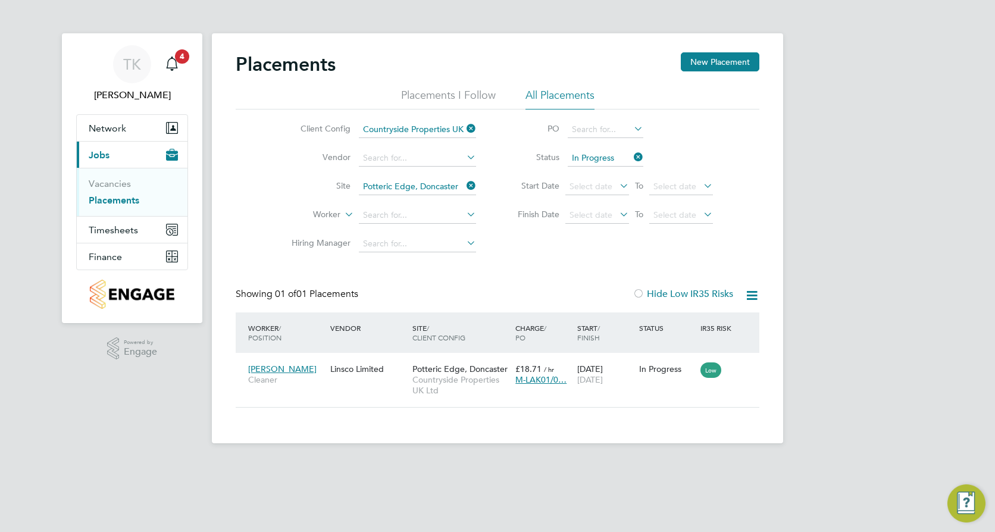
click at [464, 189] on icon at bounding box center [464, 185] width 0 height 17
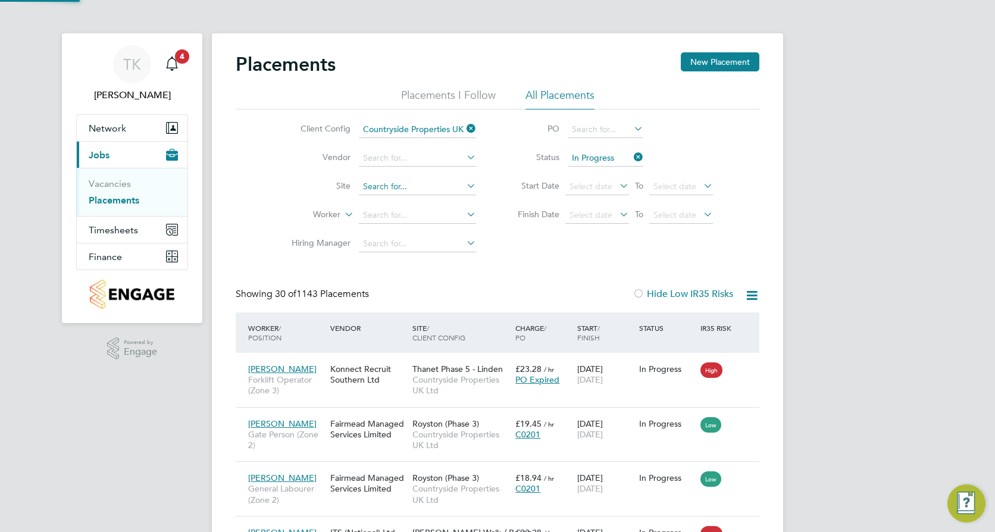
click at [394, 191] on input at bounding box center [417, 187] width 117 height 17
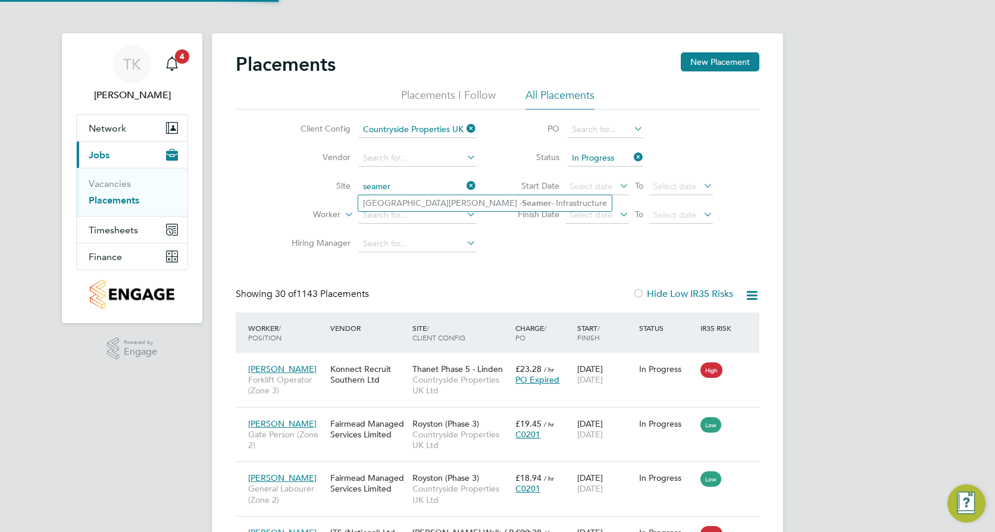
click at [398, 201] on li "Northfield Meadows - Seamer - Infrastructure" at bounding box center [485, 203] width 254 height 16
type input "Northfield Meadows - Seamer - Infrastructure"
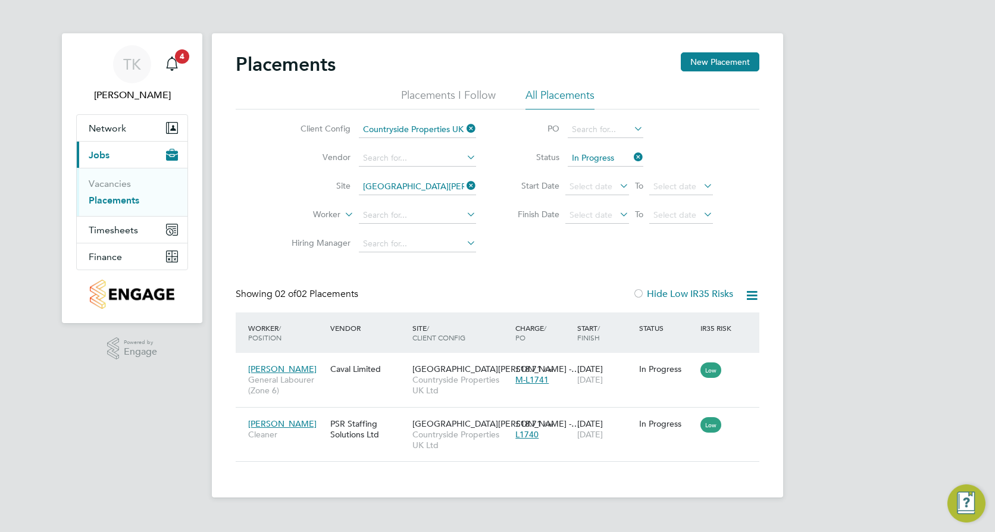
click at [538, 92] on li "All Placements" at bounding box center [560, 98] width 69 height 21
click at [464, 186] on icon at bounding box center [464, 185] width 0 height 17
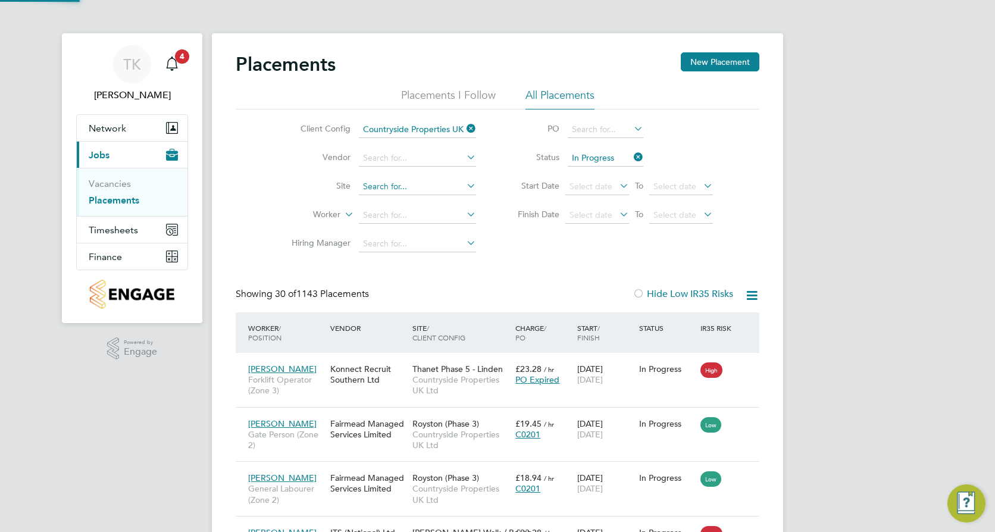
scroll to position [45, 83]
click at [396, 186] on input at bounding box center [417, 187] width 117 height 17
click at [403, 202] on li "Harr ogate Police Training College" at bounding box center [455, 203] width 195 height 16
type input "Harrogate Police Training College"
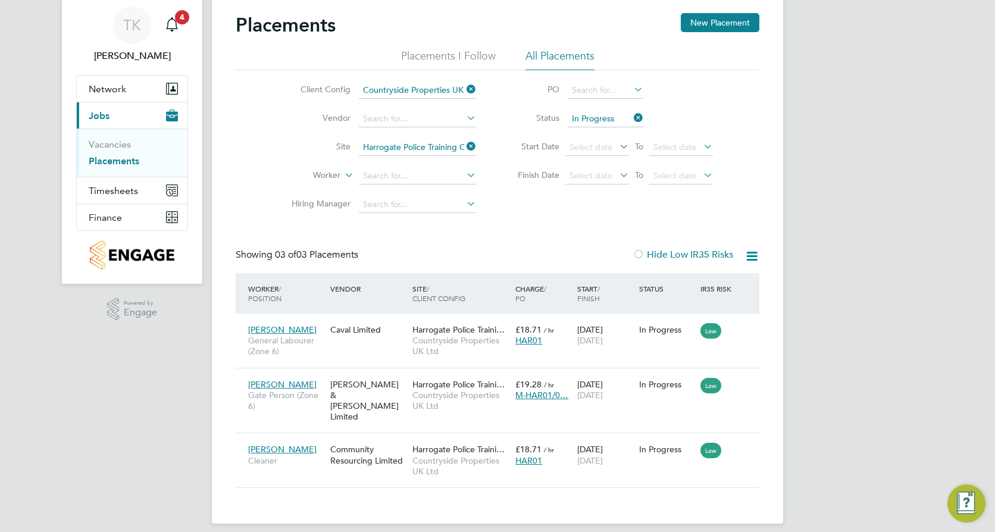
click at [464, 145] on icon at bounding box center [464, 146] width 0 height 17
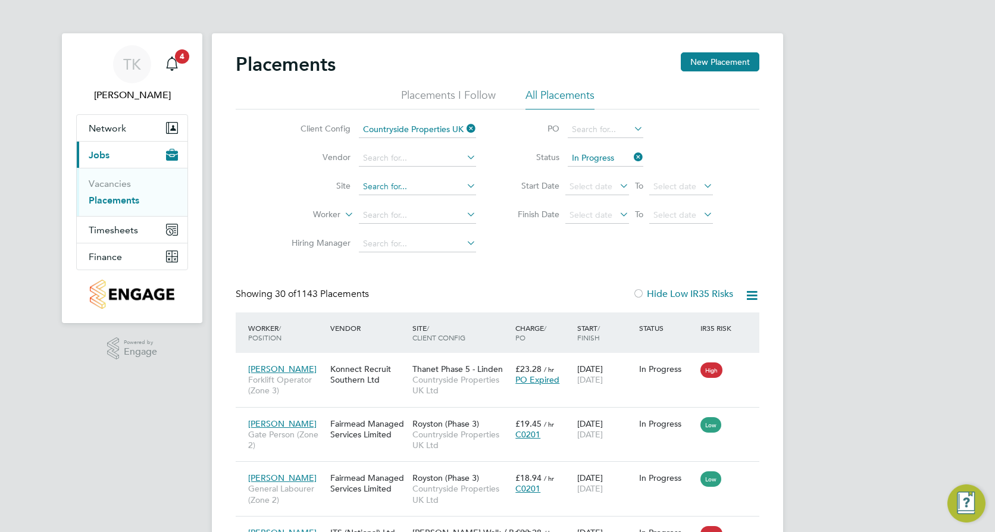
click at [382, 186] on input at bounding box center [417, 187] width 117 height 17
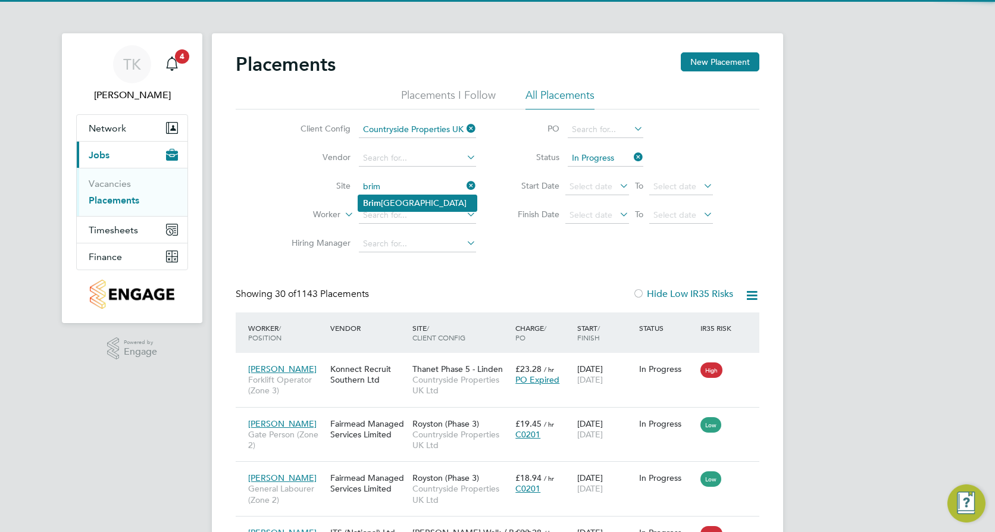
click at [436, 205] on li "Brim ington Heights" at bounding box center [417, 203] width 118 height 16
type input "Brimington Heights"
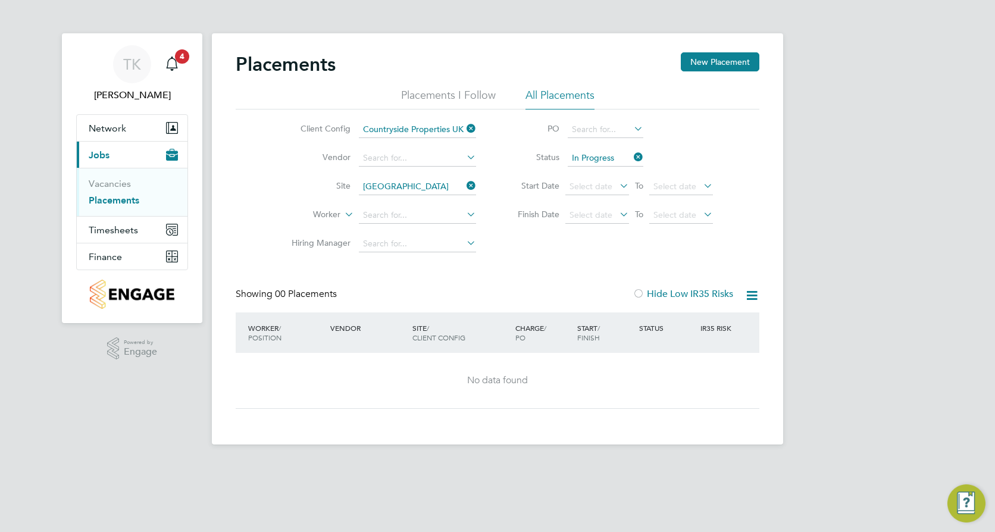
click at [464, 189] on icon at bounding box center [464, 185] width 0 height 17
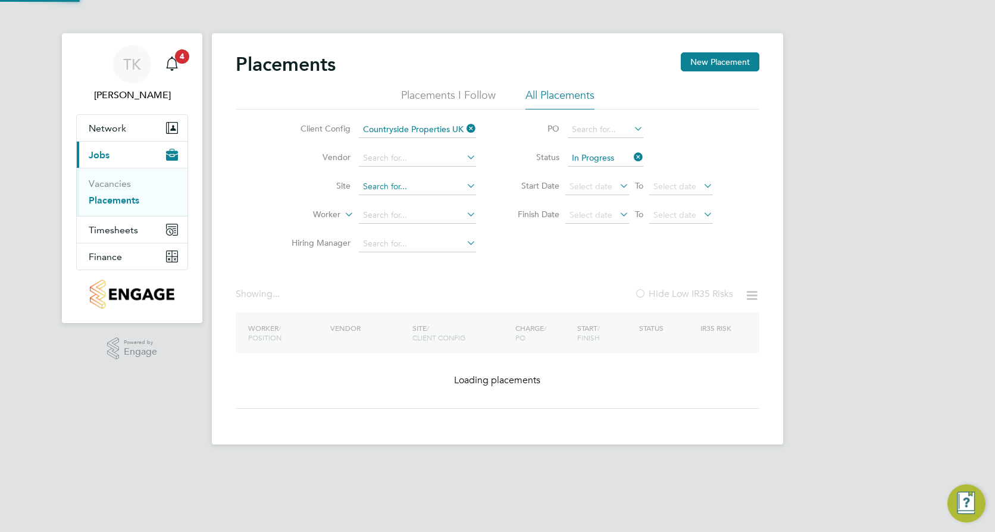
click at [437, 186] on input at bounding box center [417, 187] width 117 height 17
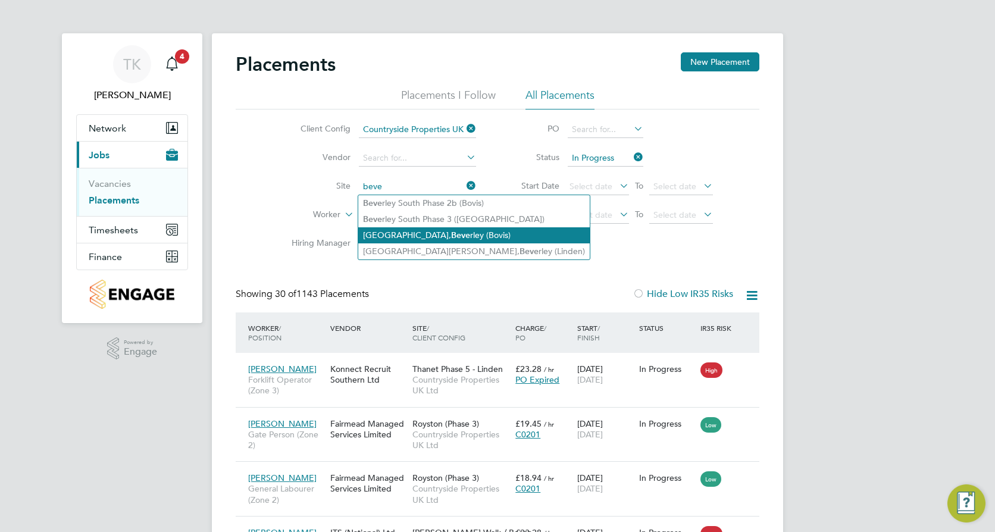
click at [431, 233] on li "Longfields, Beve rley (Bovis)" at bounding box center [474, 235] width 232 height 16
type input "Longfields, Beverley (Bovis)"
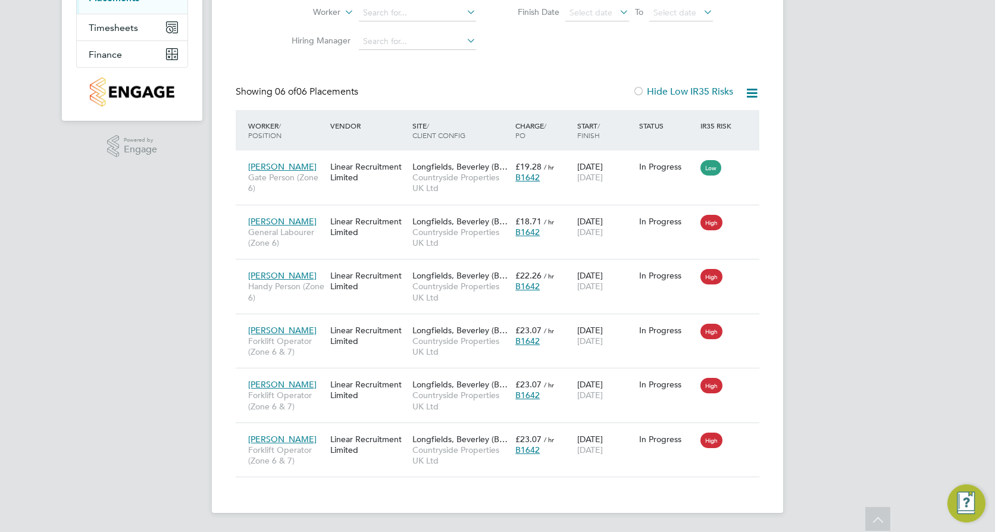
drag, startPoint x: 889, startPoint y: 294, endPoint x: 847, endPoint y: 268, distance: 49.4
click at [889, 292] on div "TK Tyler Kelly Notifications 4 Applications: Network Team Members Sites Workers…" at bounding box center [497, 165] width 995 height 734
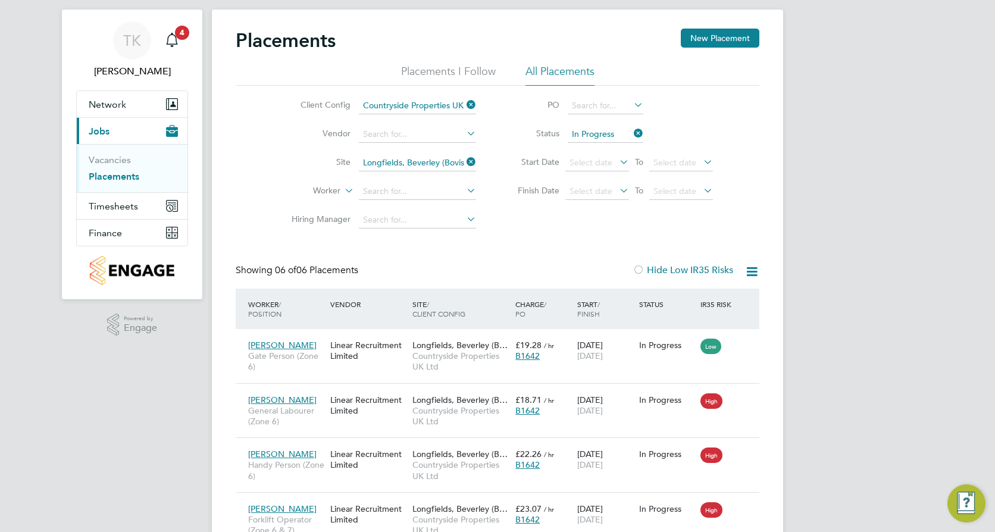
click at [464, 163] on icon at bounding box center [464, 162] width 0 height 17
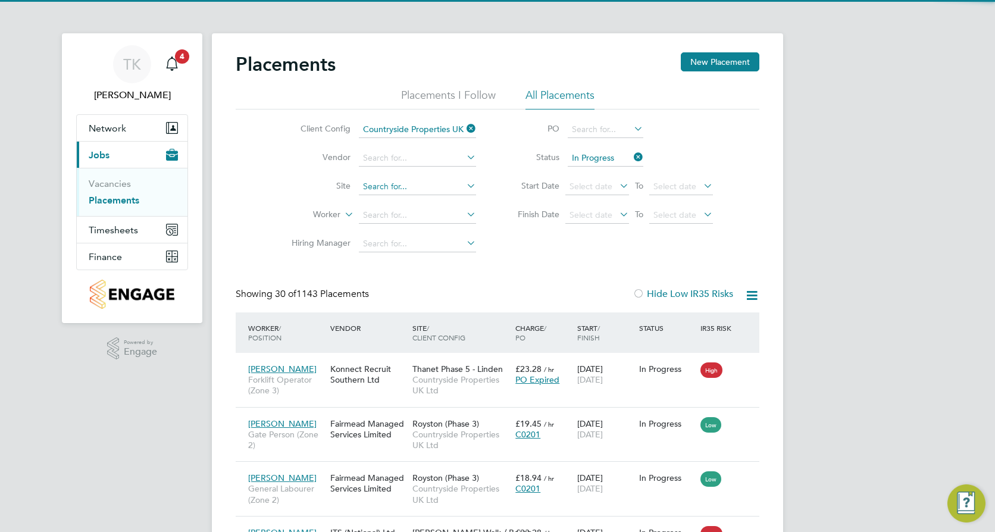
click at [415, 179] on input at bounding box center [417, 187] width 117 height 17
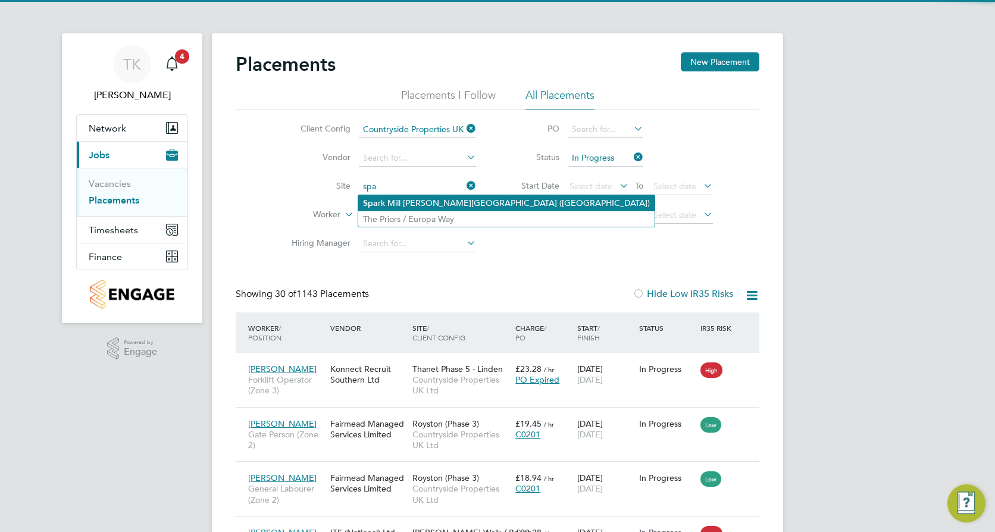
click at [402, 202] on li "Spa rk Mill Meadows, Beverley (Linden)" at bounding box center [506, 203] width 296 height 16
type input "Spark Mill Meadows, Beverley (Linden)"
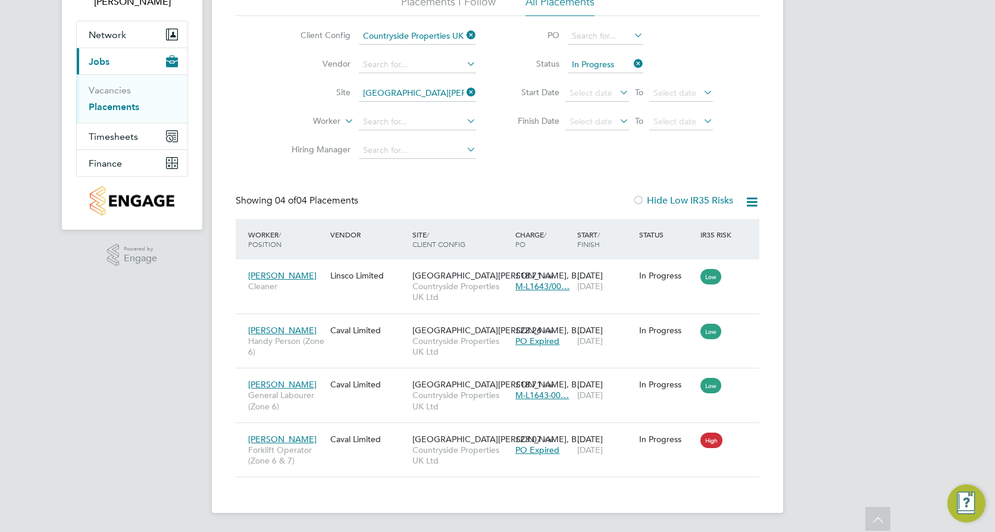
click at [464, 92] on icon at bounding box center [464, 92] width 0 height 17
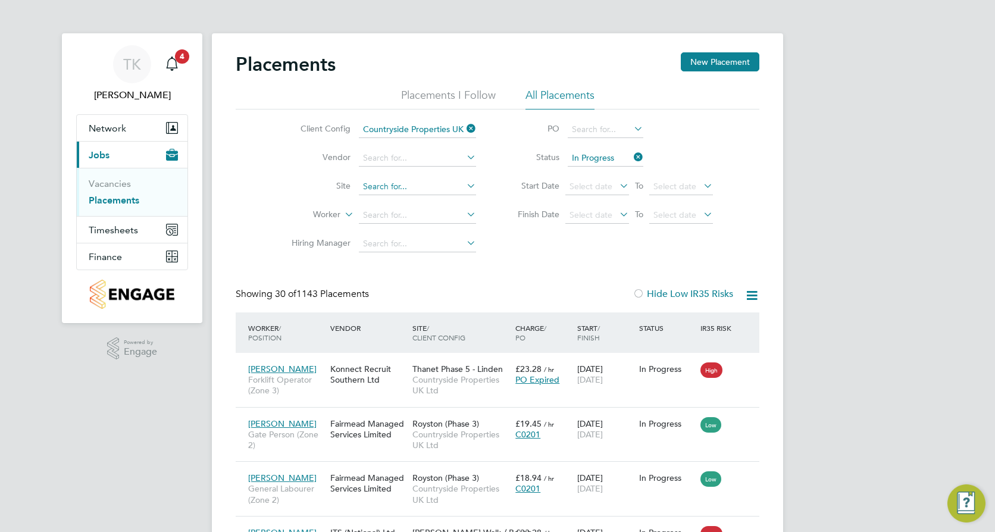
click at [386, 184] on input at bounding box center [417, 187] width 117 height 17
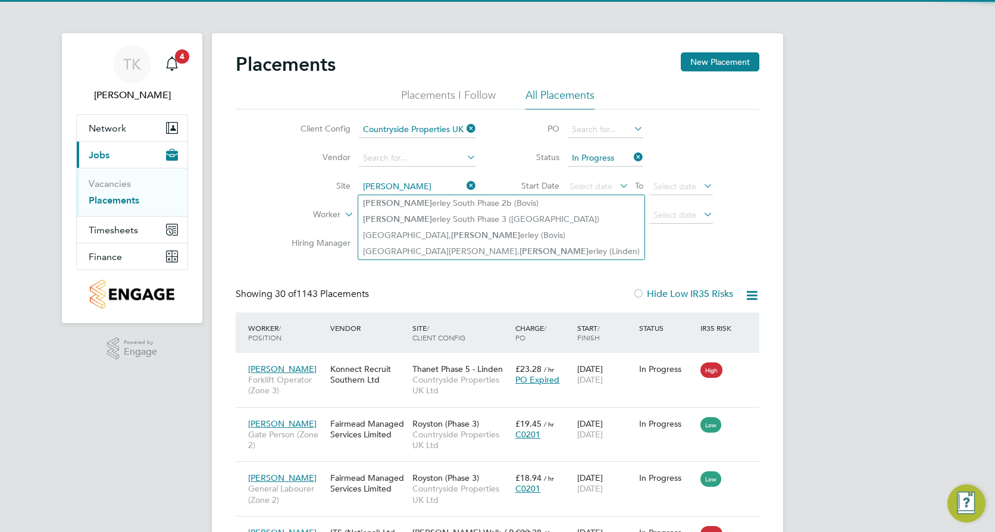
click at [405, 196] on li "Bev erley South Phase 2b (Bovis)" at bounding box center [501, 203] width 286 height 16
type input "Beverley South Phase 2b (Bovis)"
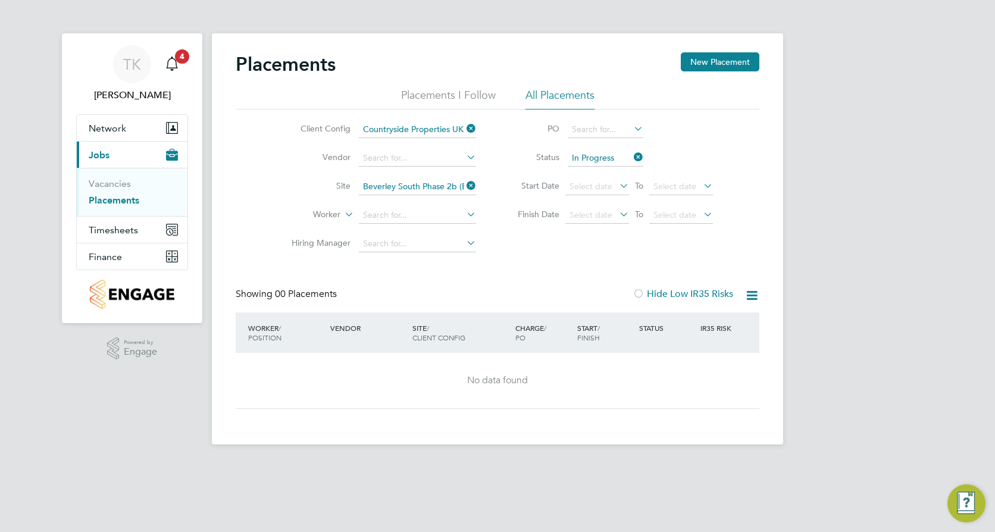
click at [464, 187] on icon at bounding box center [464, 185] width 0 height 17
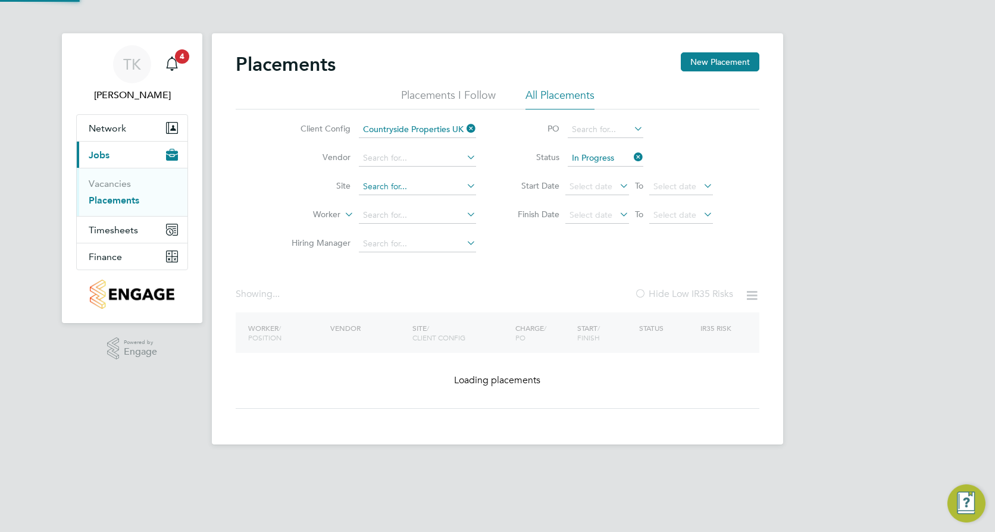
click at [394, 187] on input at bounding box center [417, 187] width 117 height 17
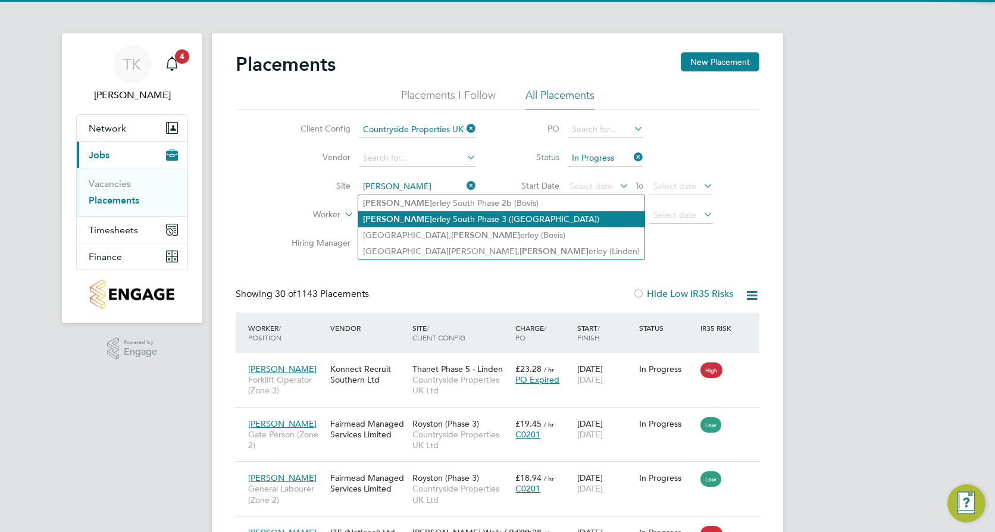
click at [396, 217] on li "Bev erley South Phase 3 (Linden)" at bounding box center [501, 219] width 286 height 16
type input "Beverley South Phase 3 (Linden)"
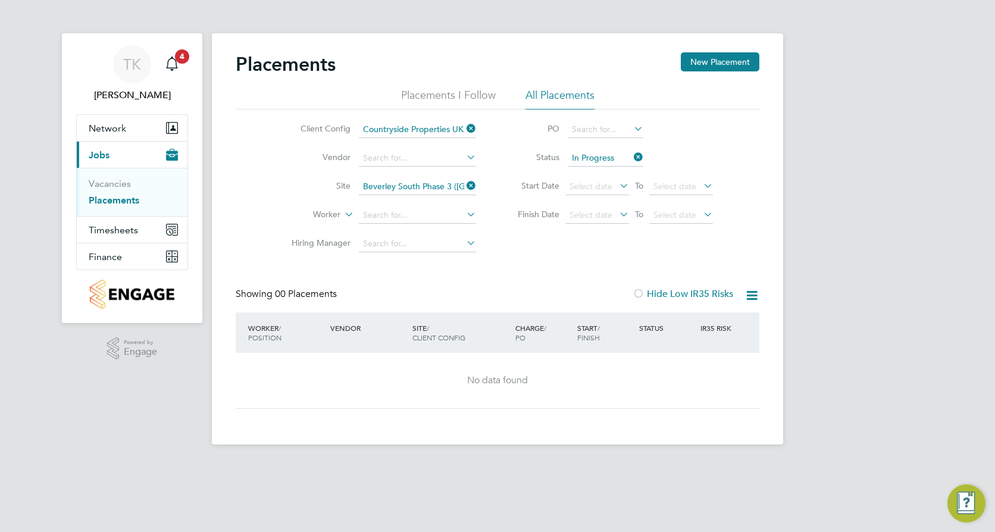
click at [464, 187] on icon at bounding box center [464, 185] width 0 height 17
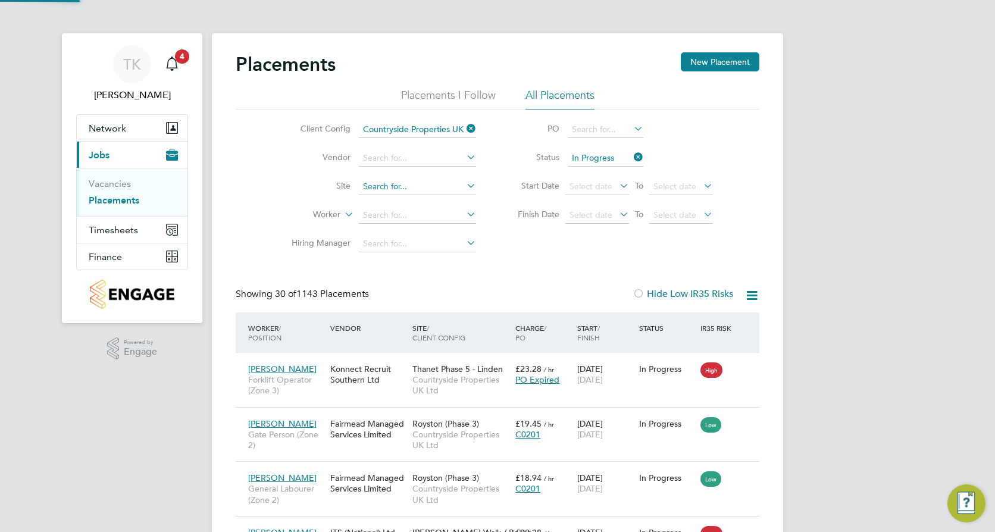
click at [401, 183] on input at bounding box center [417, 187] width 117 height 17
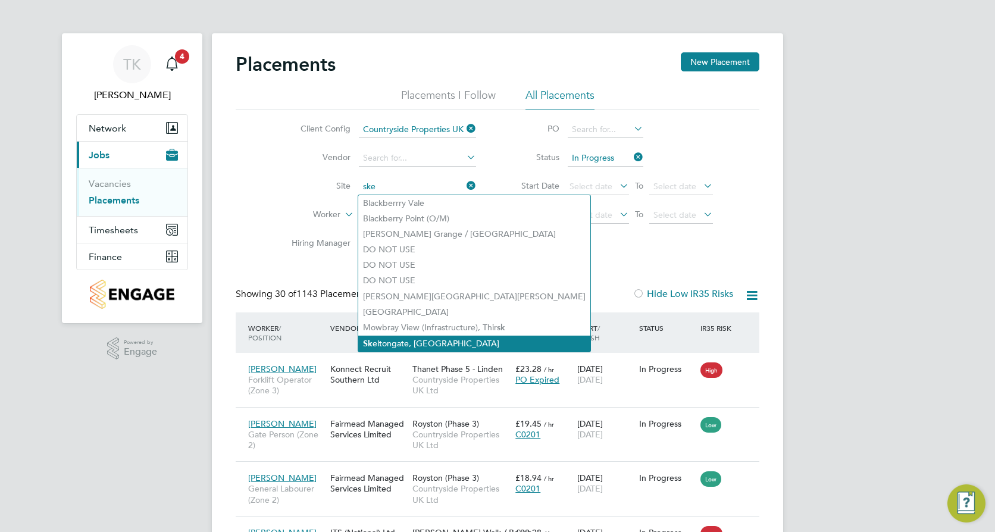
click at [404, 343] on li "Sk eltongate, Leeds" at bounding box center [474, 344] width 232 height 16
type input "Skeltongate, Leeds"
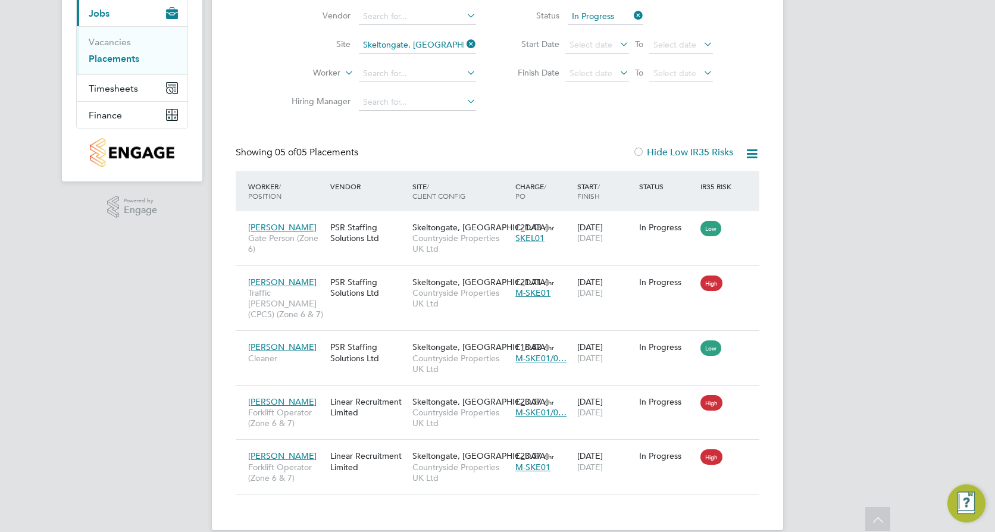
click at [464, 41] on icon at bounding box center [464, 44] width 0 height 17
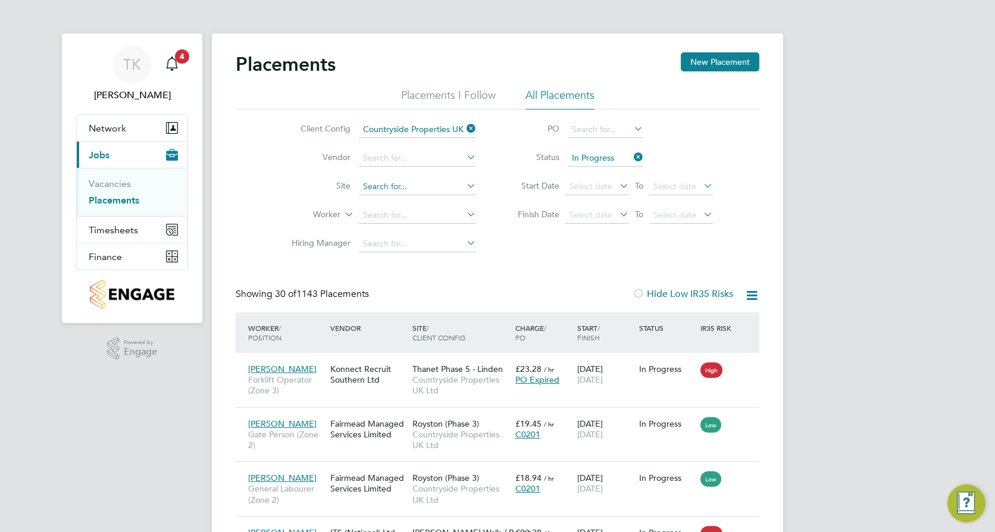
click at [396, 187] on input at bounding box center [417, 187] width 117 height 17
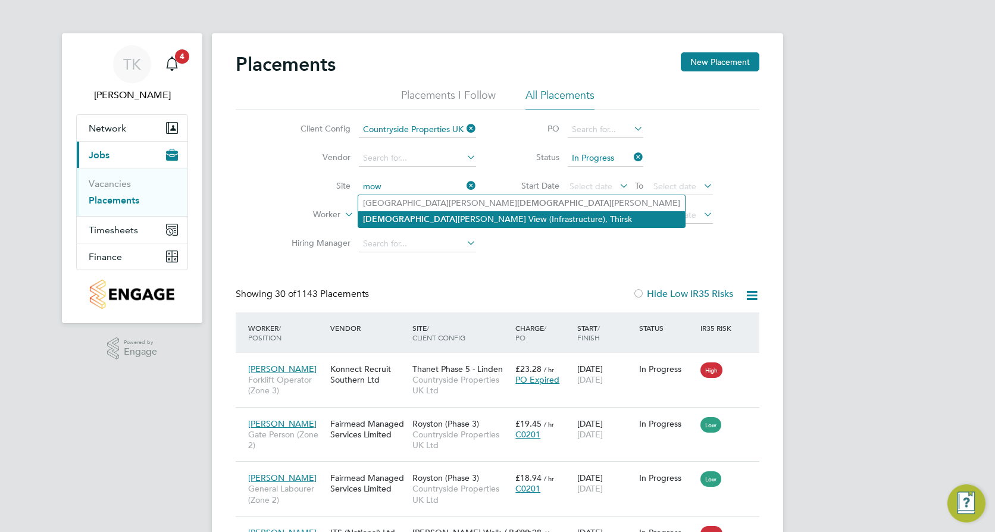
click at [392, 220] on li "Mow bray View (Infrastructure), Thirsk" at bounding box center [521, 219] width 327 height 16
type input "Mowbray View (Infrastructure), Thirsk"
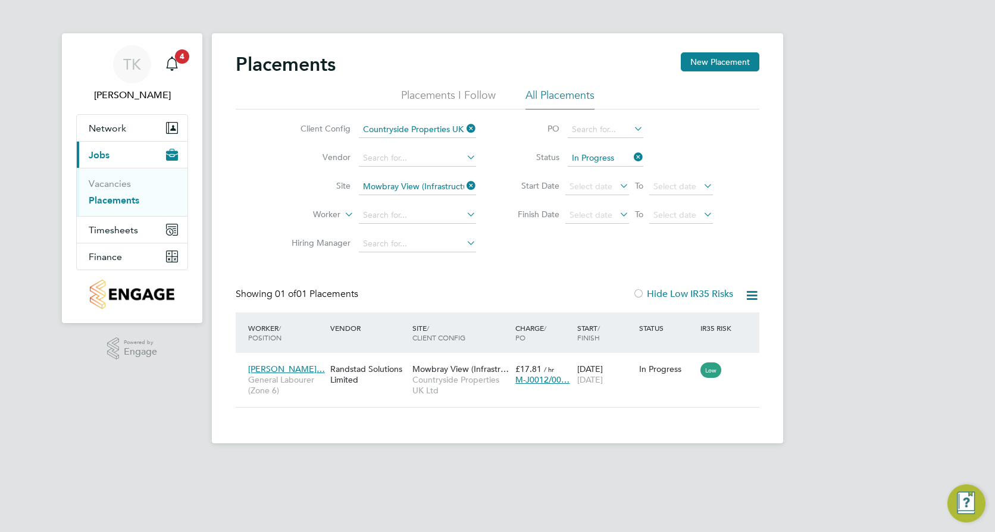
click at [464, 186] on icon at bounding box center [464, 185] width 0 height 17
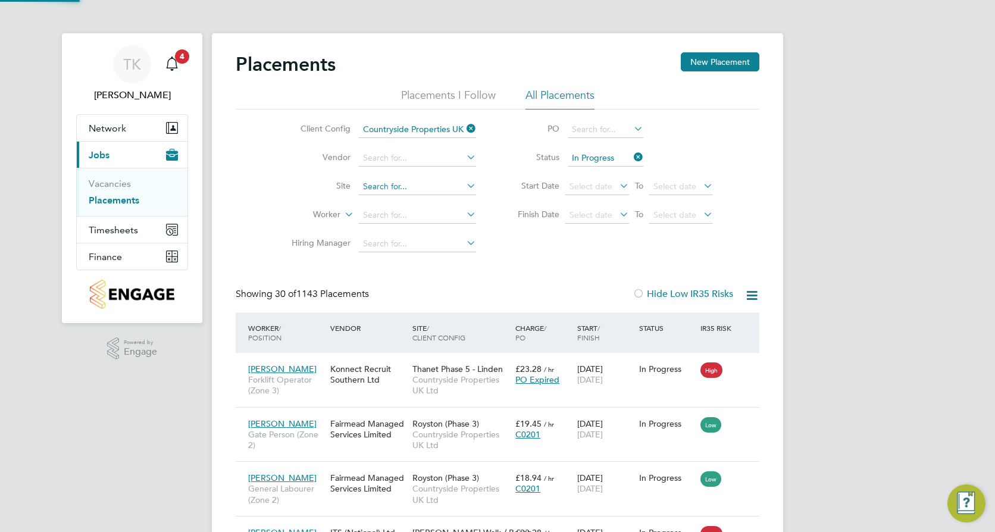
scroll to position [45, 104]
click at [396, 212] on input at bounding box center [417, 215] width 117 height 17
click at [392, 182] on input at bounding box center [417, 187] width 117 height 17
click at [400, 199] on li "Wyn yard A Siskin Park" at bounding box center [428, 203] width 140 height 16
type input "Wynyard A [GEOGRAPHIC_DATA]"
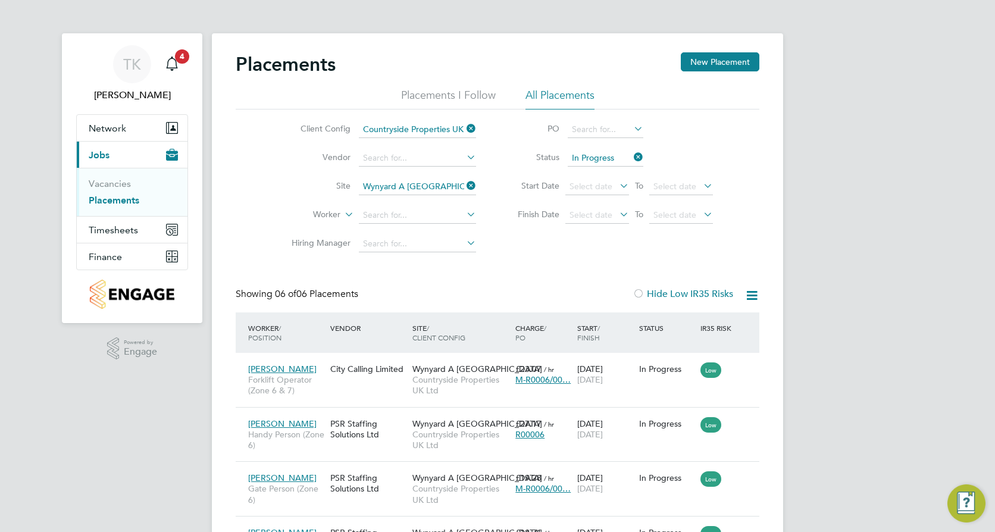
click at [464, 186] on icon at bounding box center [464, 185] width 0 height 17
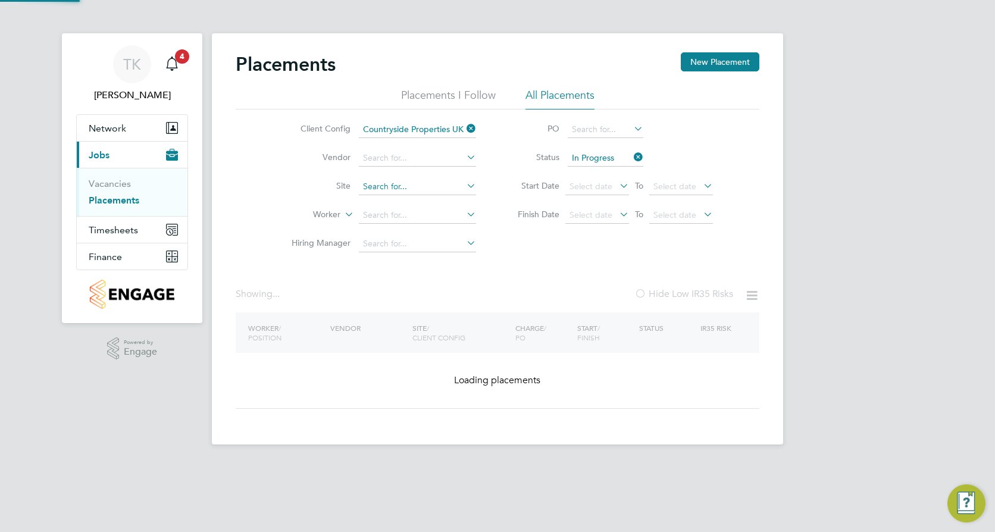
click at [384, 190] on input at bounding box center [417, 187] width 117 height 17
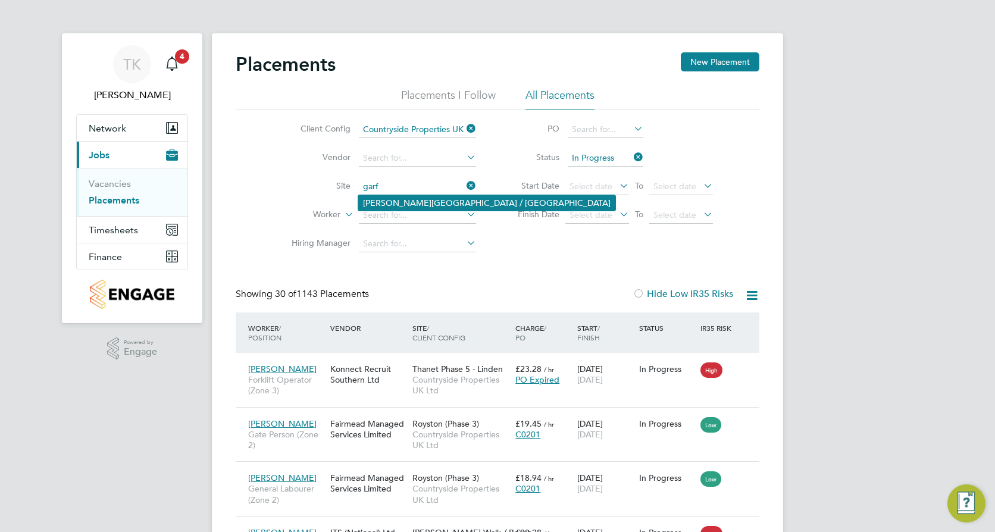
click at [391, 203] on li "Greenwell Park / Selby" at bounding box center [486, 202] width 257 height 15
type input "Greenwell Park / Selby"
